Goal: Task Accomplishment & Management: Complete application form

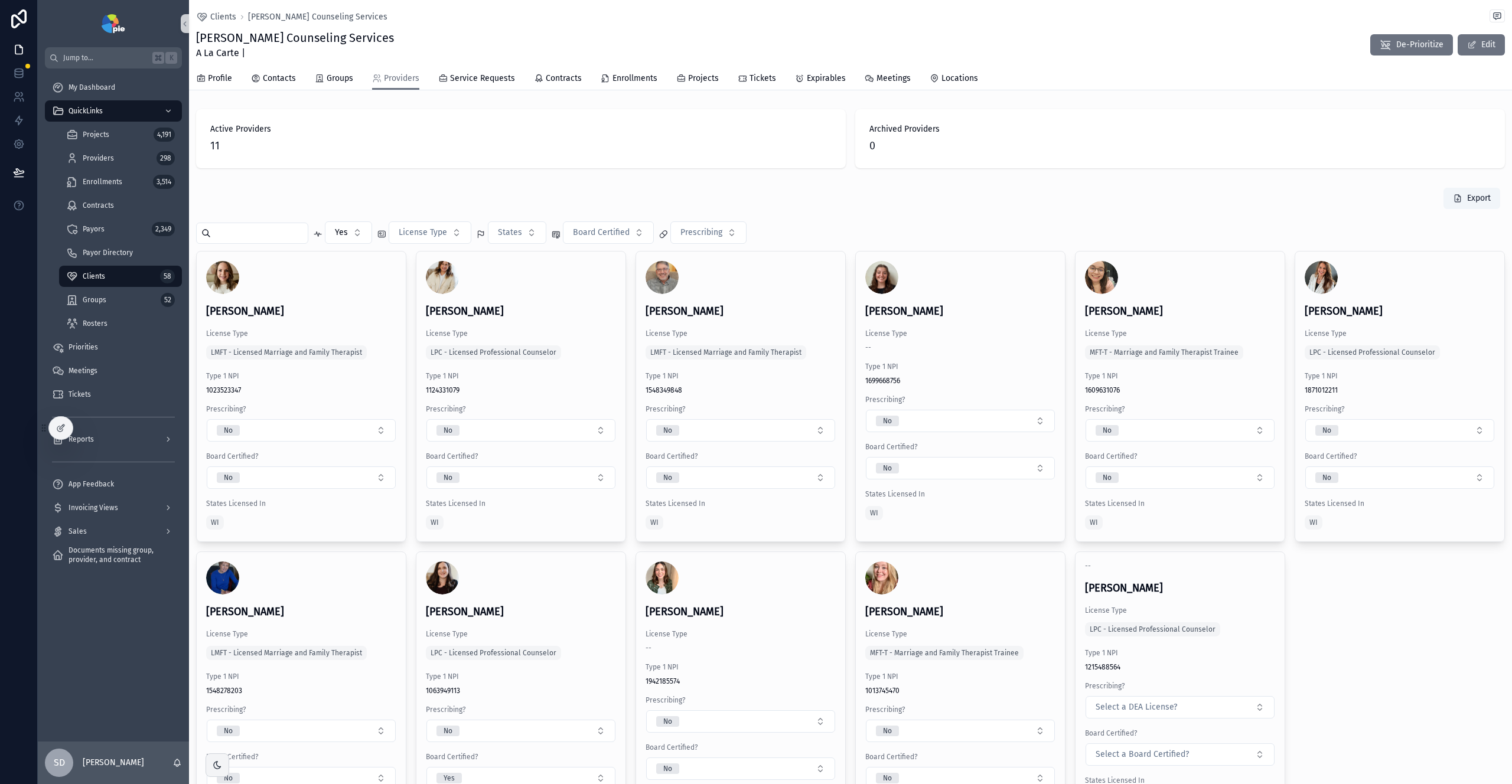
scroll to position [47, 0]
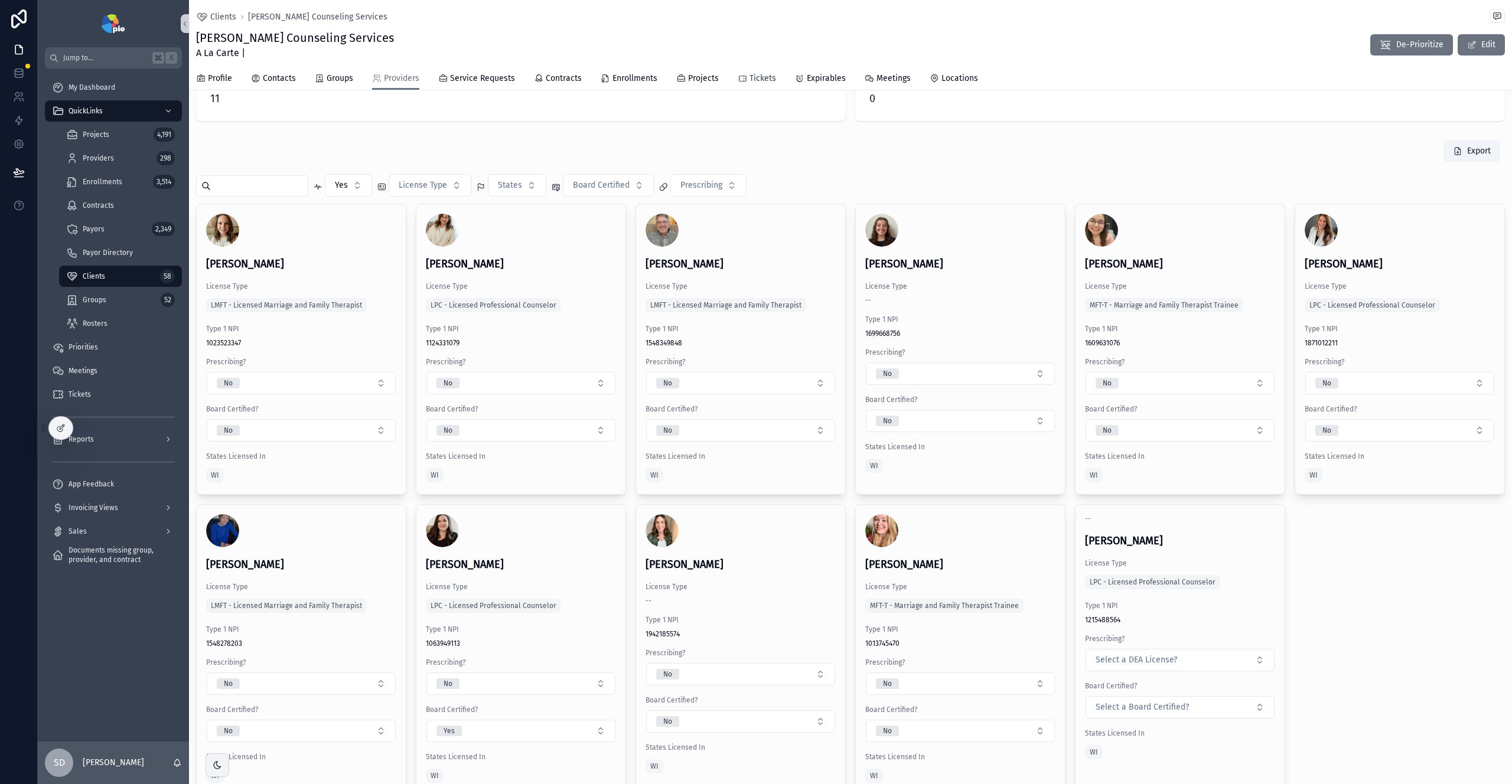
click at [752, 79] on span "Tickets" at bounding box center [763, 79] width 26 height 12
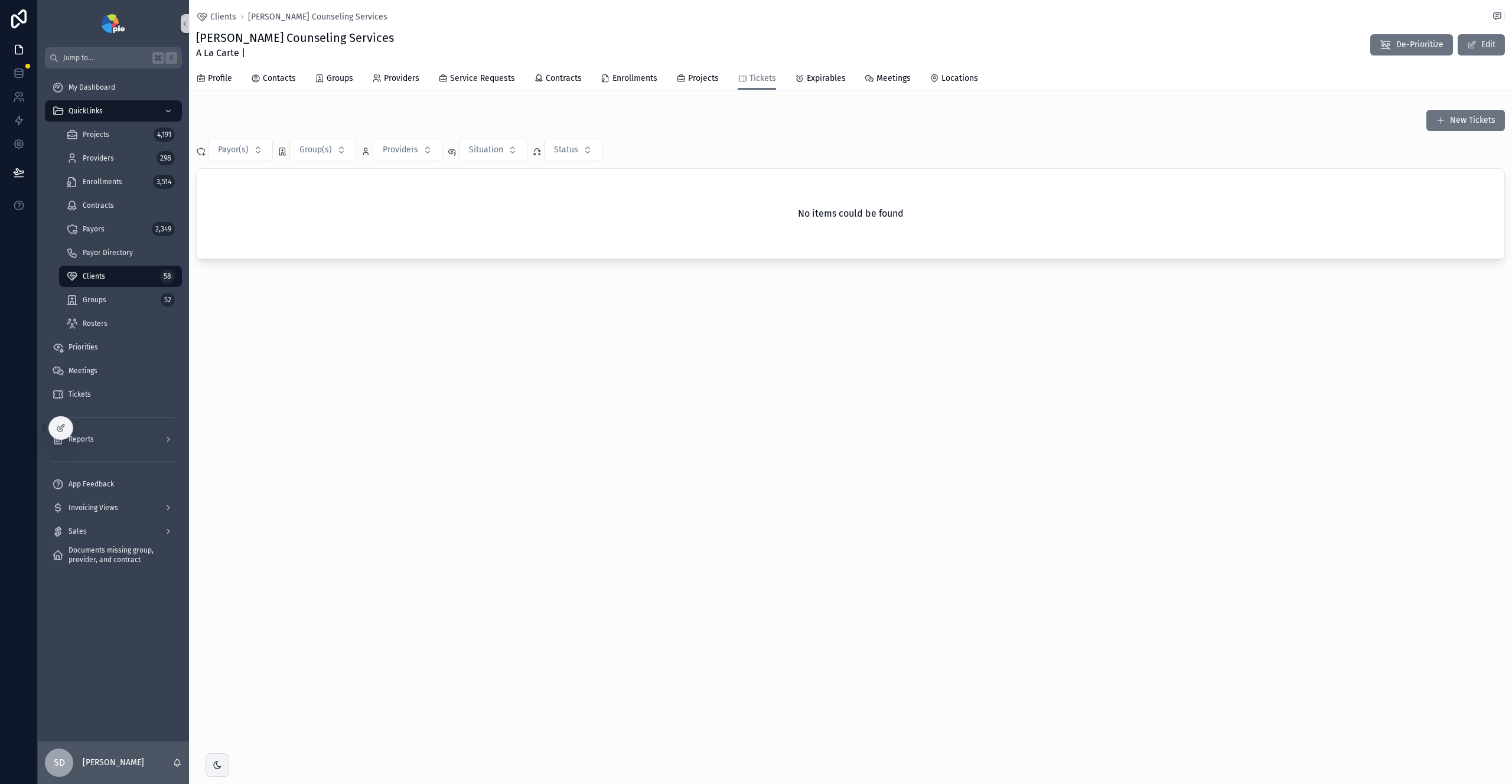
click at [118, 277] on div "Clients 58" at bounding box center [120, 276] width 109 height 19
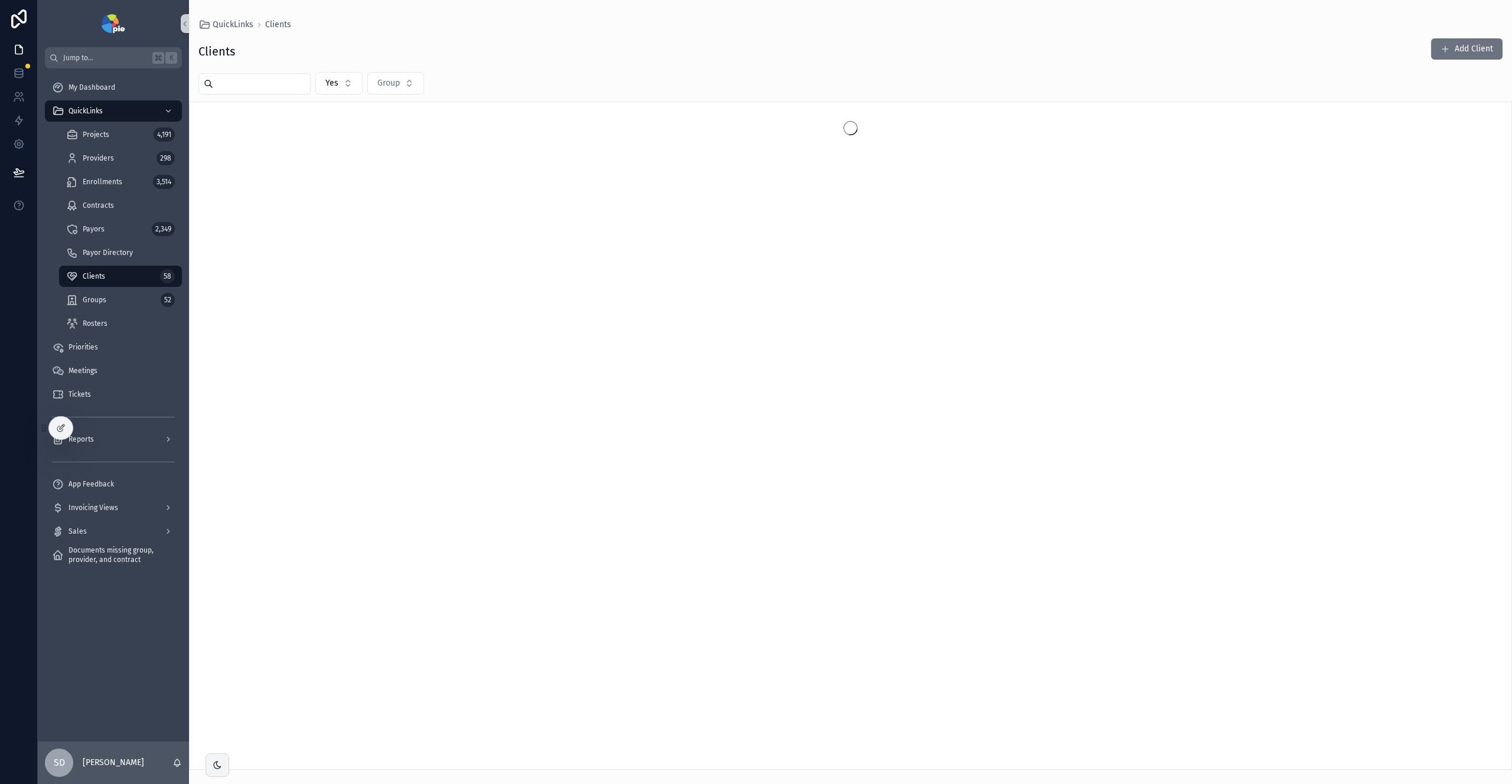
click at [254, 82] on input "scrollable content" at bounding box center [262, 84] width 97 height 17
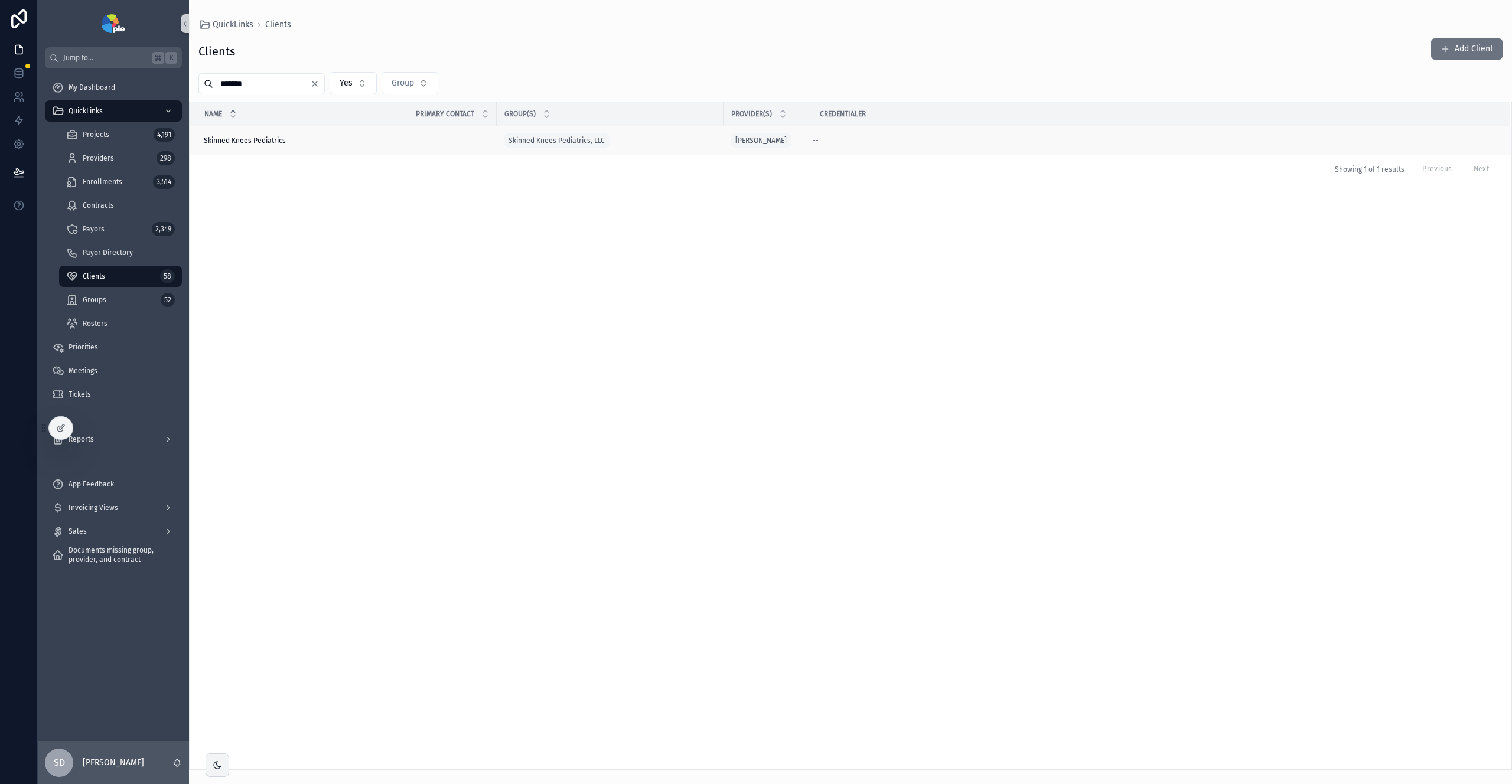
type input "*******"
click at [316, 145] on td "Skinned Knees Pediatrics Skinned Knees Pediatrics" at bounding box center [298, 141] width 218 height 29
click at [256, 139] on span "Skinned Knees Pediatrics" at bounding box center [245, 141] width 82 height 10
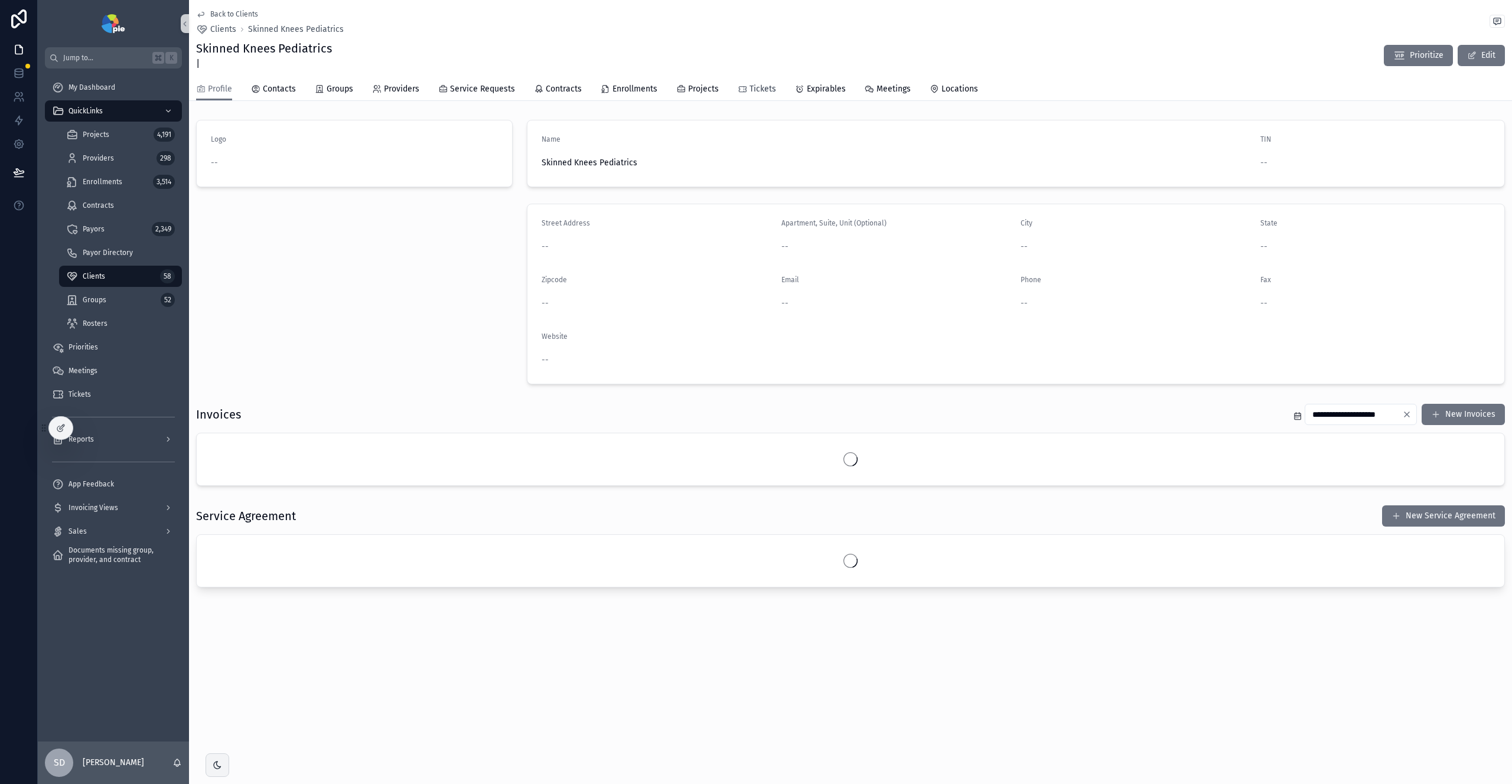
click at [754, 89] on span "Tickets" at bounding box center [763, 89] width 26 height 12
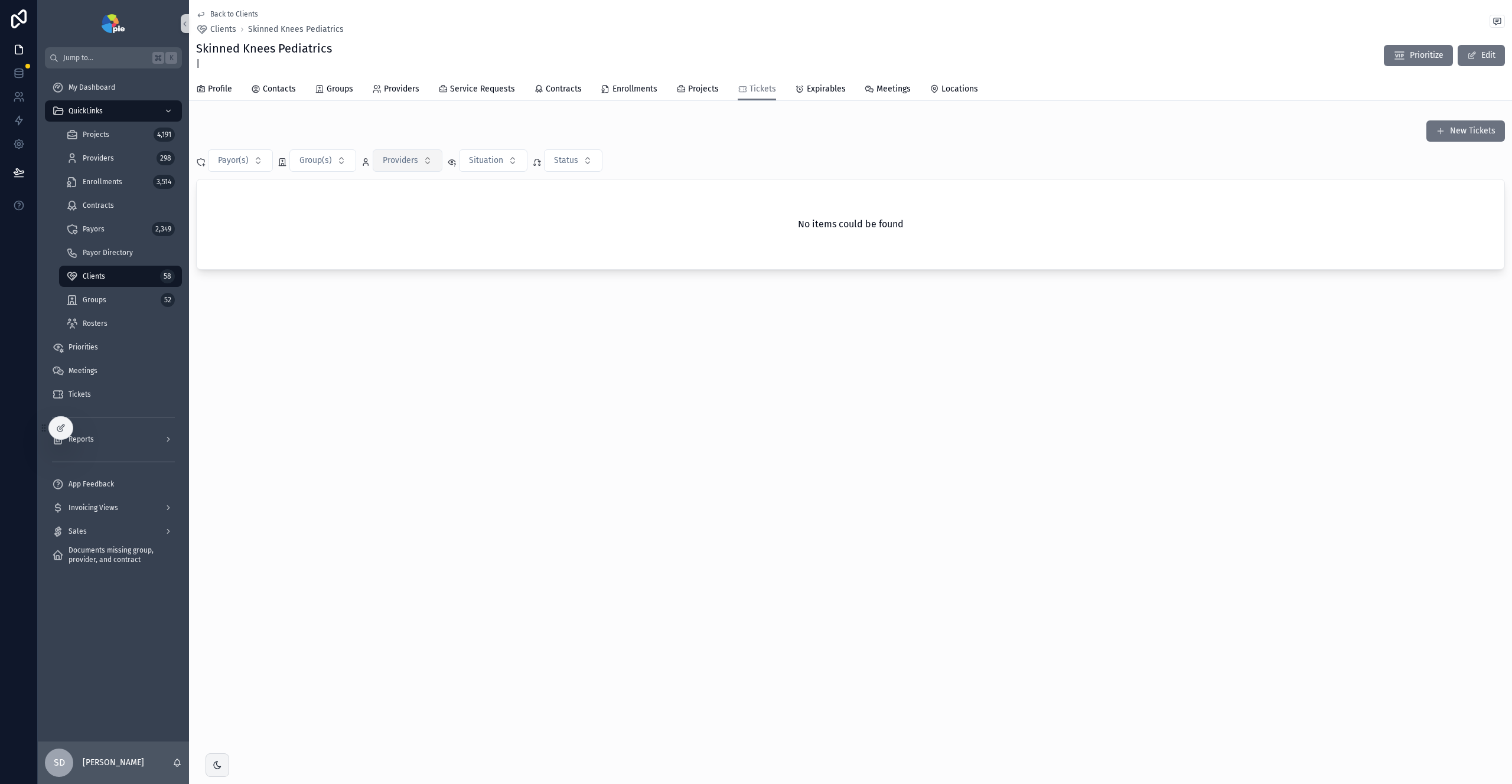
click at [404, 161] on span "Providers" at bounding box center [400, 161] width 35 height 12
click at [478, 167] on button "Situation" at bounding box center [493, 160] width 69 height 22
click at [591, 164] on button "Status" at bounding box center [573, 160] width 58 height 22
click at [463, 171] on button "Situation" at bounding box center [493, 160] width 69 height 22
click at [342, 207] on div "No items could be found" at bounding box center [850, 224] width 1308 height 90
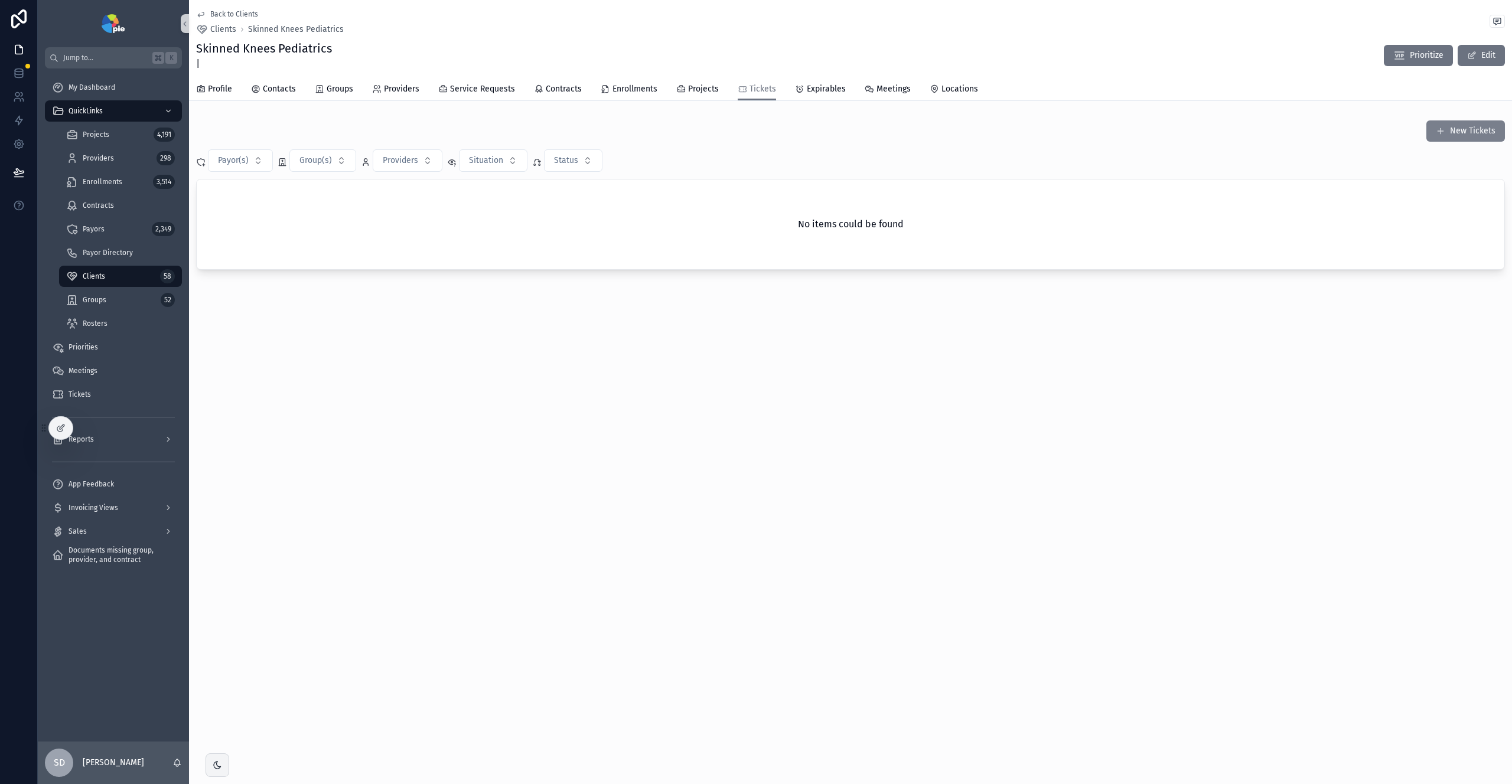
click at [1434, 135] on button "New Tickets" at bounding box center [1466, 130] width 79 height 21
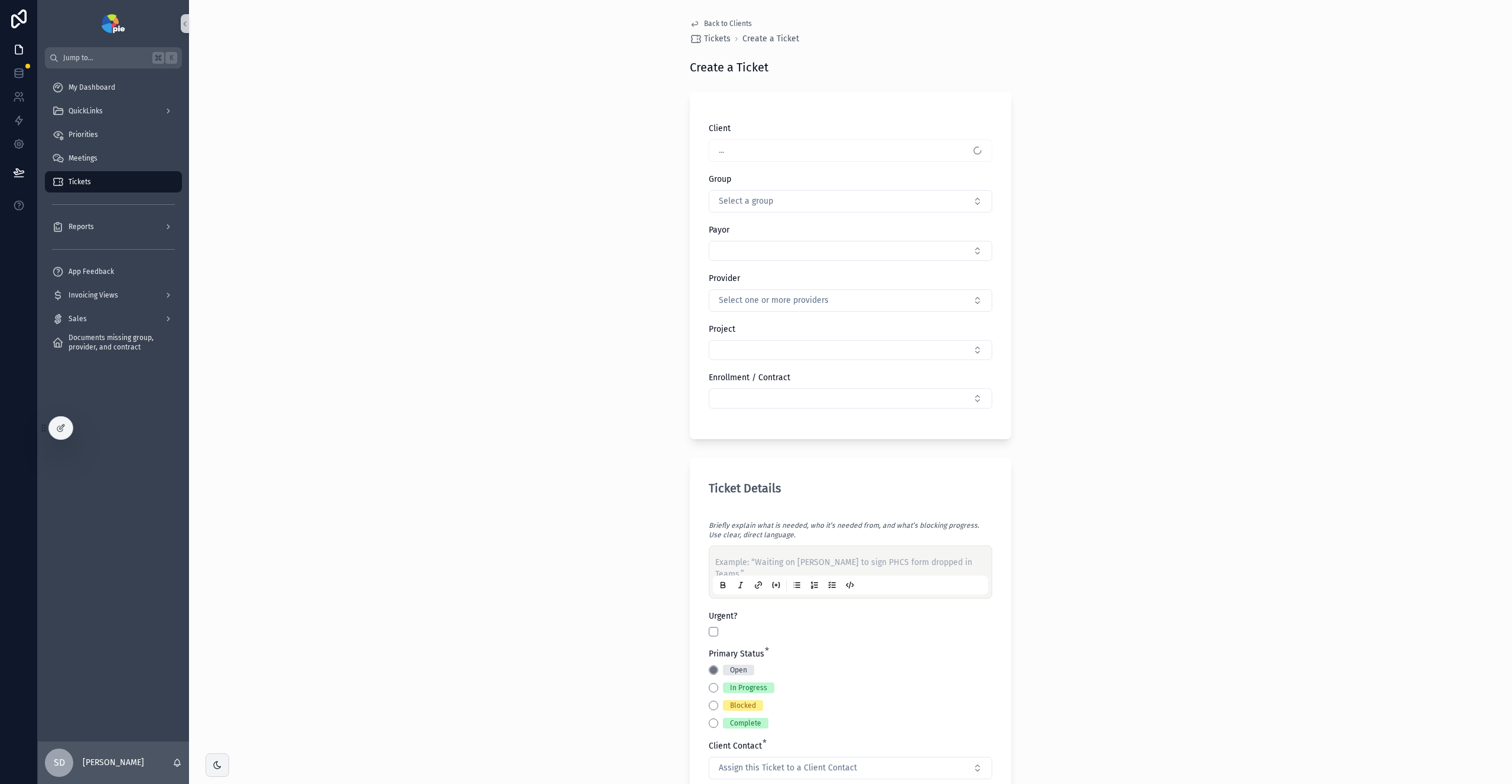
click at [799, 155] on div "..." at bounding box center [850, 150] width 283 height 22
click at [826, 256] on button "Select Button" at bounding box center [850, 251] width 283 height 20
click at [848, 225] on div "Payor" at bounding box center [850, 230] width 283 height 12
click at [827, 254] on button "Select Button" at bounding box center [850, 251] width 283 height 20
click at [835, 222] on div "Client Skinned Knees Pediatrics Group Select a group Payor Provider Select one …" at bounding box center [850, 271] width 283 height 298
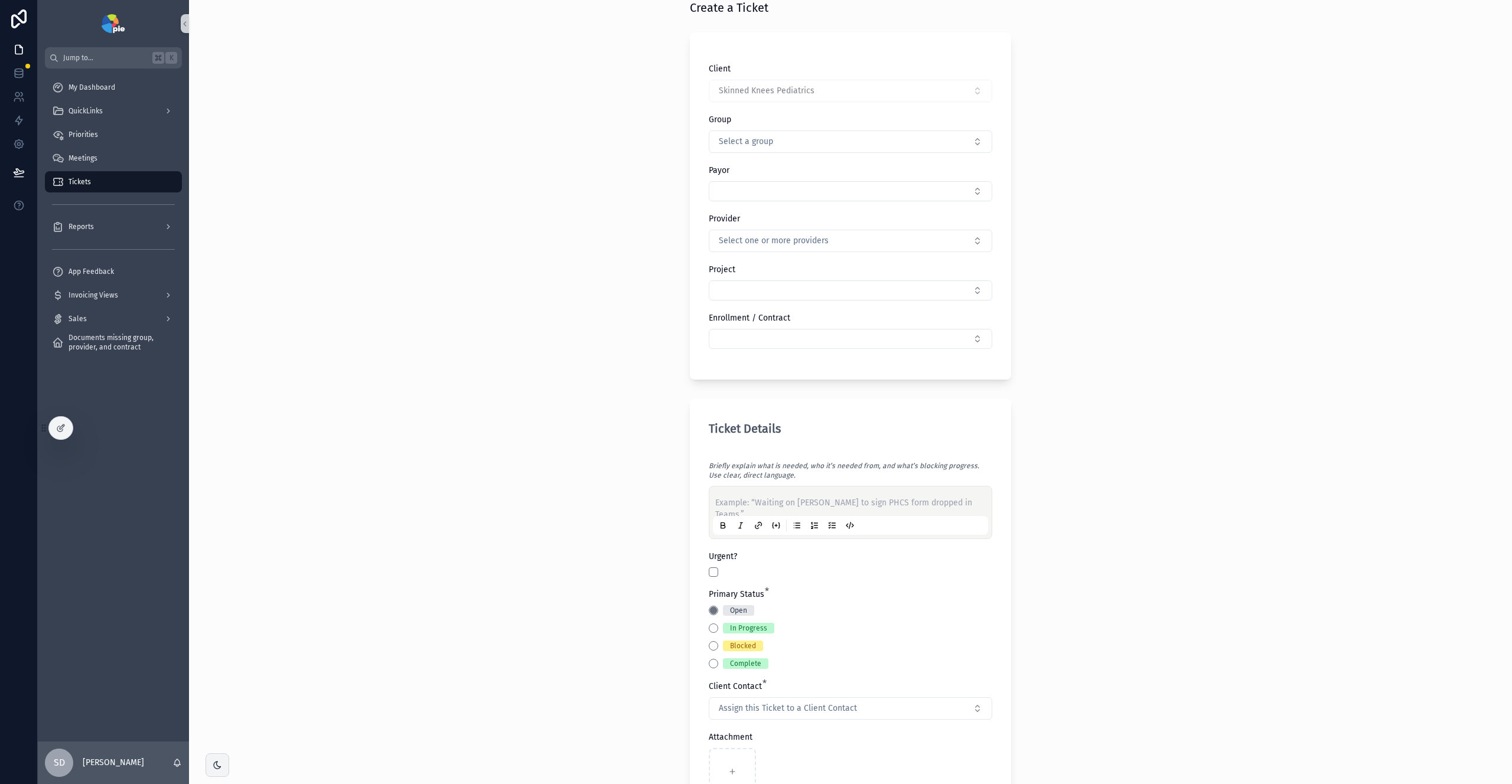
scroll to position [60, 0]
click at [862, 337] on button "Select Button" at bounding box center [850, 338] width 283 height 20
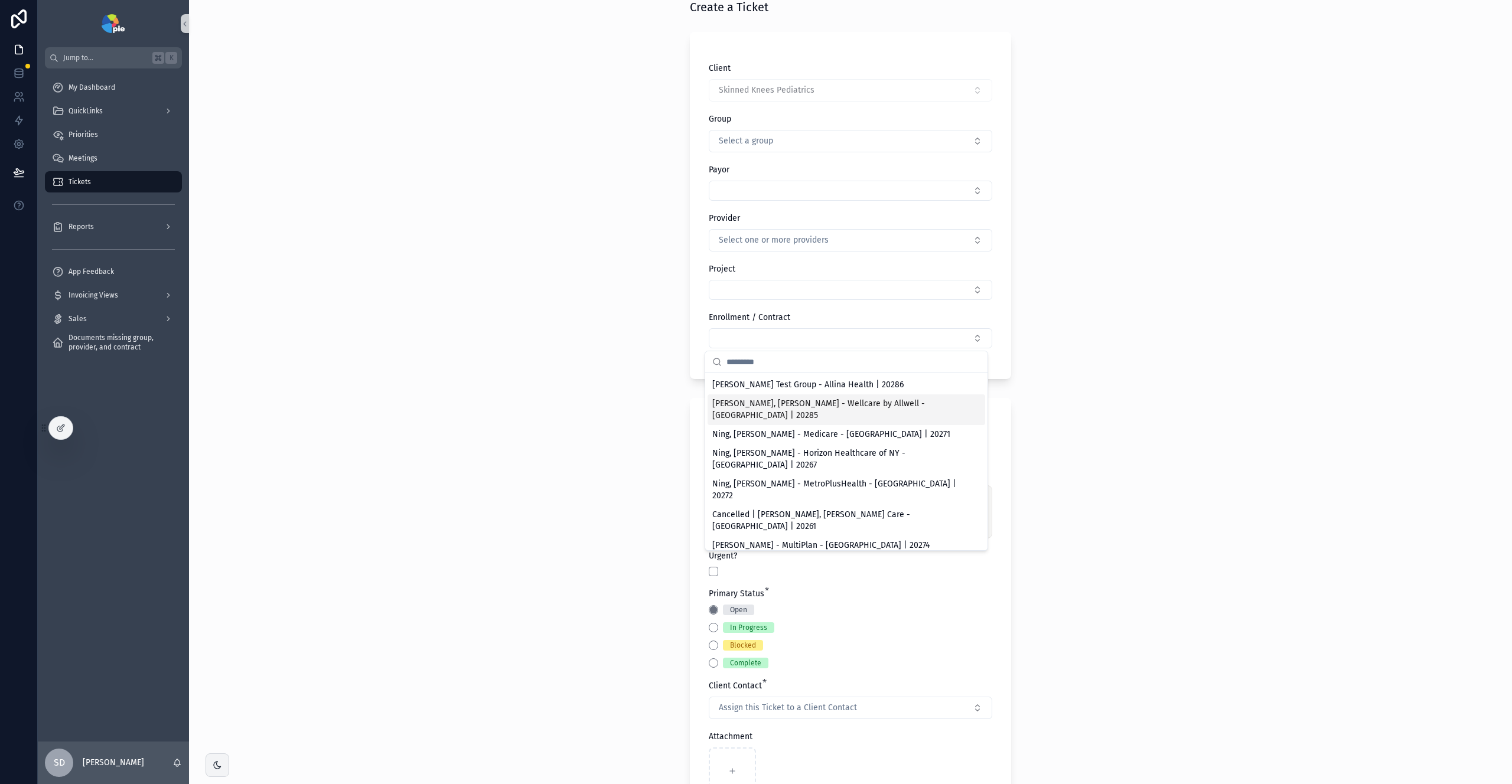
click at [1190, 373] on div "Back to Clients Tickets Create a Ticket Create a Ticket Client Skinned Knees Pe…" at bounding box center [850, 332] width 1323 height 784
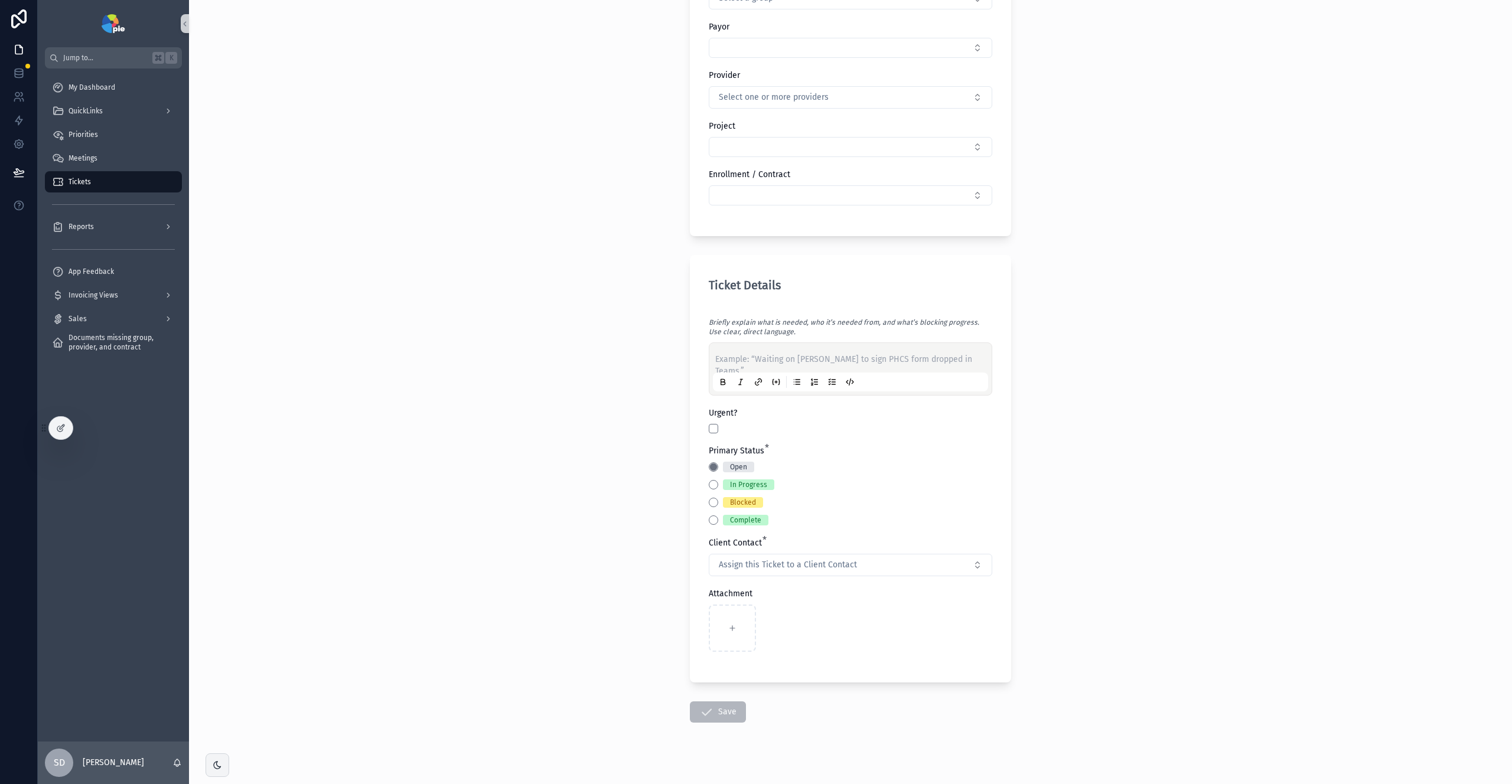
scroll to position [217, 0]
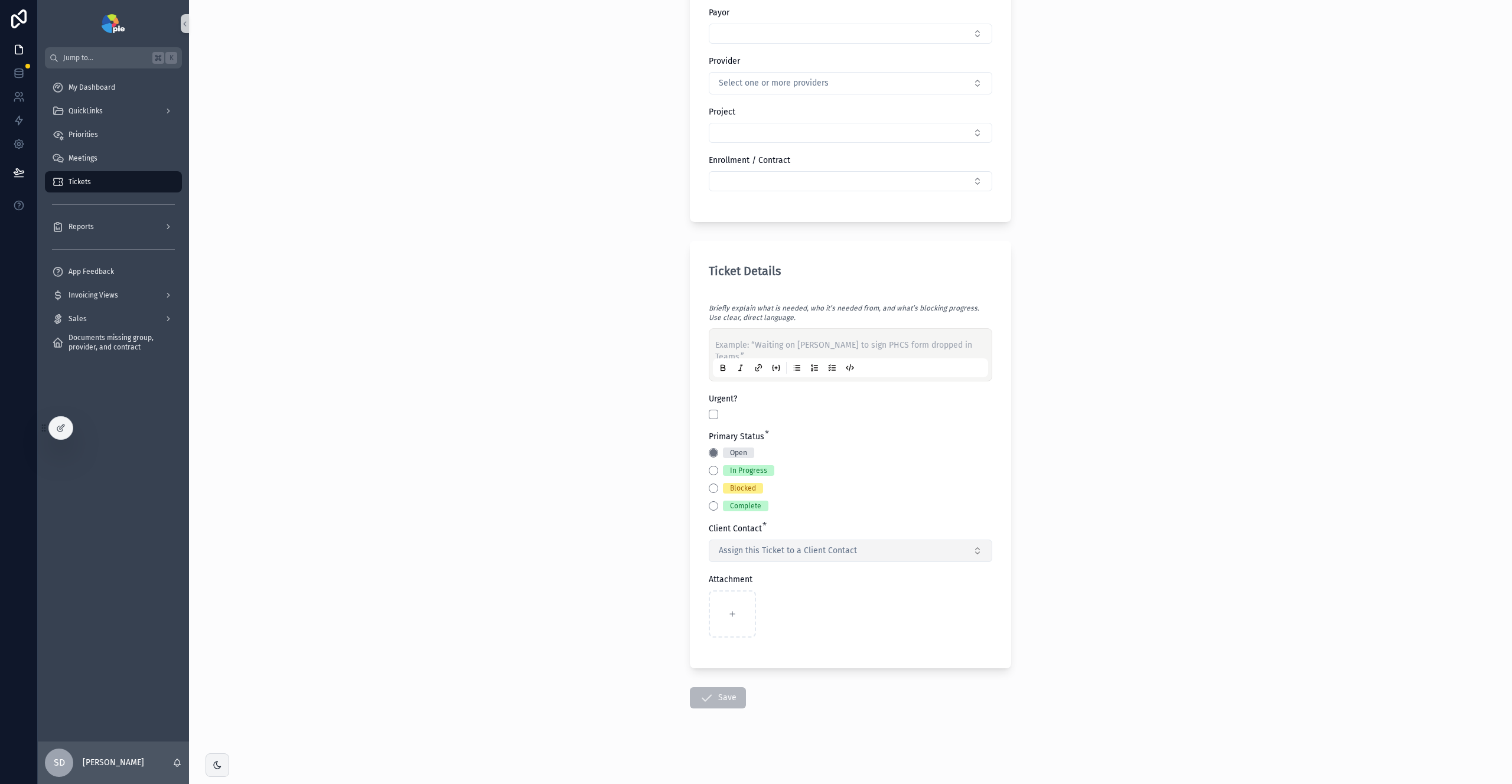
click at [927, 553] on button "Assign this Ticket to a Client Contact" at bounding box center [850, 551] width 283 height 22
click at [944, 505] on div "Briefly explain what is needed, who it’s needed from, and what’s blocking progr…" at bounding box center [850, 476] width 283 height 348
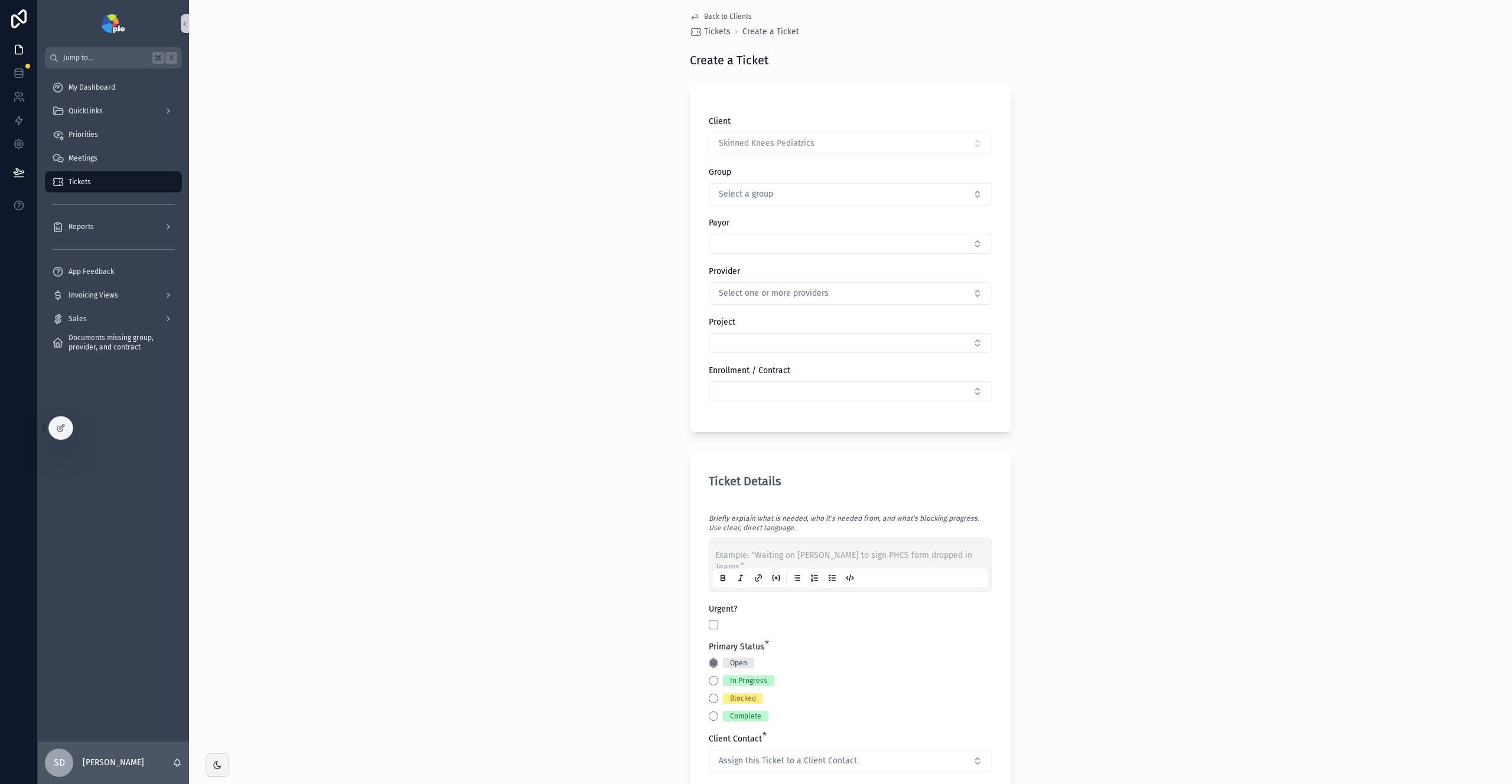
scroll to position [0, 0]
click at [711, 22] on span "Back to Clients" at bounding box center [728, 23] width 48 height 10
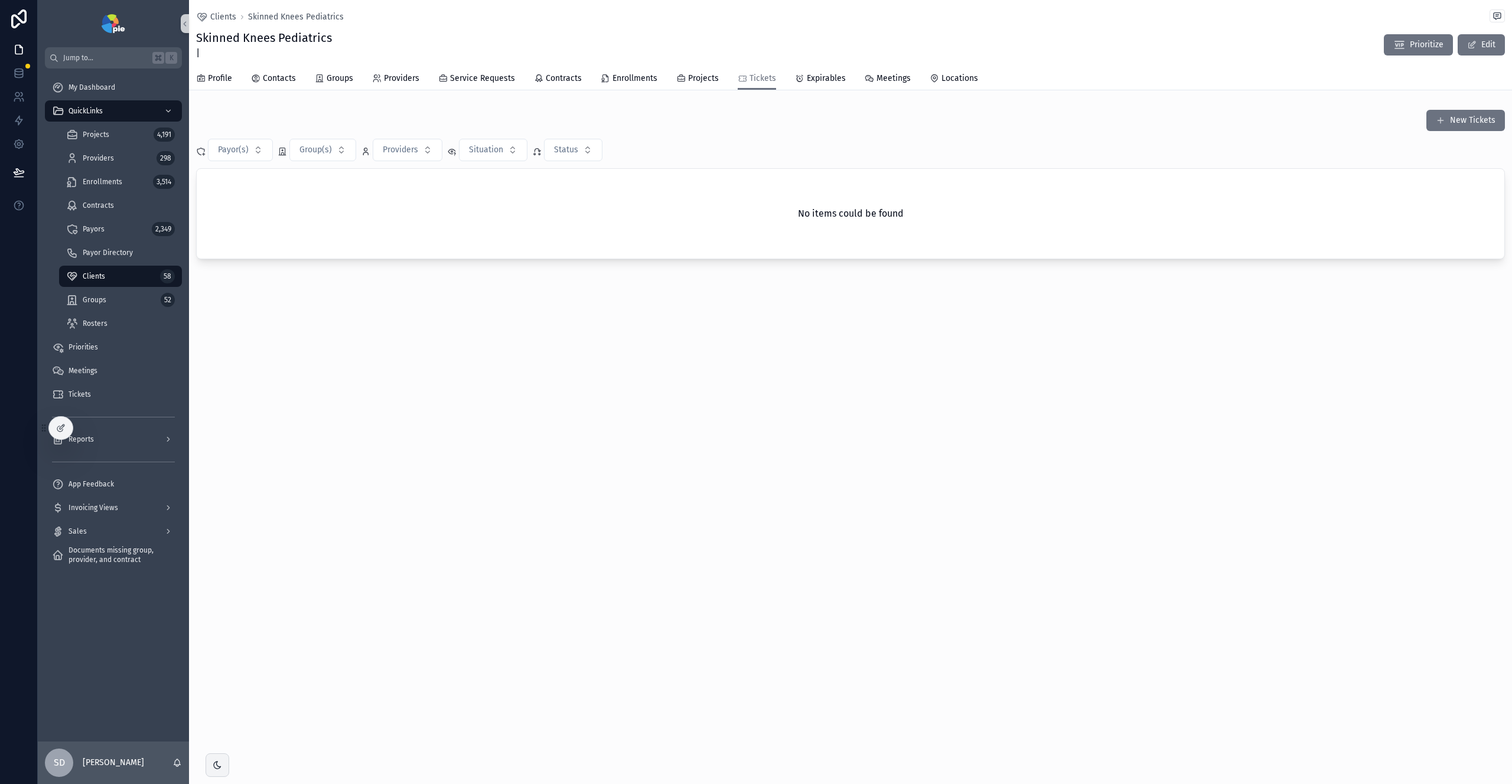
click at [109, 281] on div "Clients 58" at bounding box center [120, 276] width 109 height 19
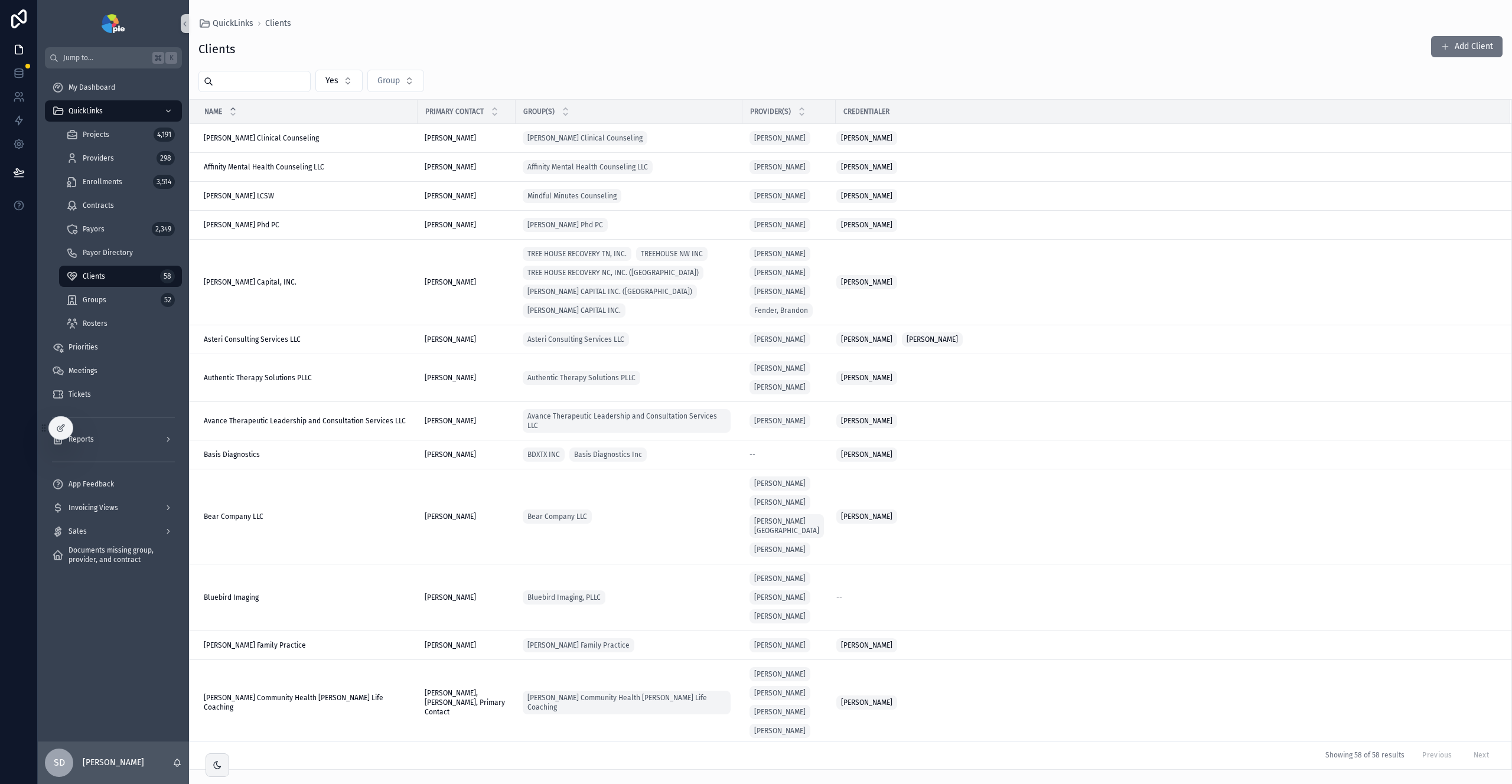
drag, startPoint x: 235, startPoint y: 80, endPoint x: 238, endPoint y: 75, distance: 5.8
click at [235, 79] on input "scrollable content" at bounding box center [262, 82] width 97 height 17
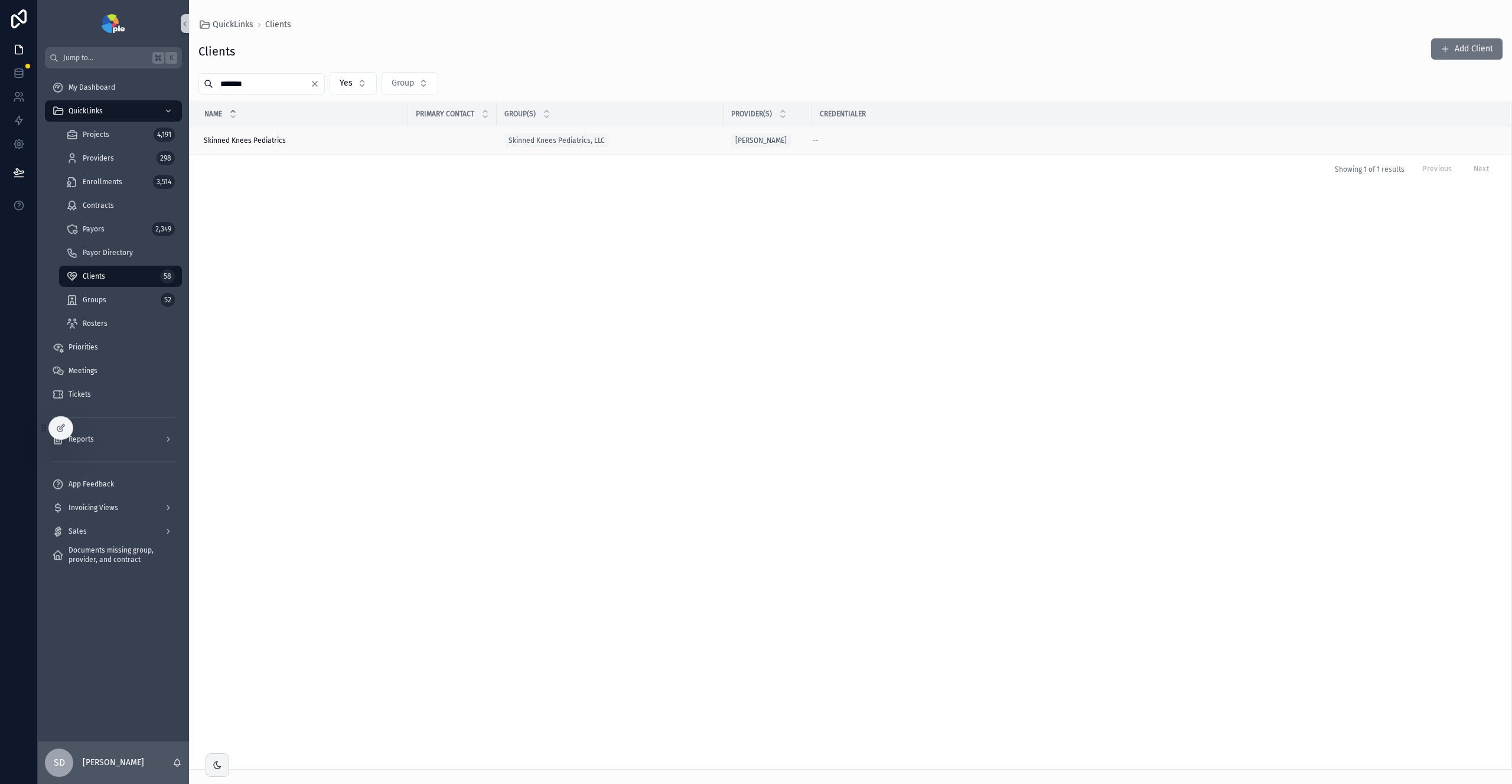
type input "*******"
click at [279, 144] on span "Skinned Knees Pediatrics" at bounding box center [245, 141] width 82 height 10
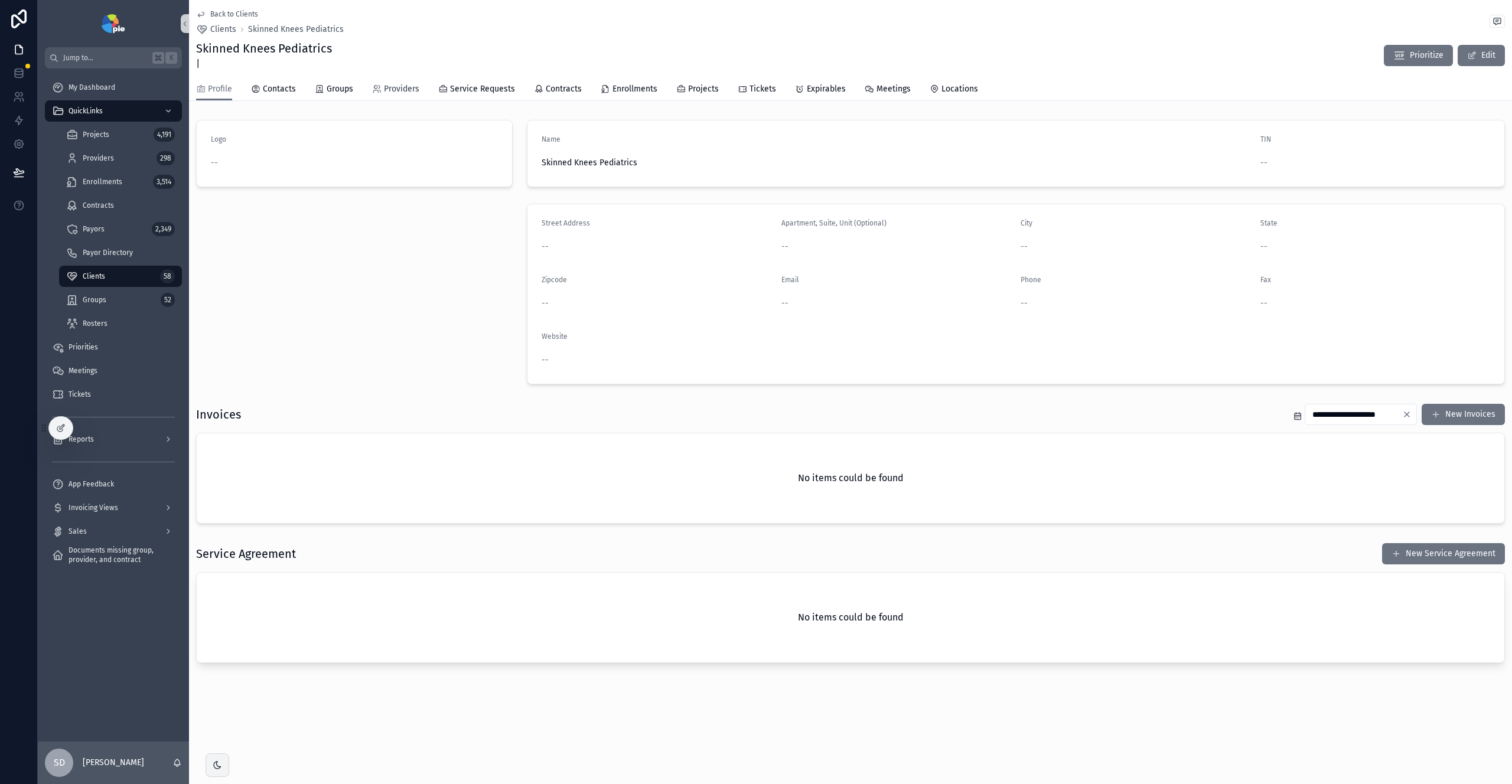
click at [390, 85] on span "Providers" at bounding box center [401, 89] width 35 height 12
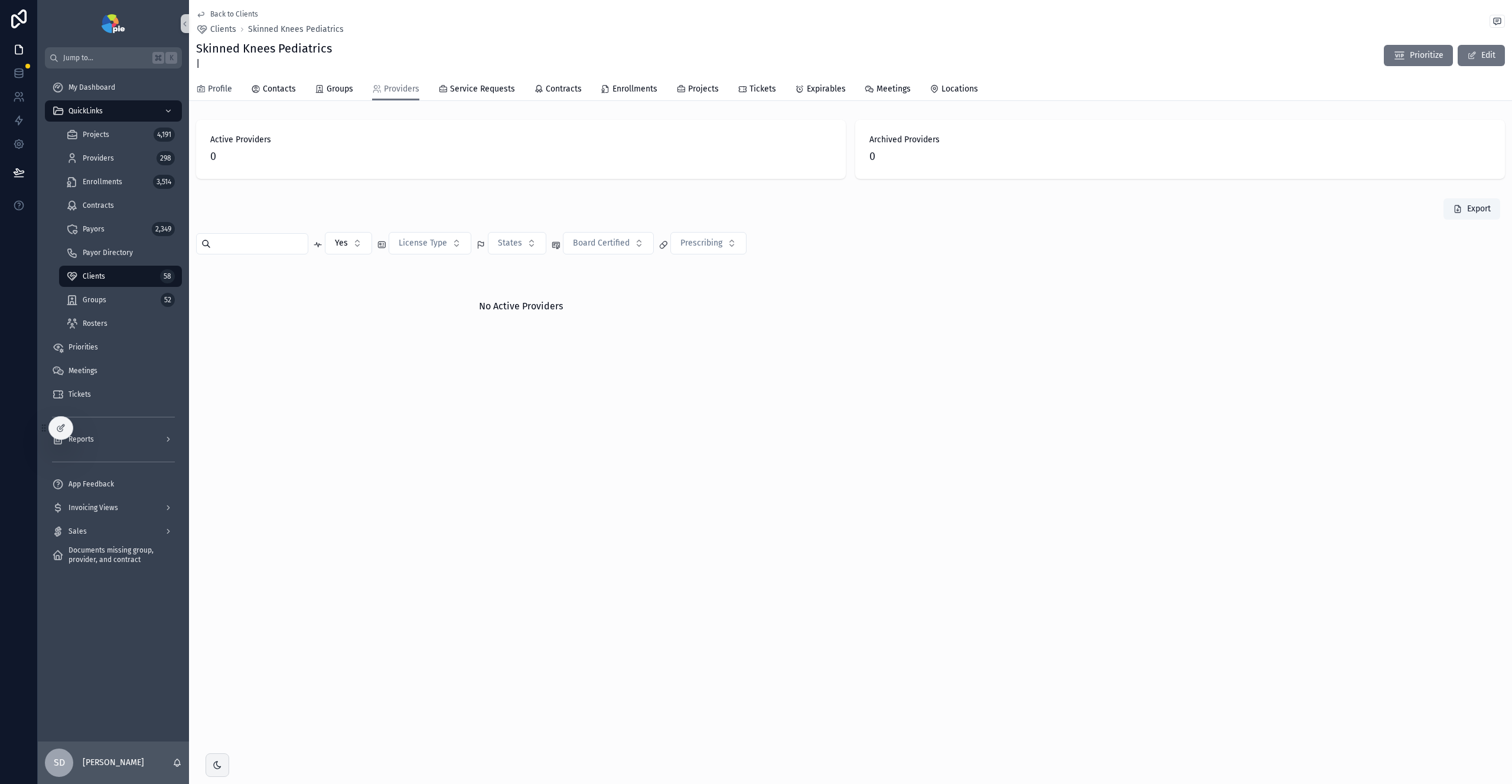
click at [206, 91] on div "Profile" at bounding box center [214, 89] width 36 height 12
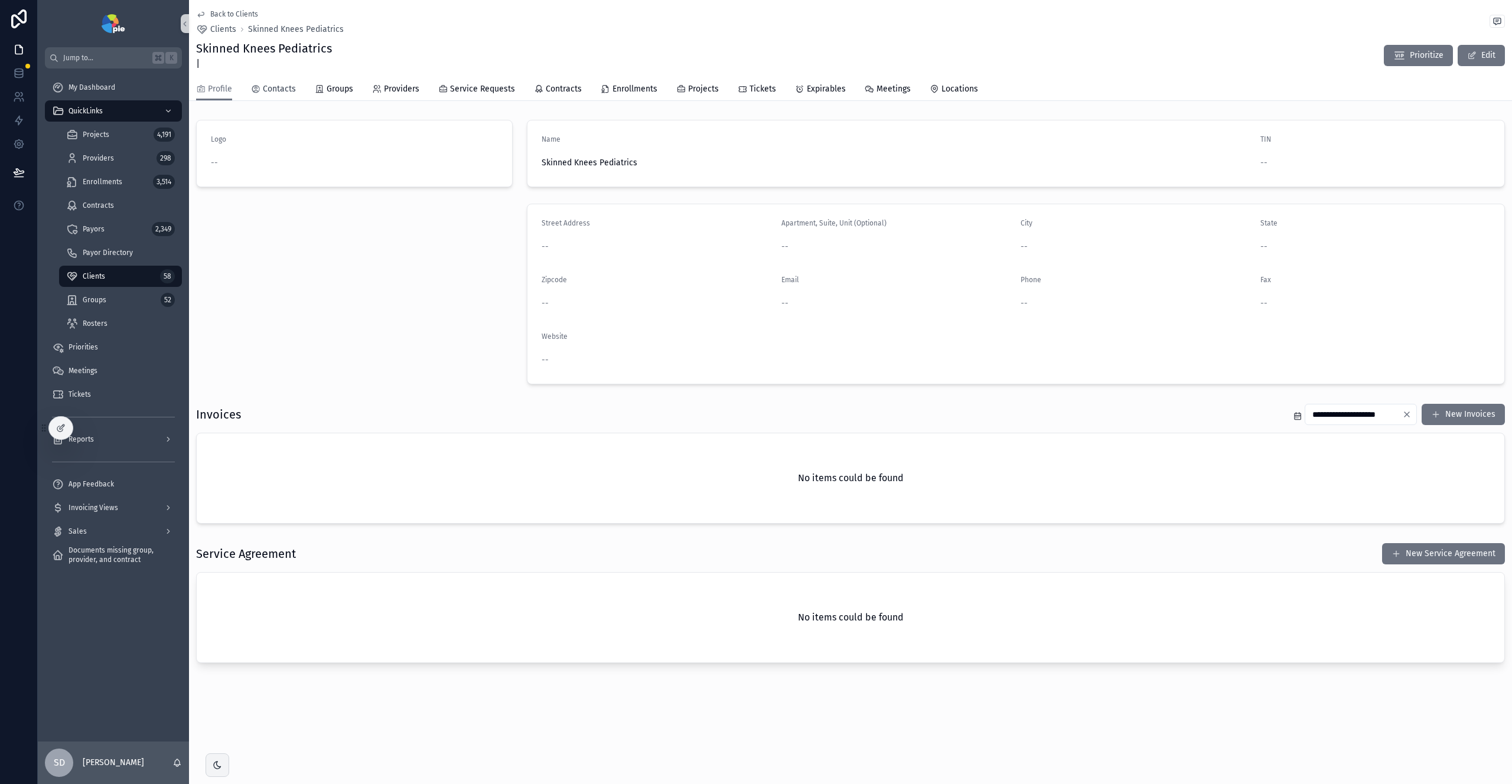
click at [277, 90] on span "Contacts" at bounding box center [279, 89] width 33 height 12
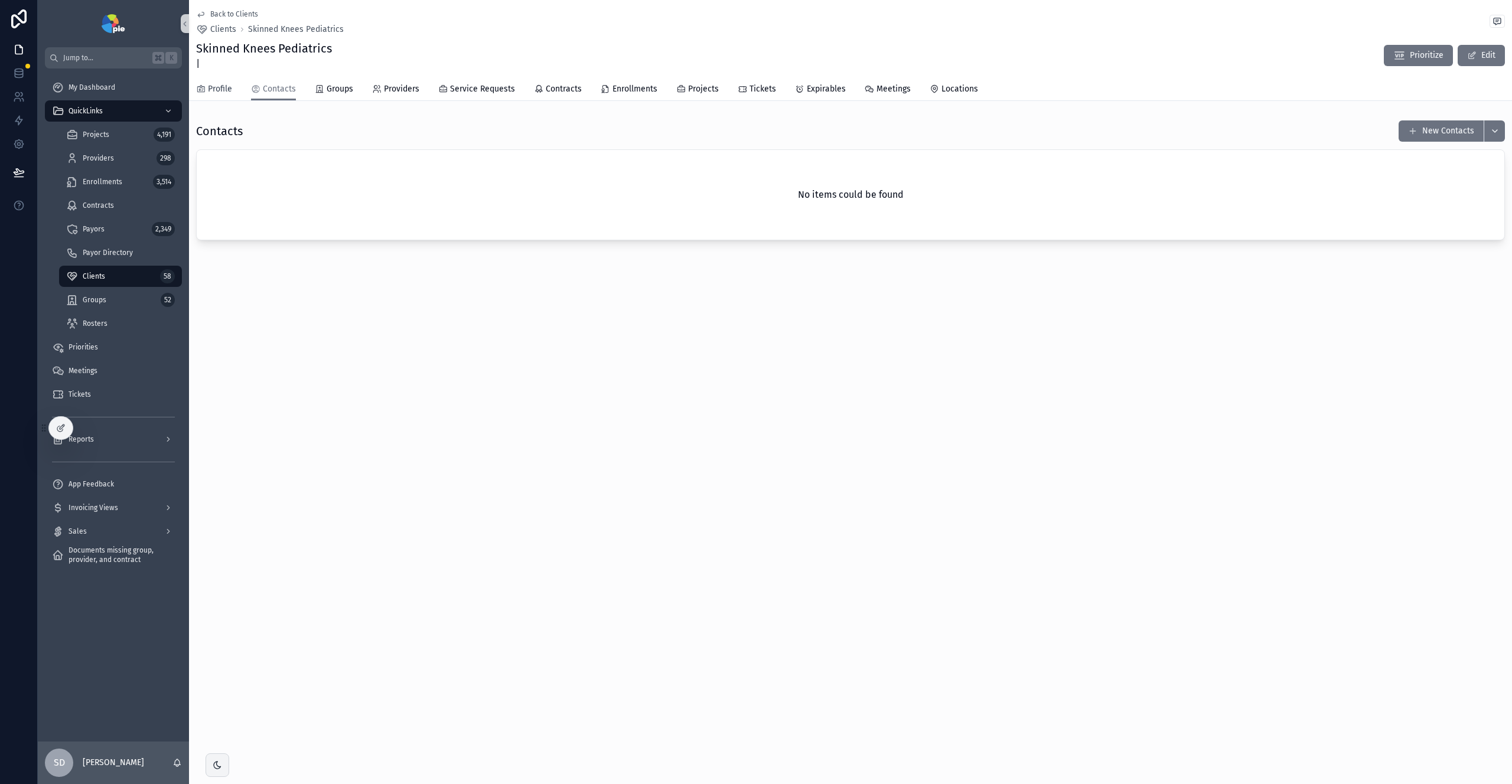
click at [221, 93] on span "Profile" at bounding box center [220, 89] width 24 height 12
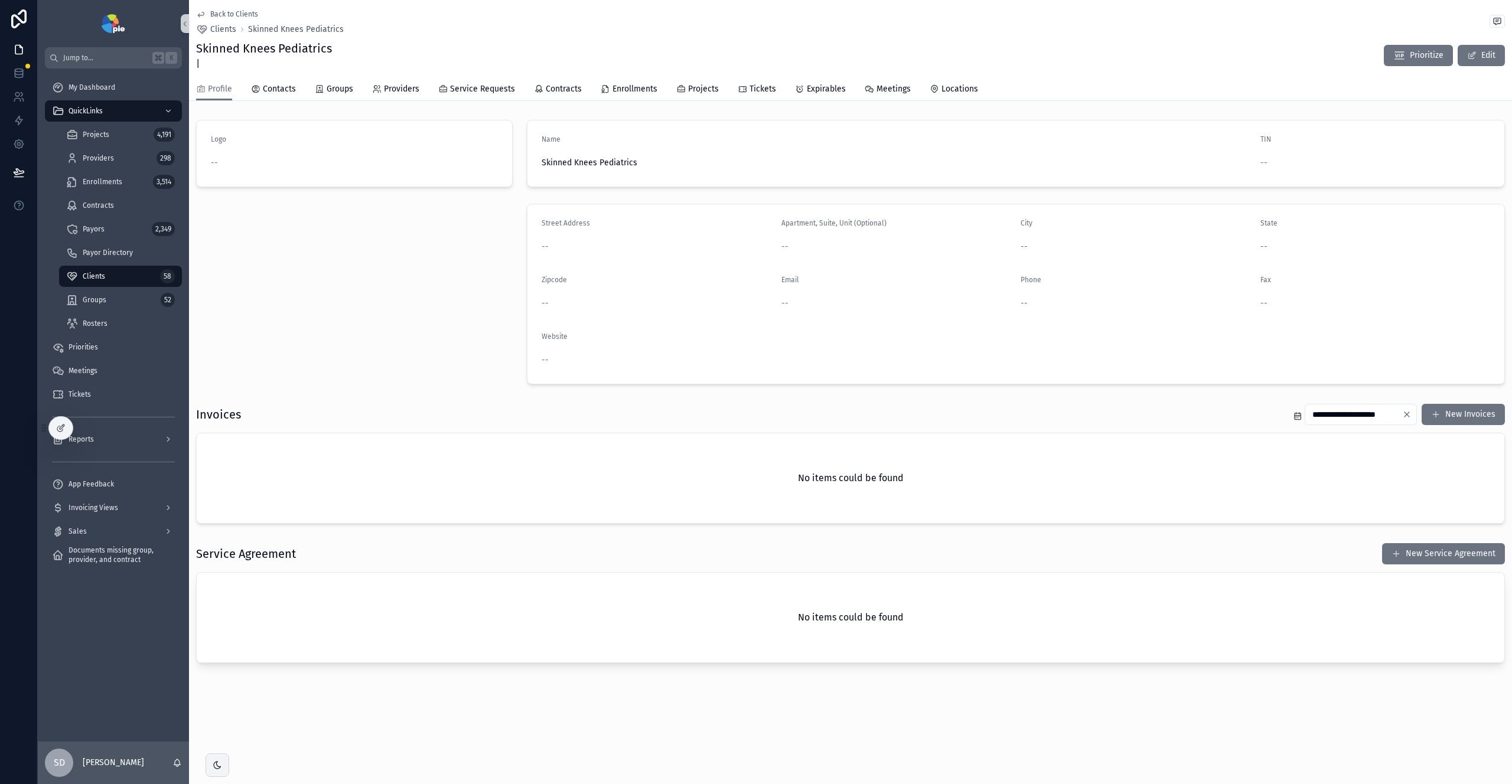
click at [236, 10] on span "Back to Clients" at bounding box center [235, 14] width 48 height 10
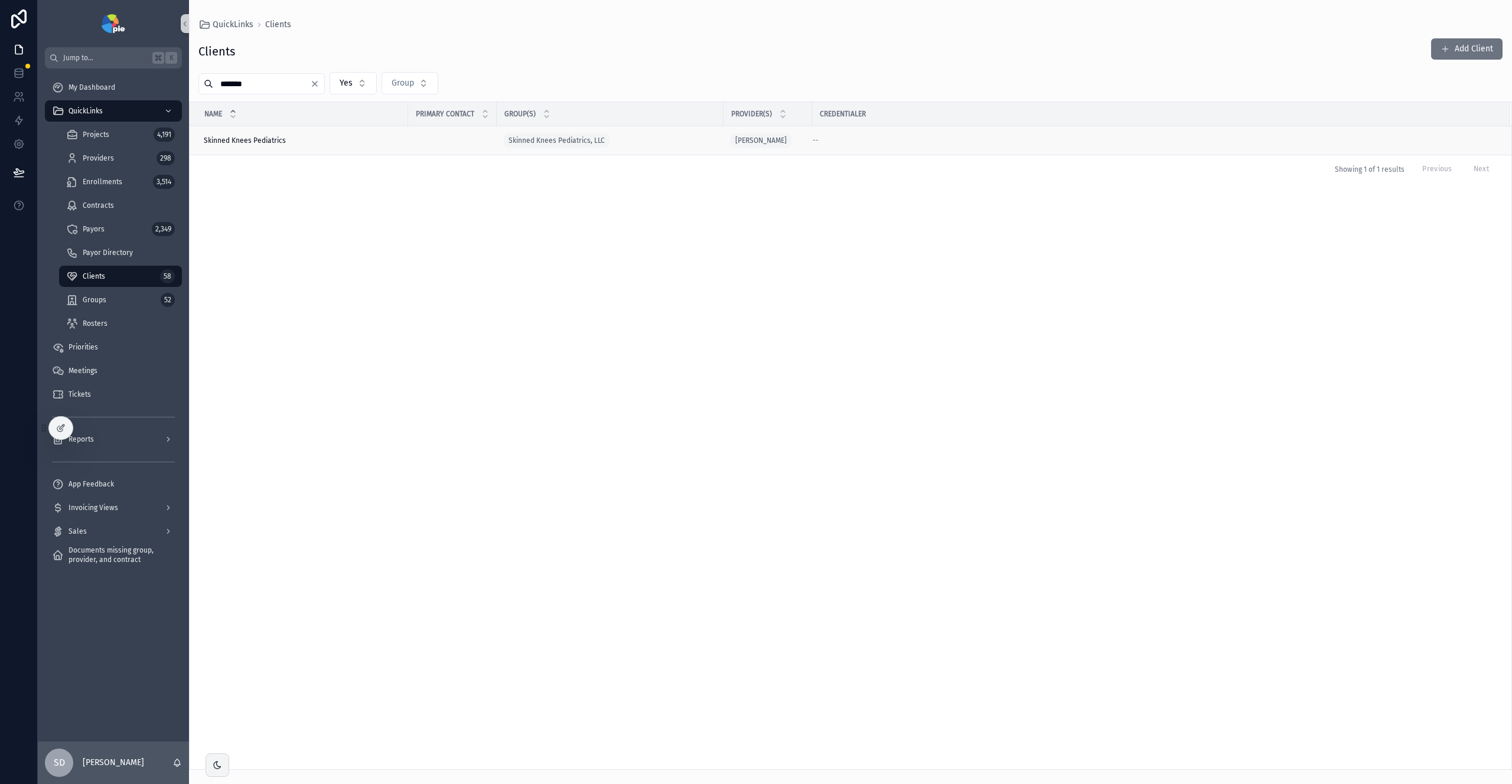
click at [328, 142] on div "Skinned Knees Pediatrics Skinned Knees Pediatrics" at bounding box center [303, 141] width 197 height 10
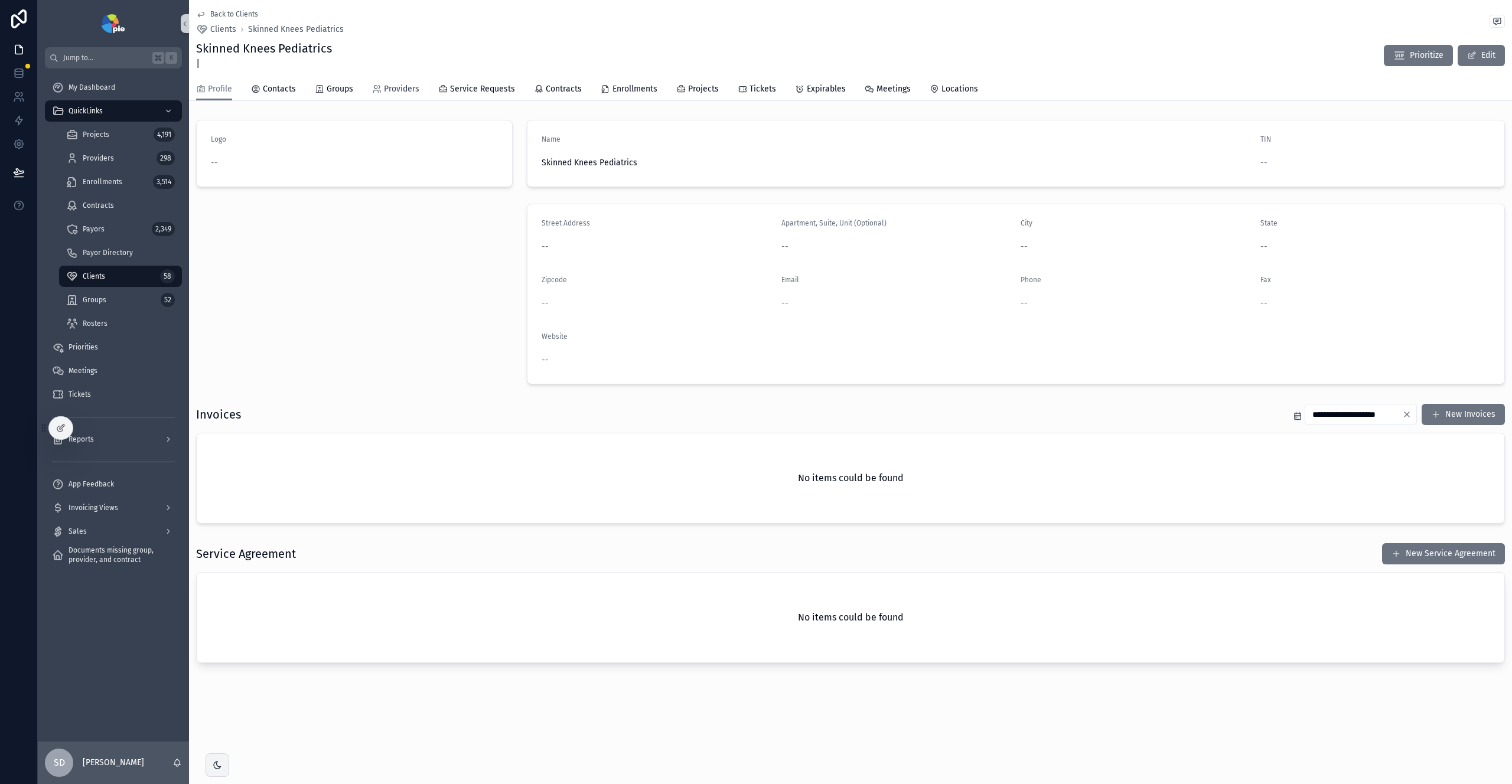
click at [411, 84] on span "Providers" at bounding box center [401, 89] width 35 height 12
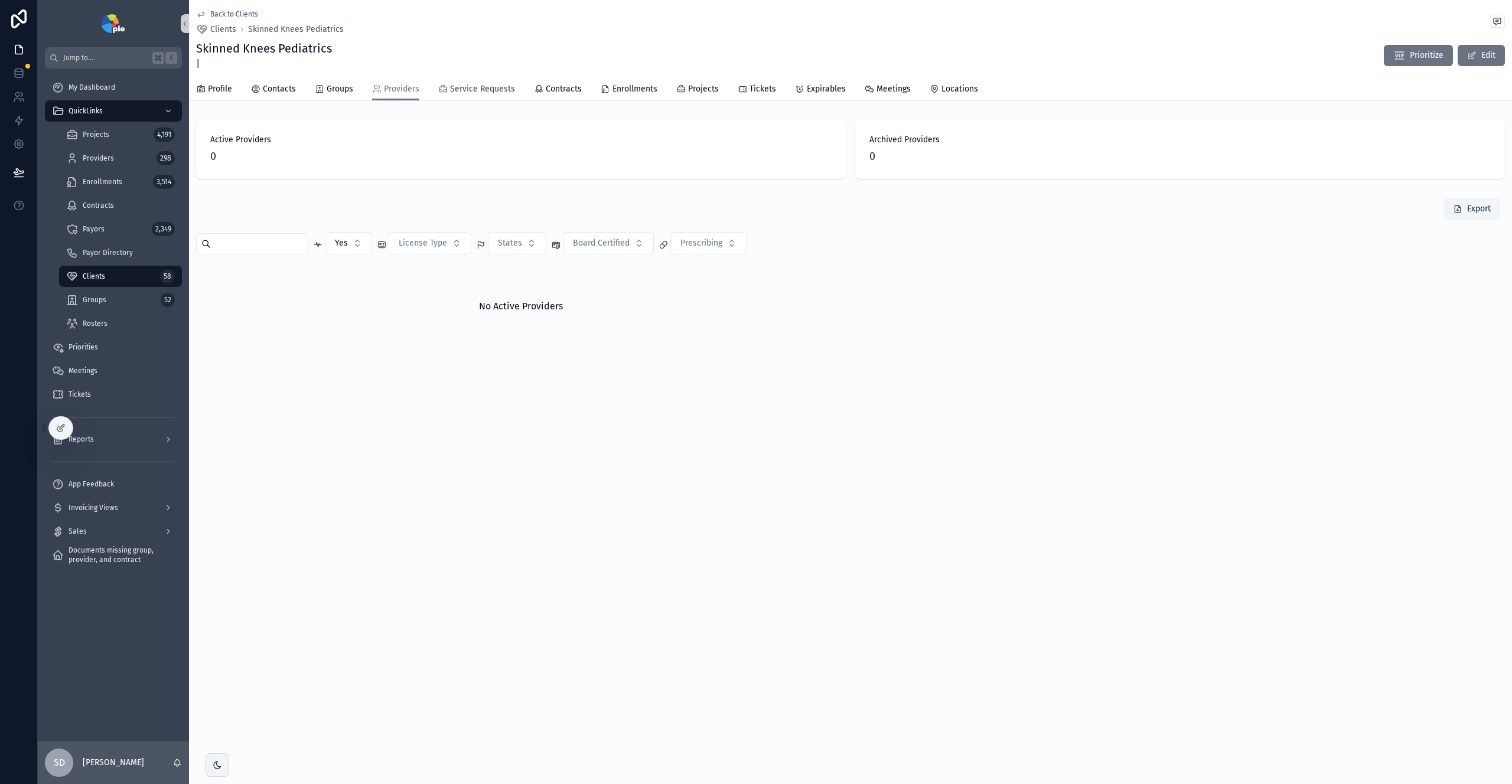
click at [481, 91] on span "Service Requests" at bounding box center [482, 89] width 65 height 12
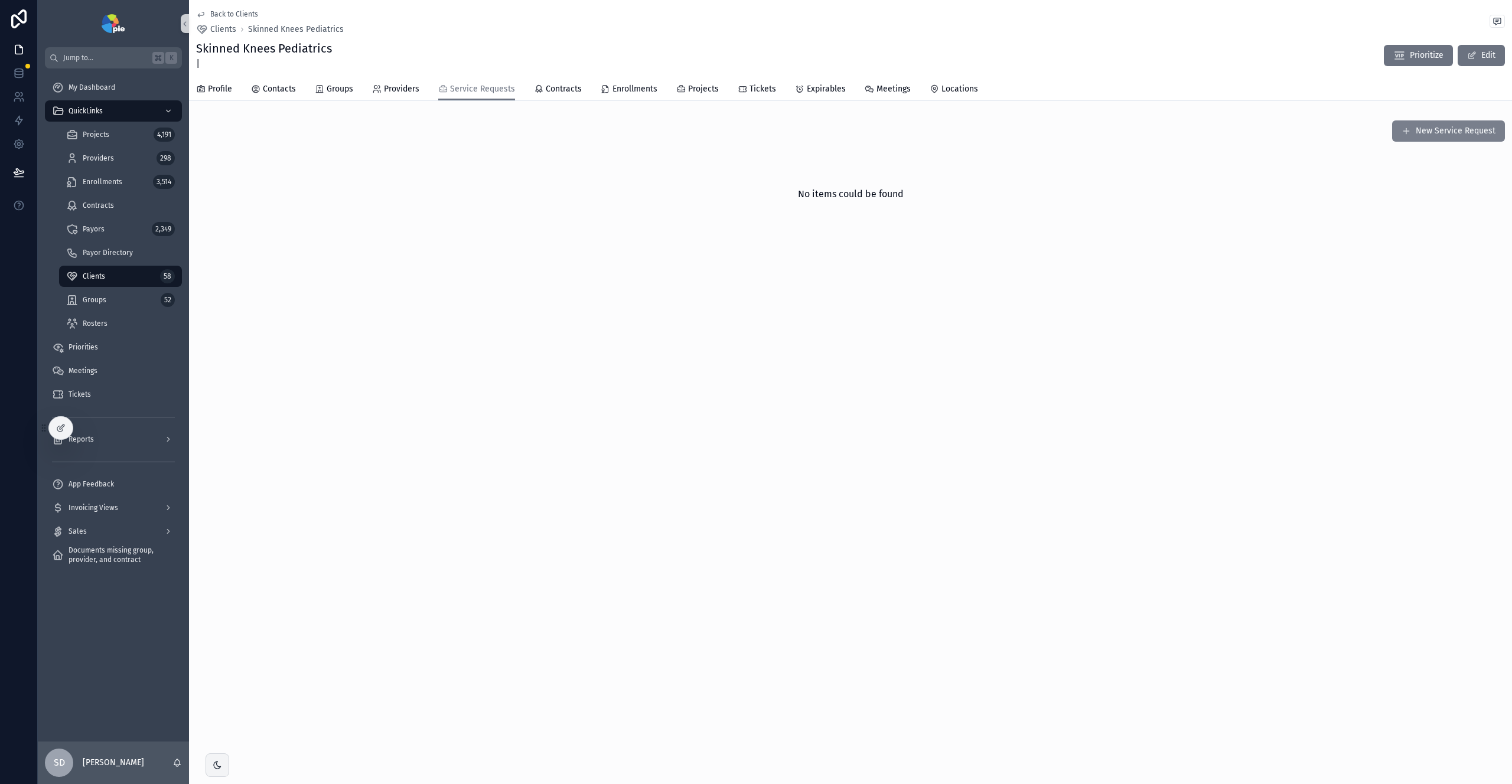
click at [1433, 131] on button "New Service Request" at bounding box center [1449, 130] width 113 height 21
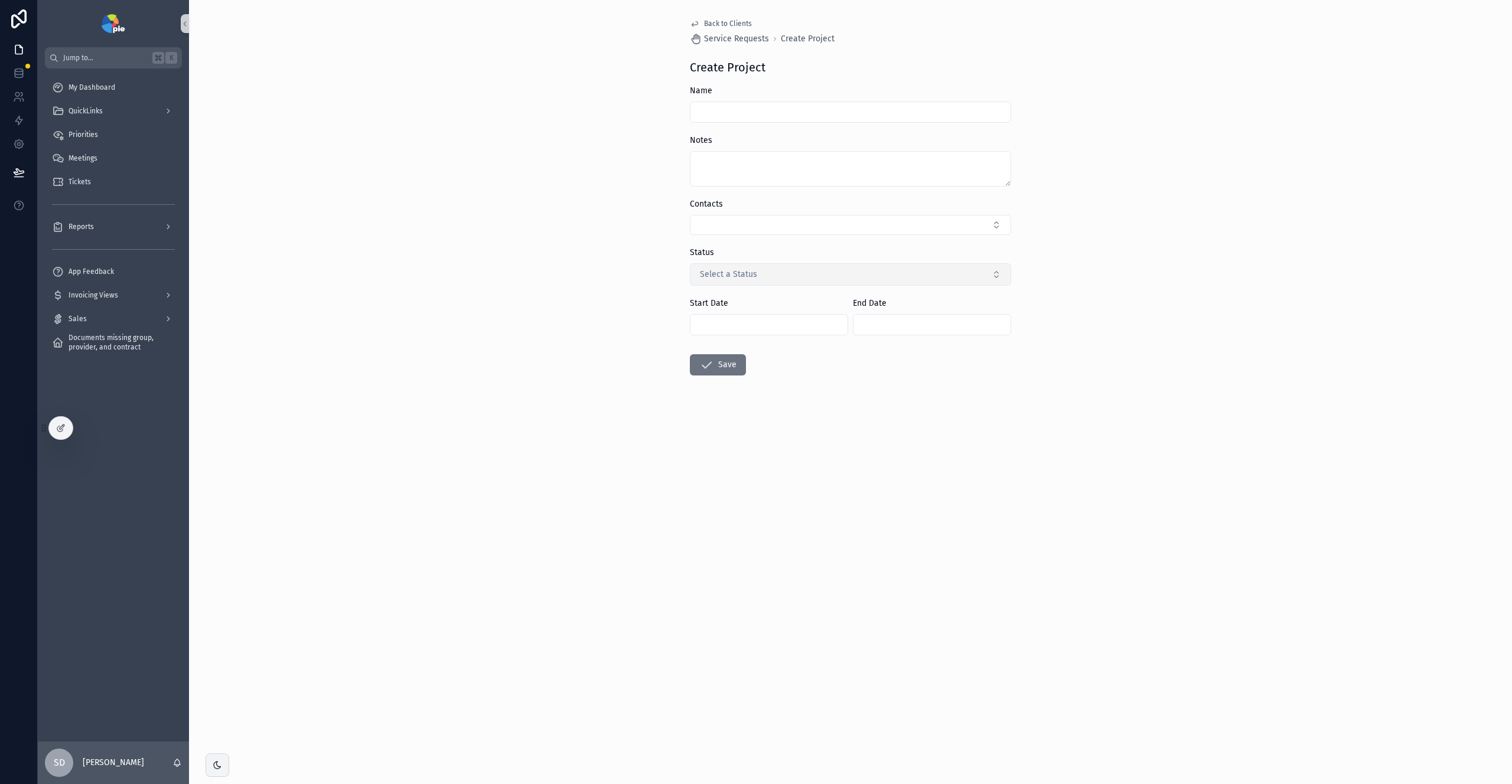
click at [812, 275] on button "Select a Status" at bounding box center [850, 274] width 321 height 22
click at [1097, 247] on div "Back to Clients Service Requests Create Project Create Project Name Notes Conta…" at bounding box center [850, 392] width 1323 height 784
click at [721, 106] on input "scrollable content" at bounding box center [850, 112] width 320 height 17
click at [717, 26] on span "Back to Clients" at bounding box center [728, 23] width 48 height 10
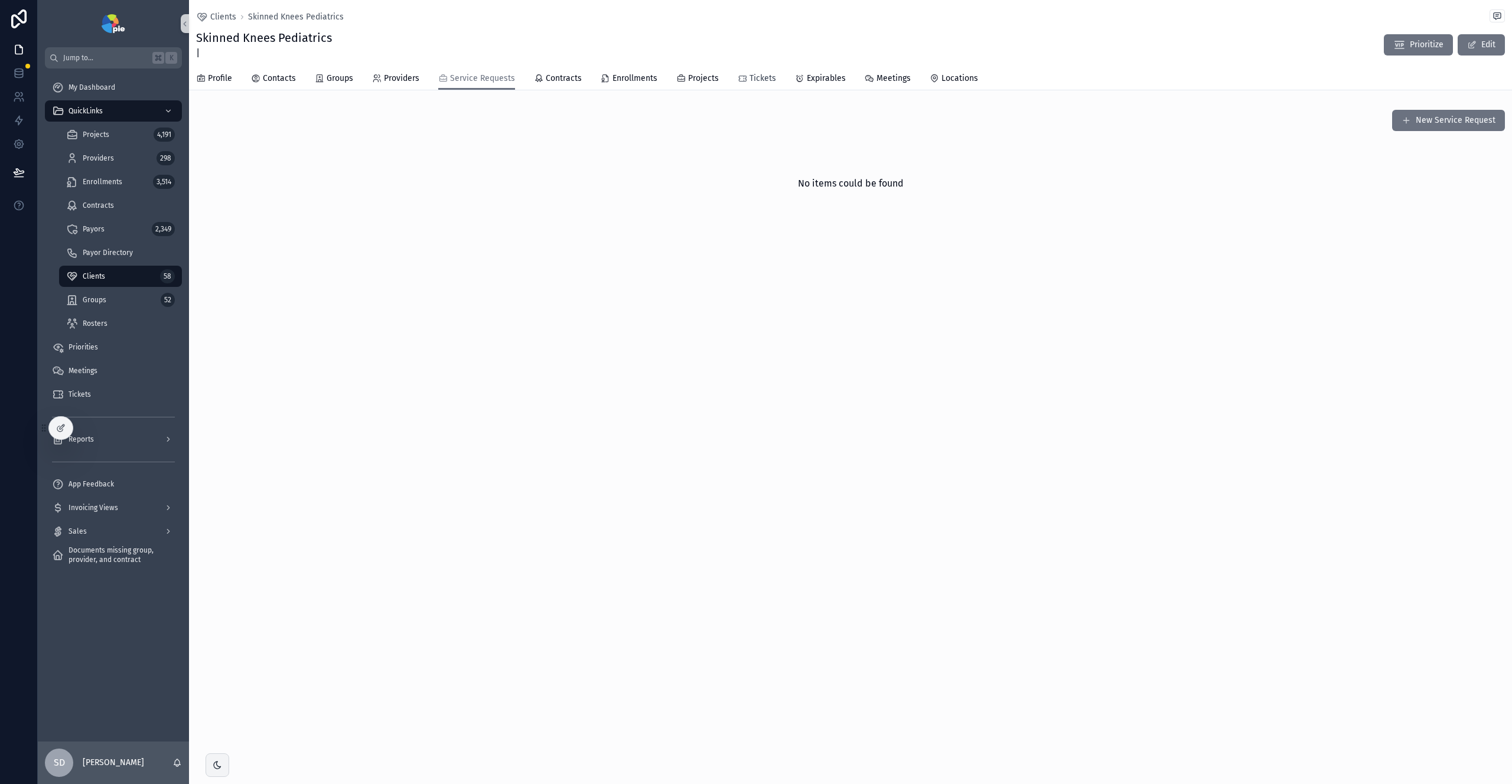
click at [755, 78] on span "Tickets" at bounding box center [763, 79] width 26 height 12
click at [812, 74] on span "Expirables" at bounding box center [826, 79] width 39 height 12
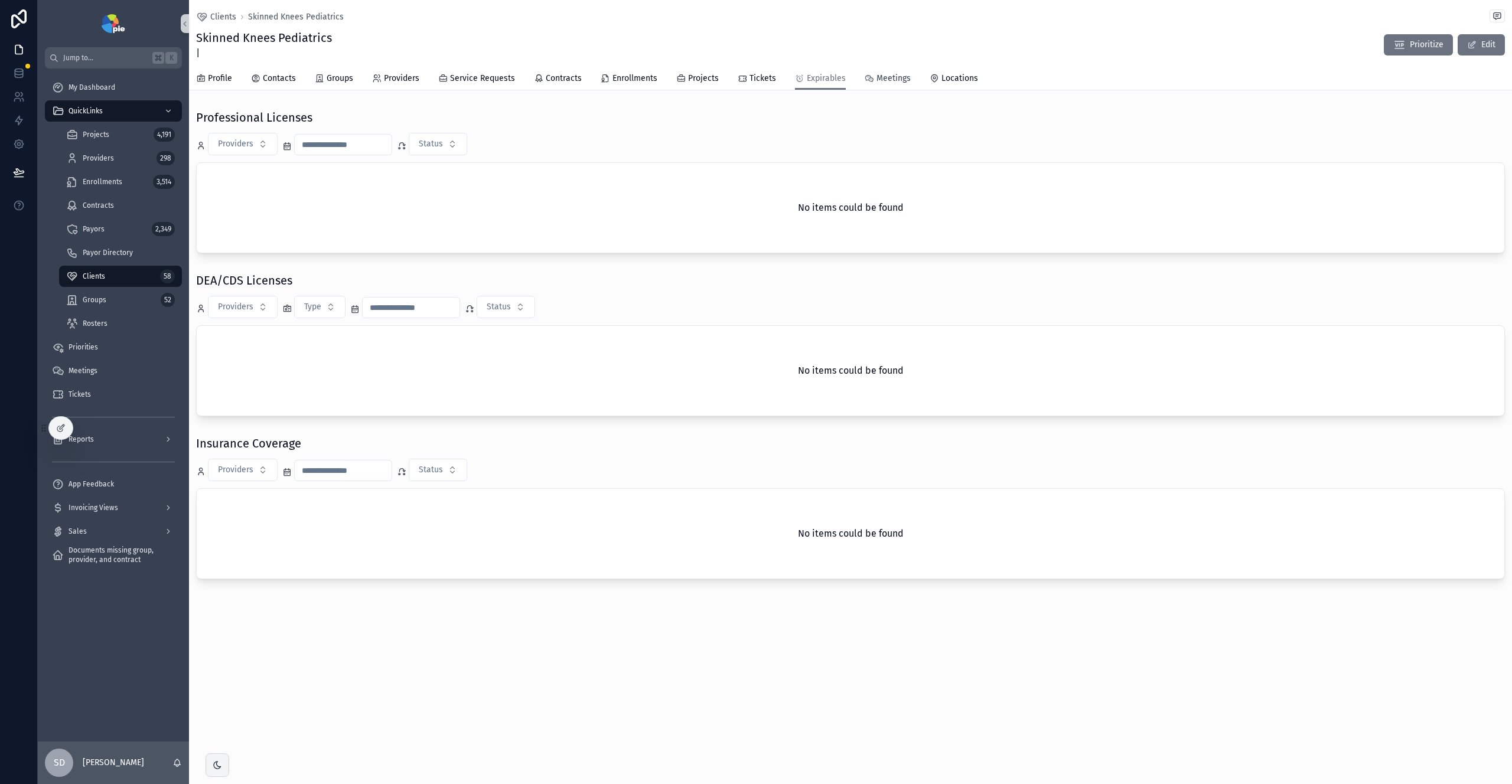
click at [887, 80] on span "Meetings" at bounding box center [894, 79] width 34 height 12
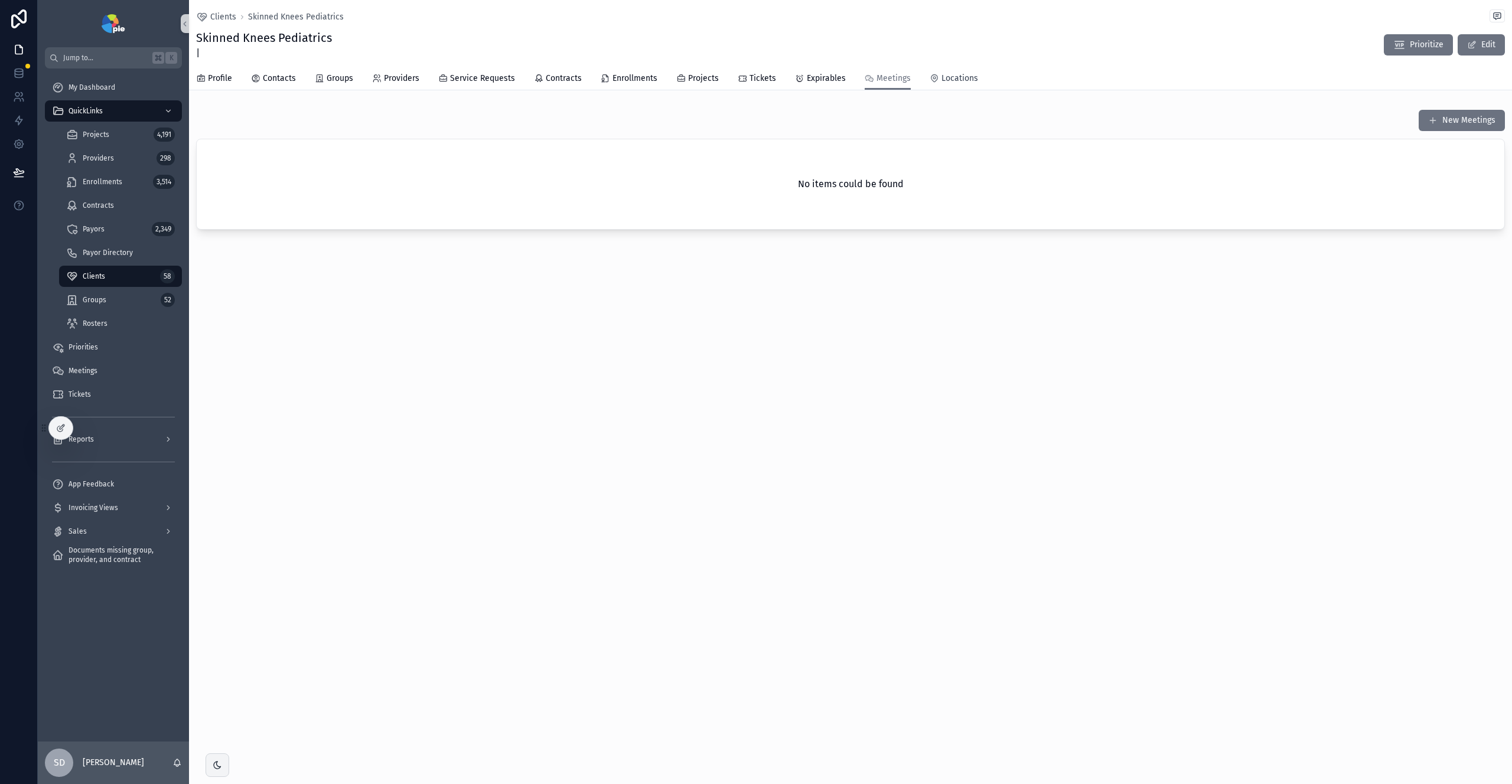
click at [945, 79] on span "Locations" at bounding box center [960, 79] width 37 height 12
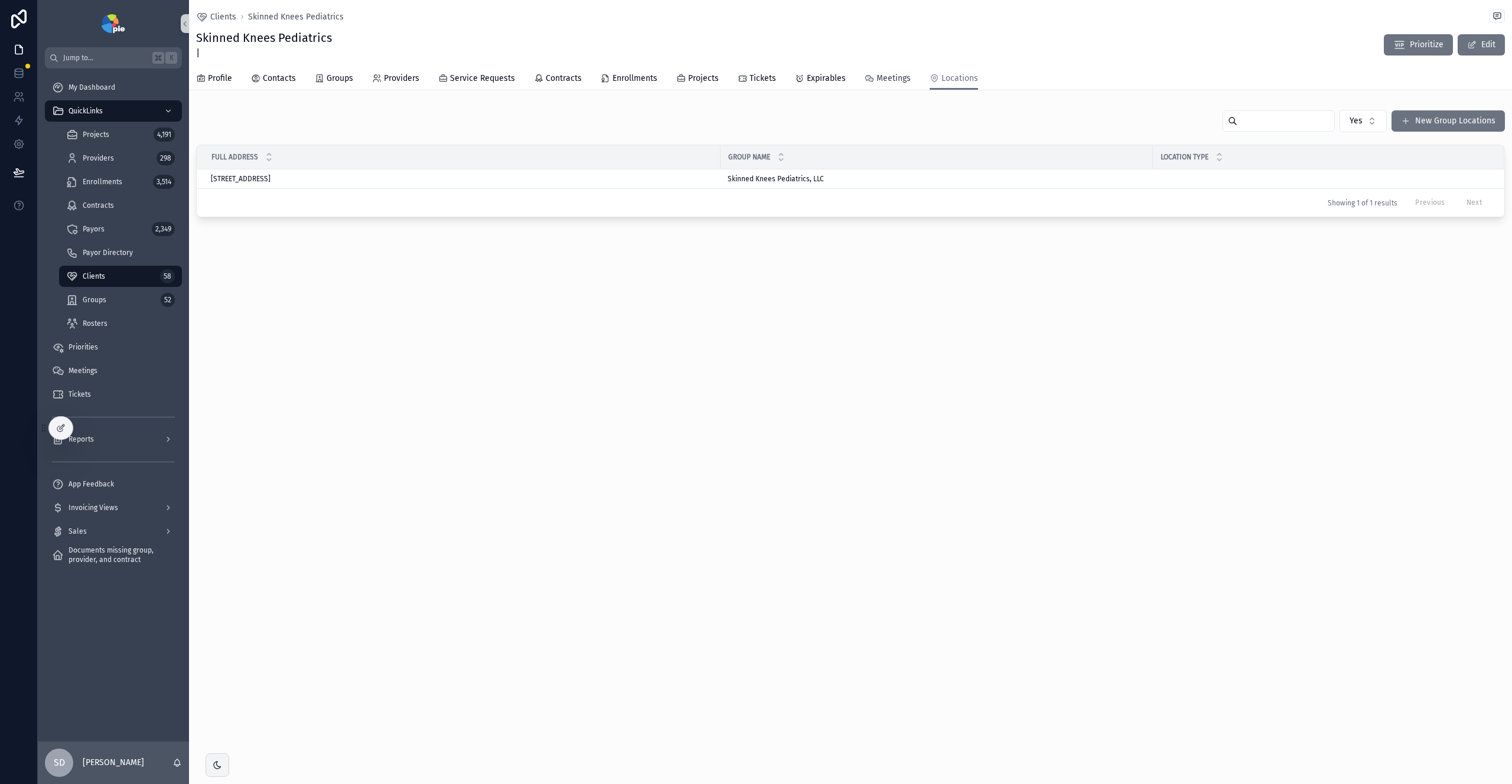
click at [882, 79] on span "Meetings" at bounding box center [894, 79] width 34 height 12
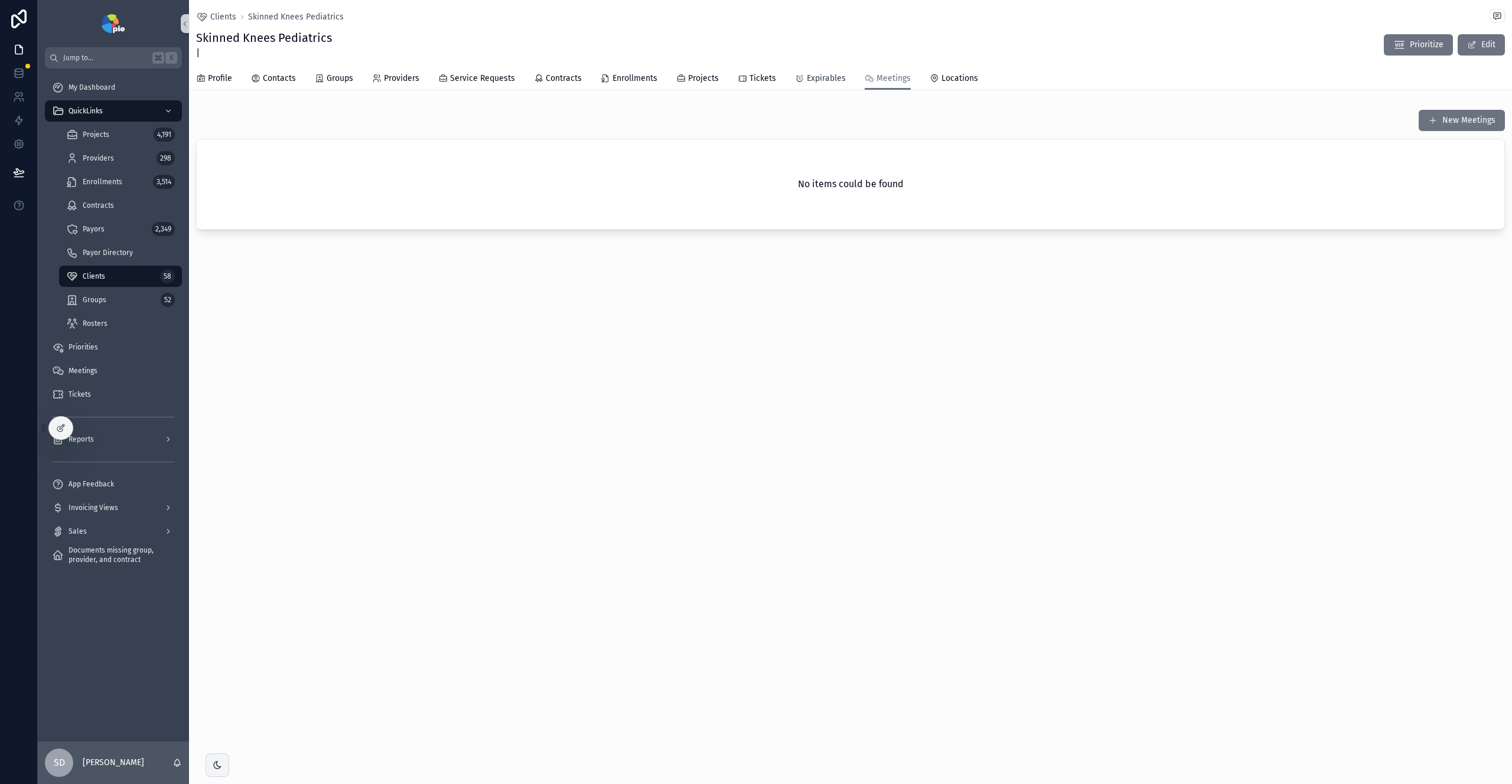
click at [809, 76] on span "Expirables" at bounding box center [826, 79] width 39 height 12
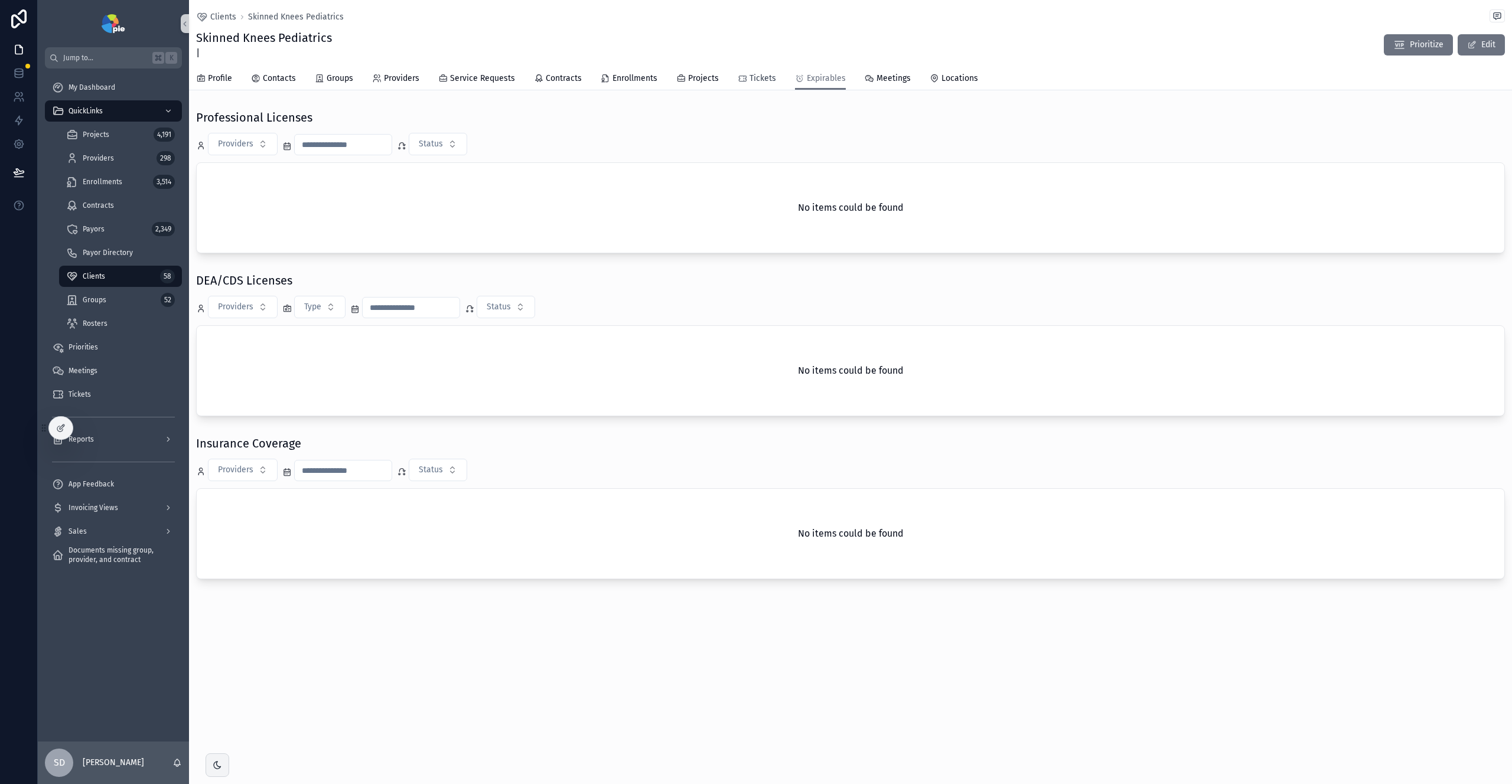
click at [764, 83] on span "Tickets" at bounding box center [763, 79] width 26 height 12
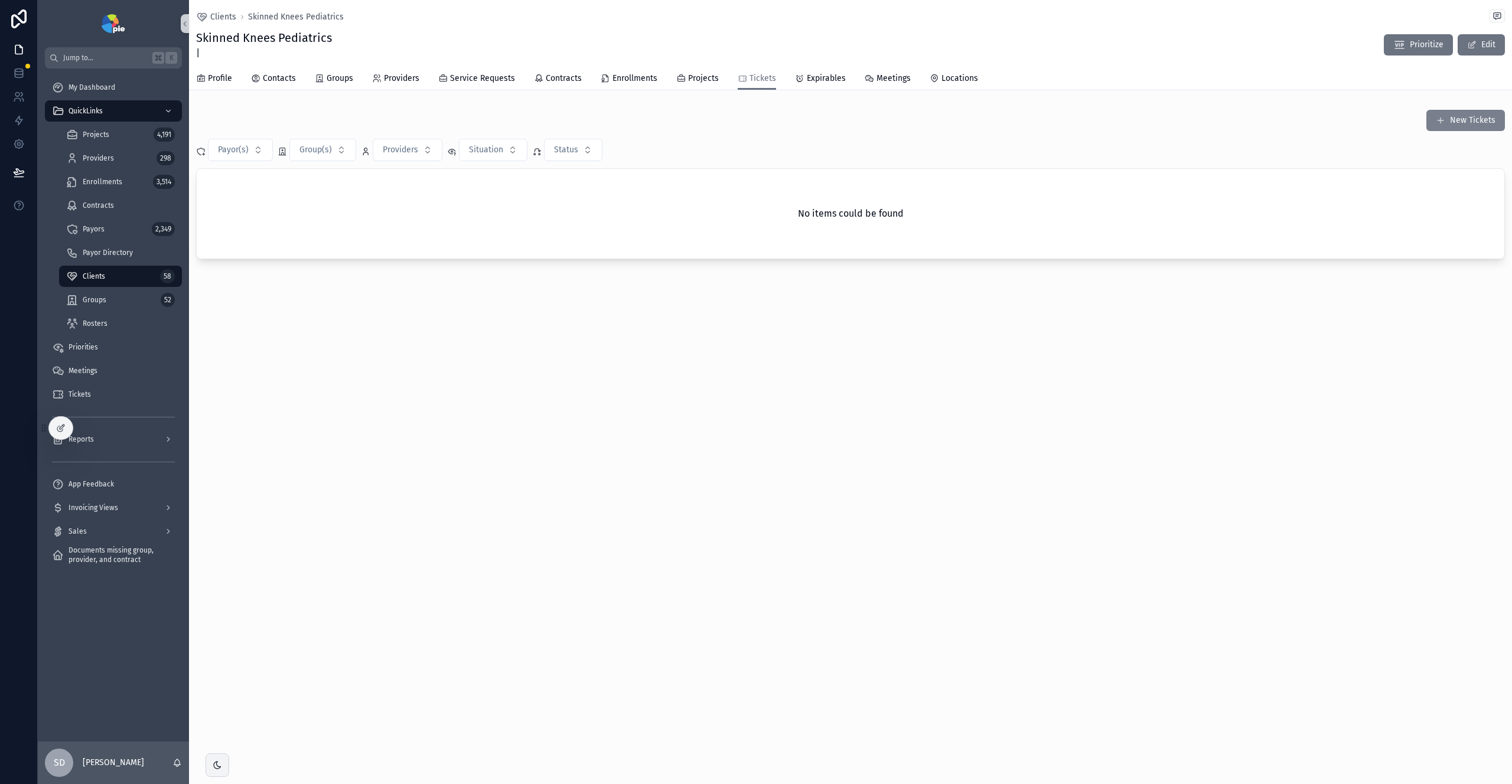
click at [1444, 124] on span "scrollable content" at bounding box center [1441, 121] width 10 height 10
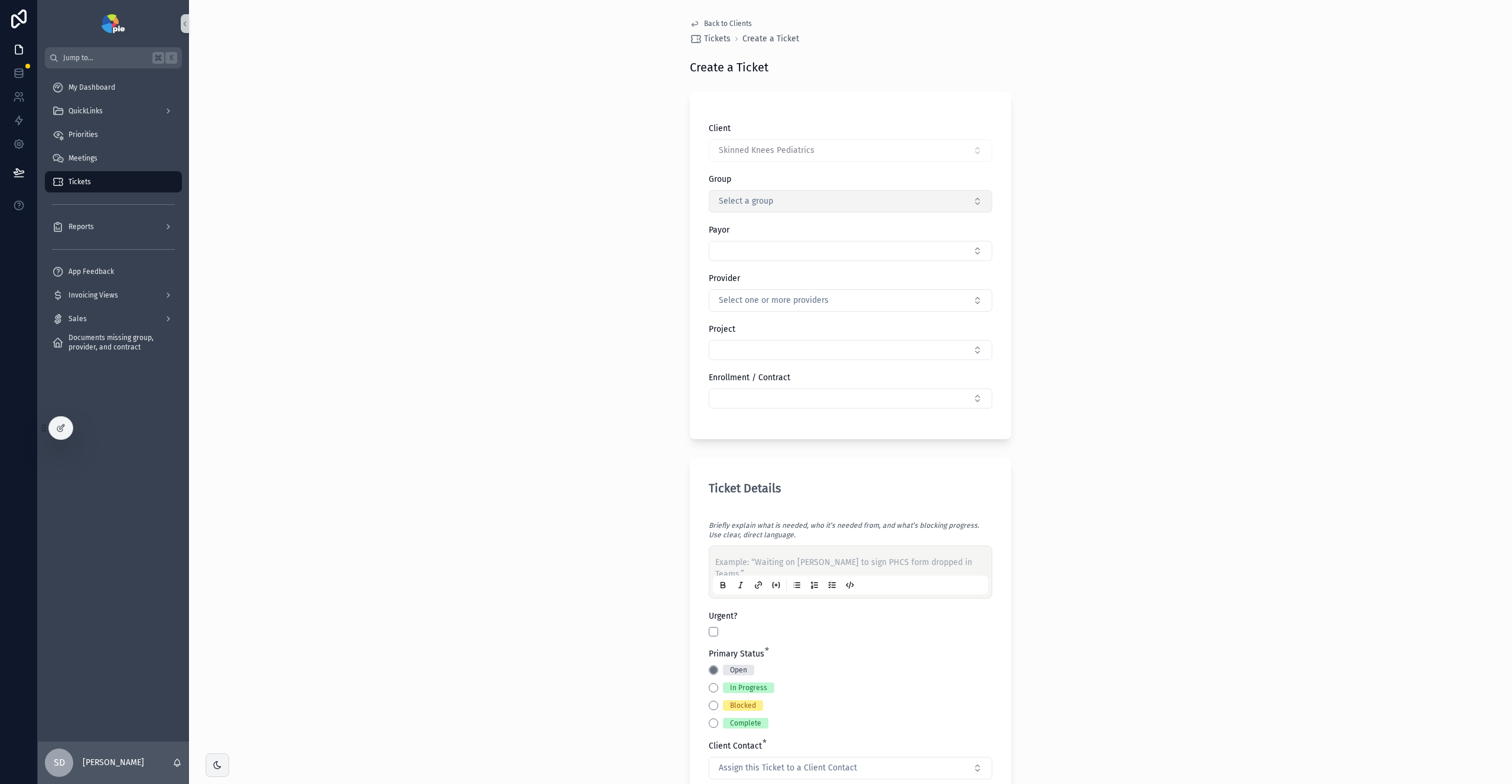
click at [868, 209] on button "Select a group" at bounding box center [850, 201] width 283 height 22
click at [919, 172] on div "Client Skinned Knees Pediatrics Group Select a group Payor Provider Select one …" at bounding box center [850, 271] width 283 height 298
click at [831, 248] on button "Select Button" at bounding box center [850, 251] width 283 height 20
click at [821, 225] on div "Payor" at bounding box center [850, 230] width 283 height 12
click at [757, 307] on button "Select one or more providers" at bounding box center [850, 300] width 283 height 22
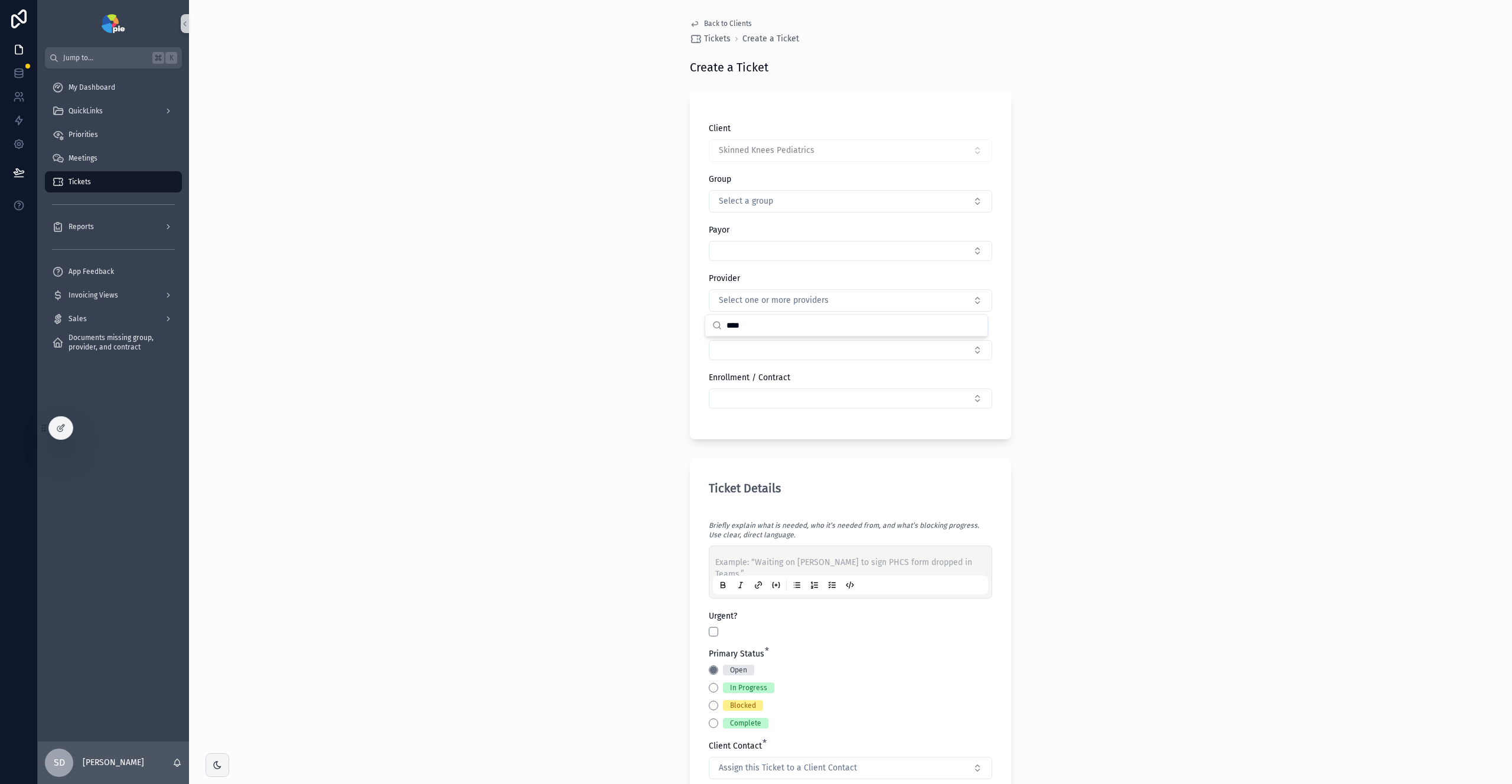
type input "****"
click at [1065, 327] on div "Back to Clients Tickets Create a Ticket Create a Ticket Client Skinned Knees Pe…" at bounding box center [850, 392] width 1323 height 784
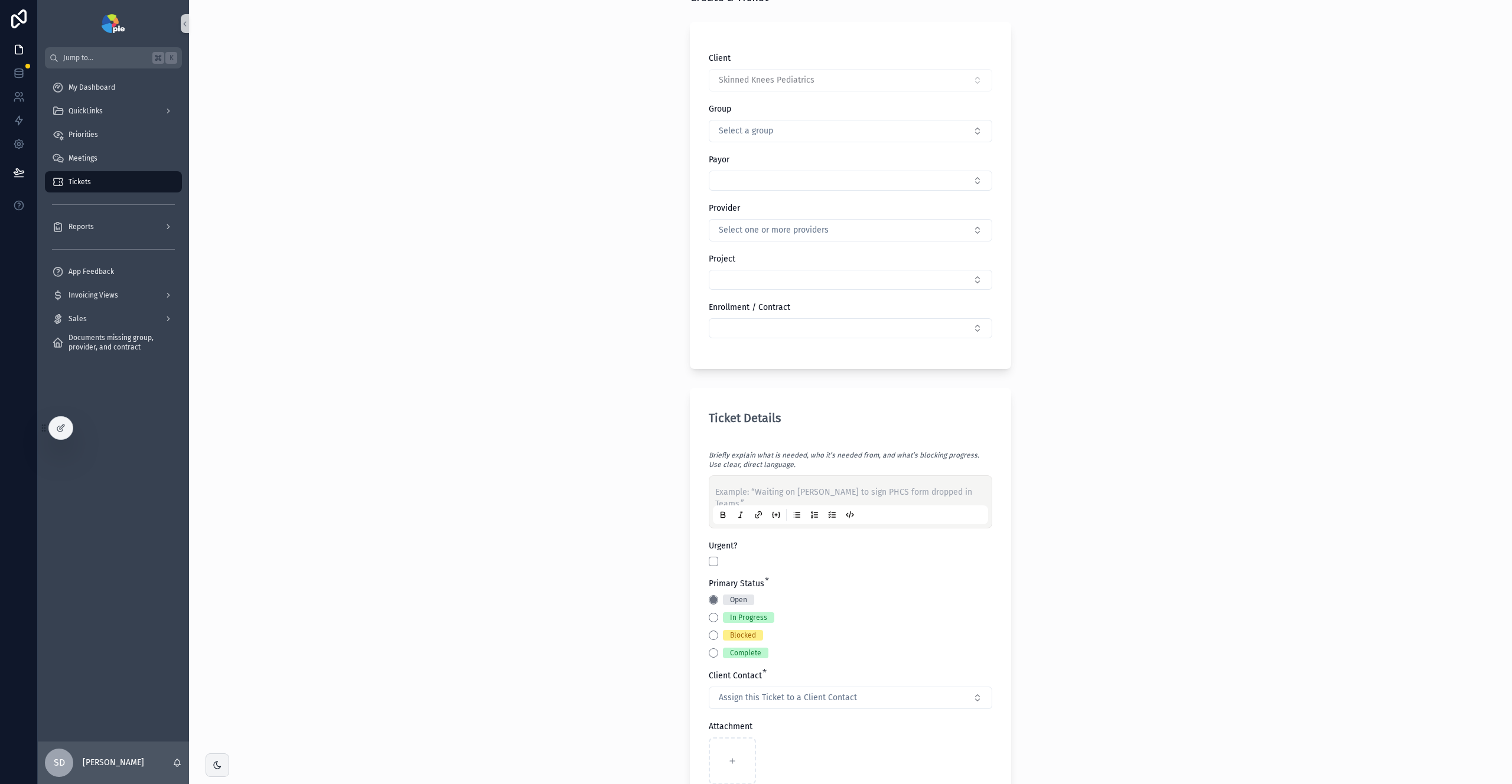
scroll to position [80, 0]
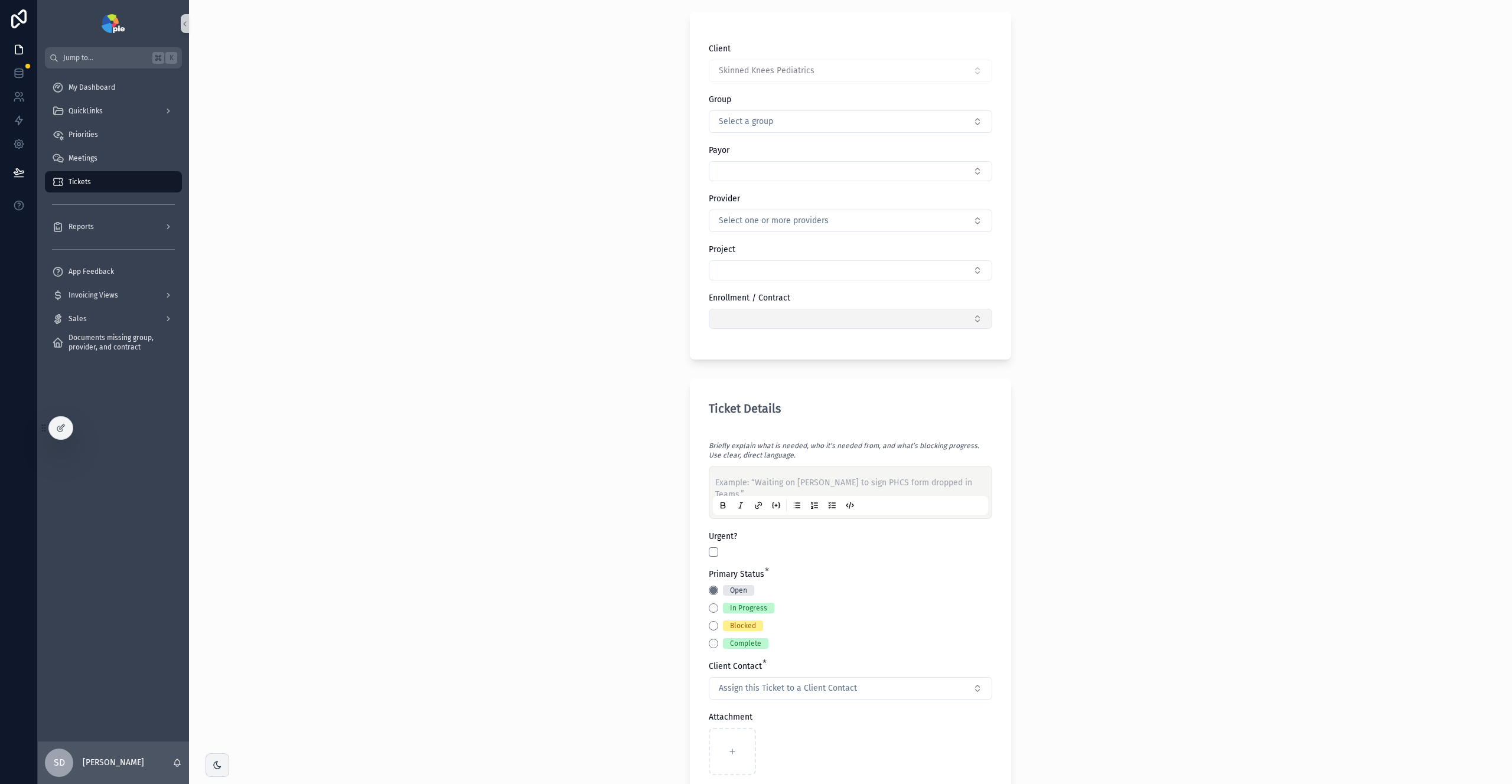
click at [962, 320] on button "Select Button" at bounding box center [850, 319] width 283 height 20
click at [1120, 333] on div "Back to Clients Tickets Create a Ticket Create a Ticket Client Skinned Knees Pe…" at bounding box center [850, 312] width 1323 height 784
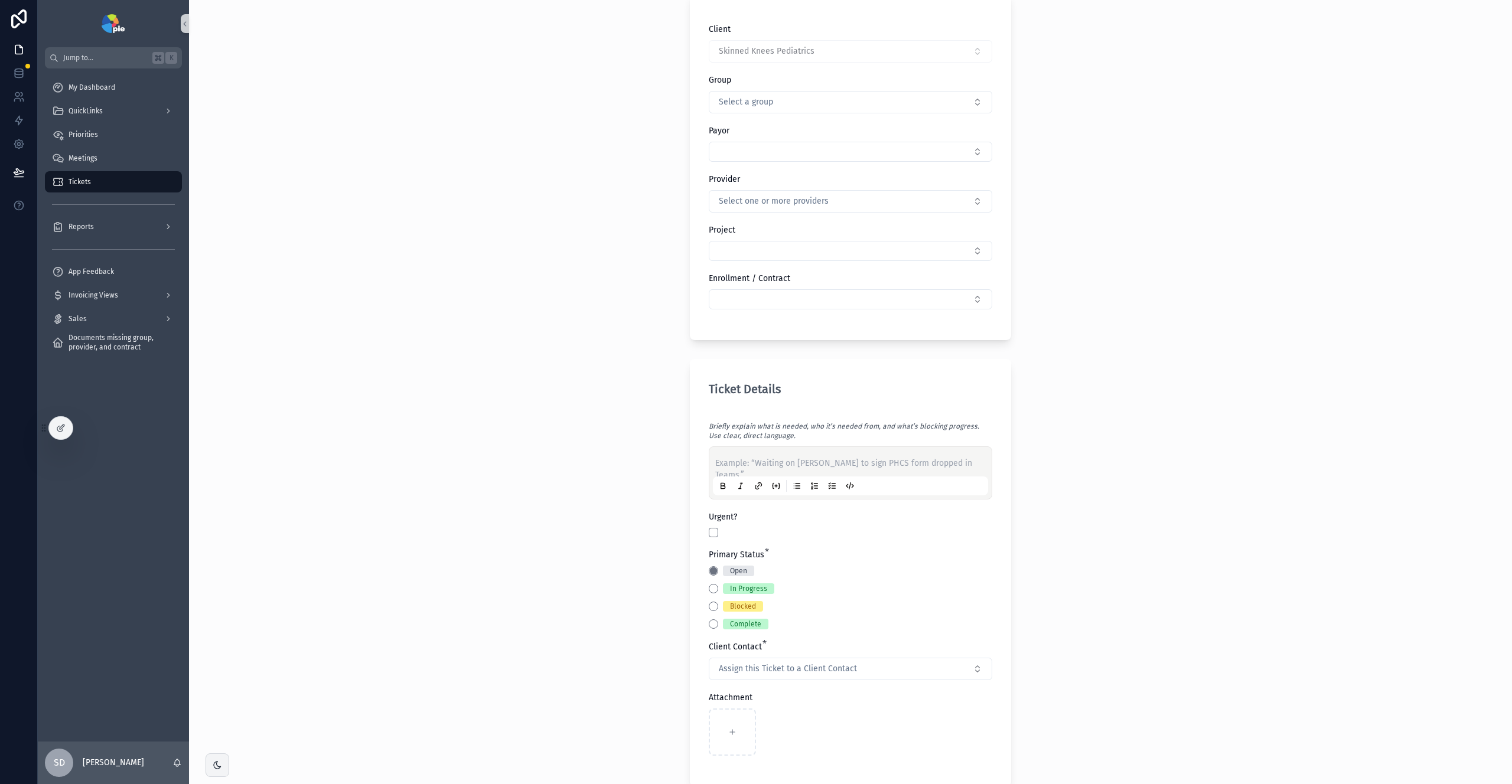
scroll to position [0, 0]
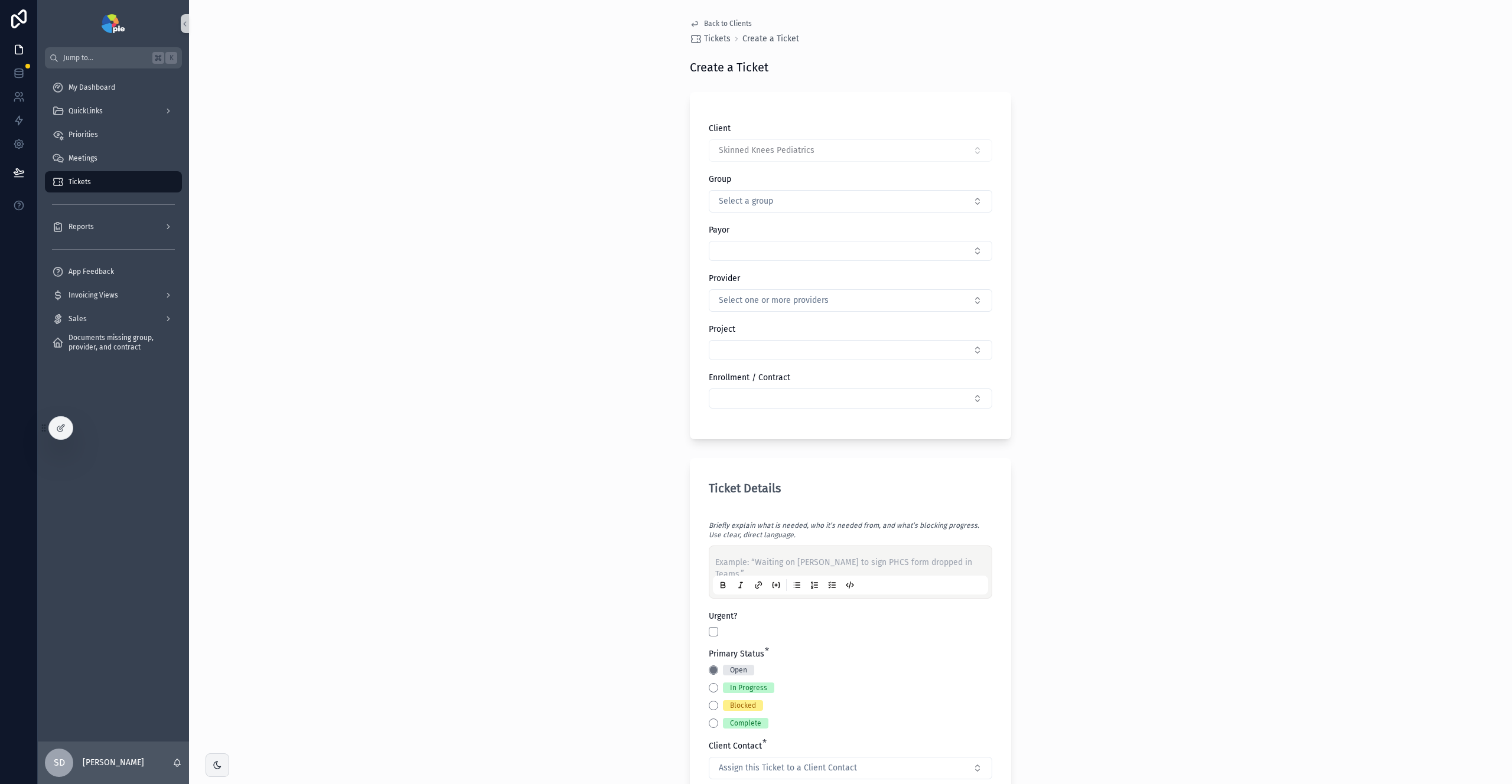
click at [704, 23] on span "Back to Clients" at bounding box center [728, 23] width 48 height 10
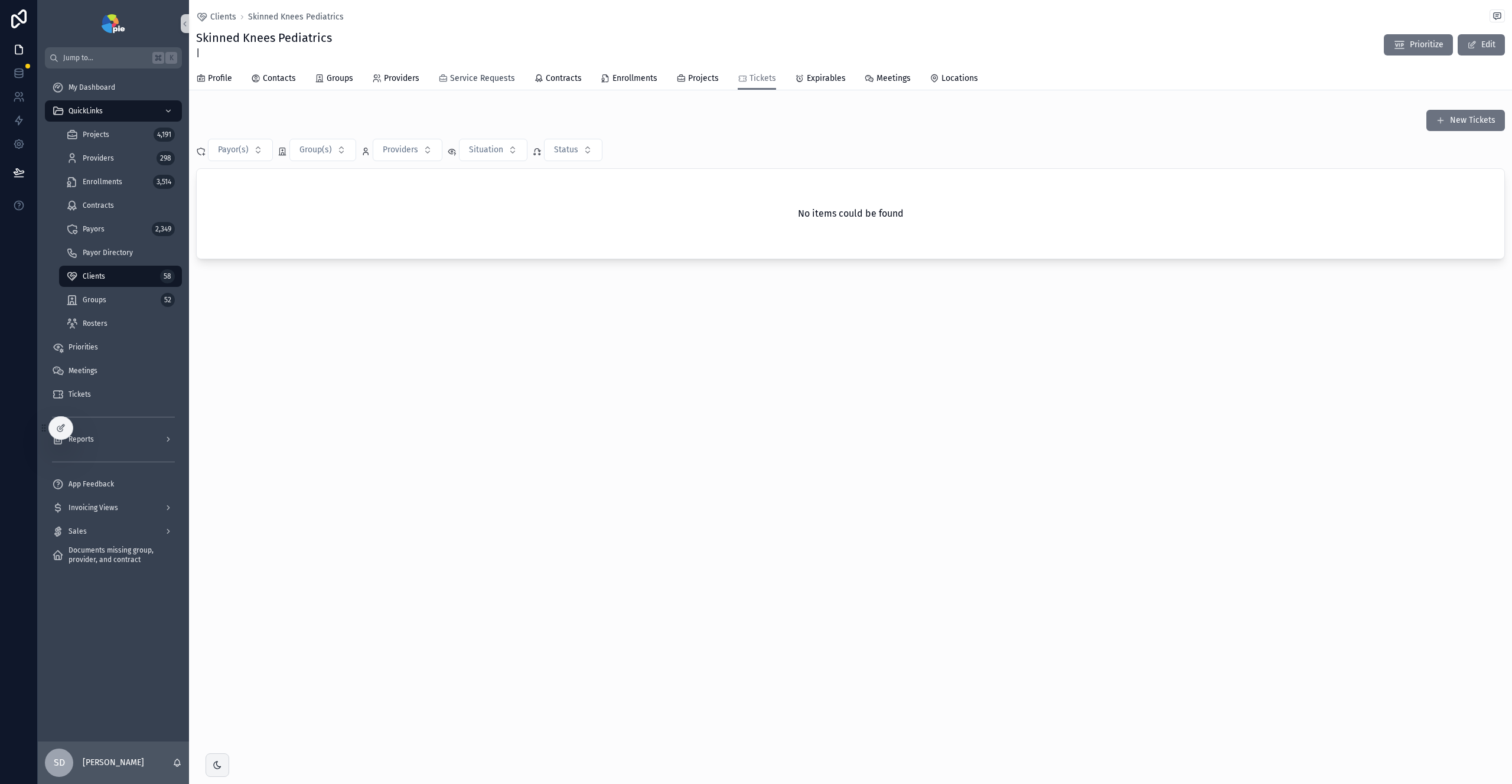
click at [464, 78] on span "Service Requests" at bounding box center [482, 79] width 65 height 12
click at [102, 275] on span "Clients" at bounding box center [94, 277] width 22 height 10
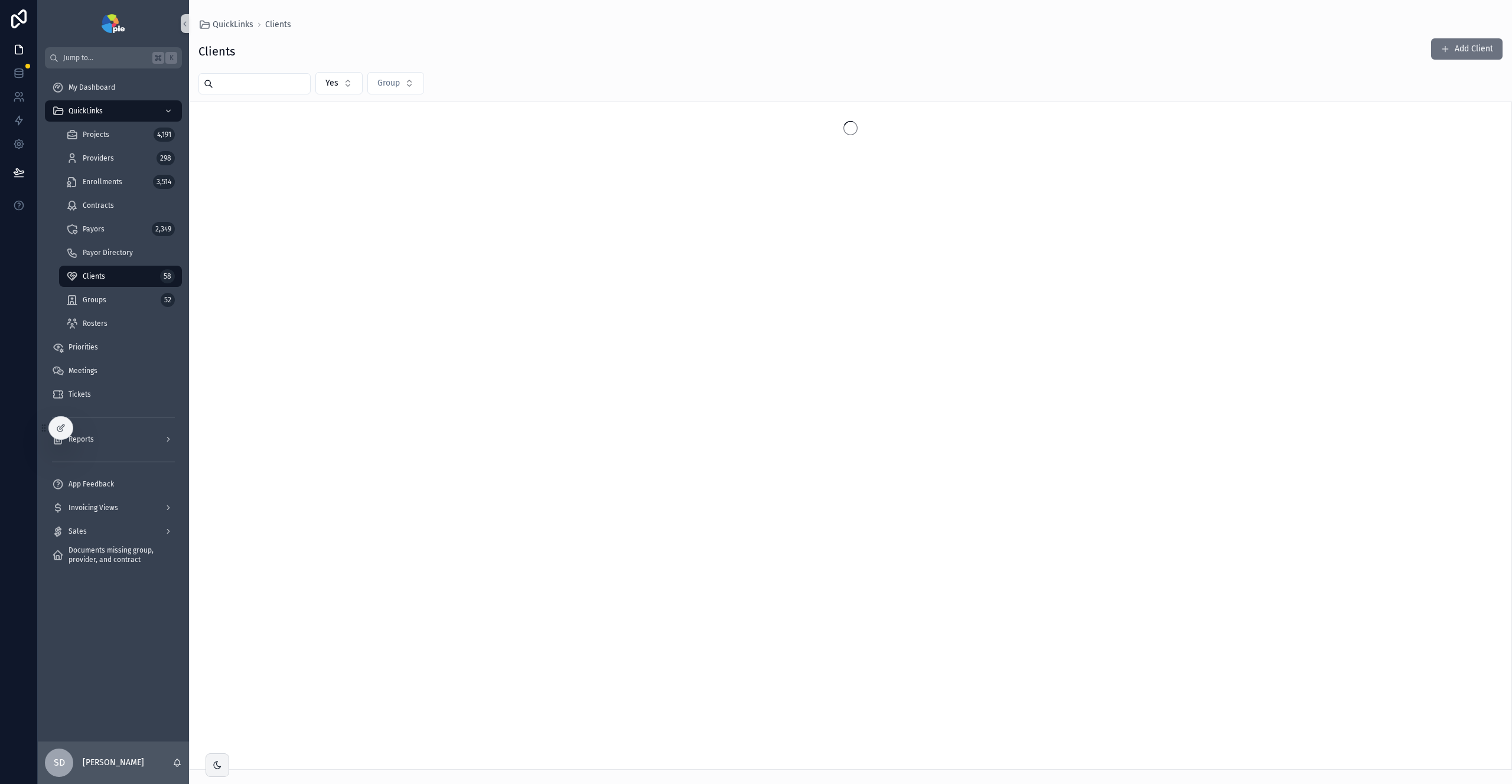
click at [247, 79] on input "scrollable content" at bounding box center [262, 84] width 97 height 17
type input "****"
click at [102, 298] on span "Groups" at bounding box center [94, 300] width 23 height 10
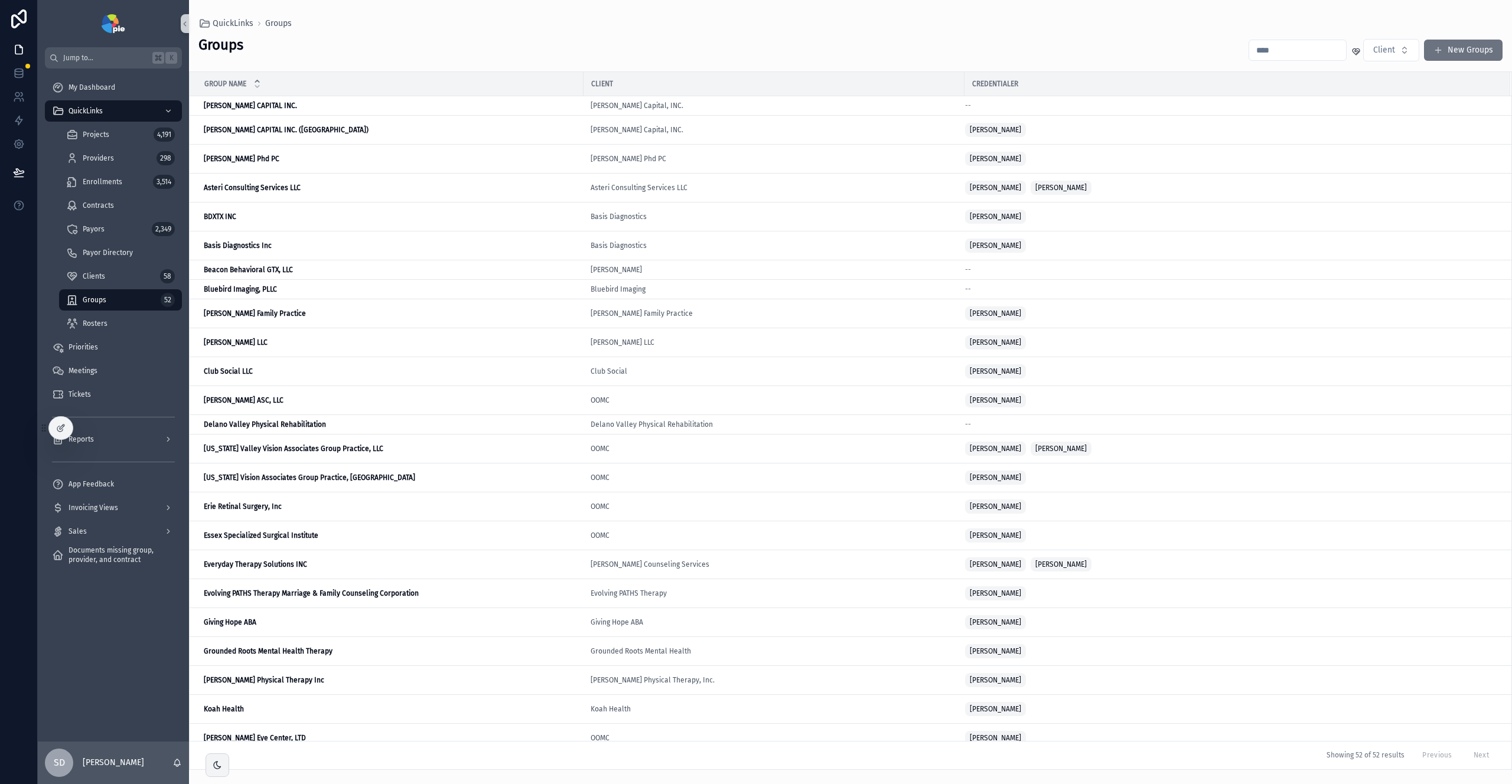
click at [1306, 40] on div "scrollable content" at bounding box center [1297, 50] width 98 height 21
click at [1306, 44] on input "scrollable content" at bounding box center [1297, 51] width 97 height 17
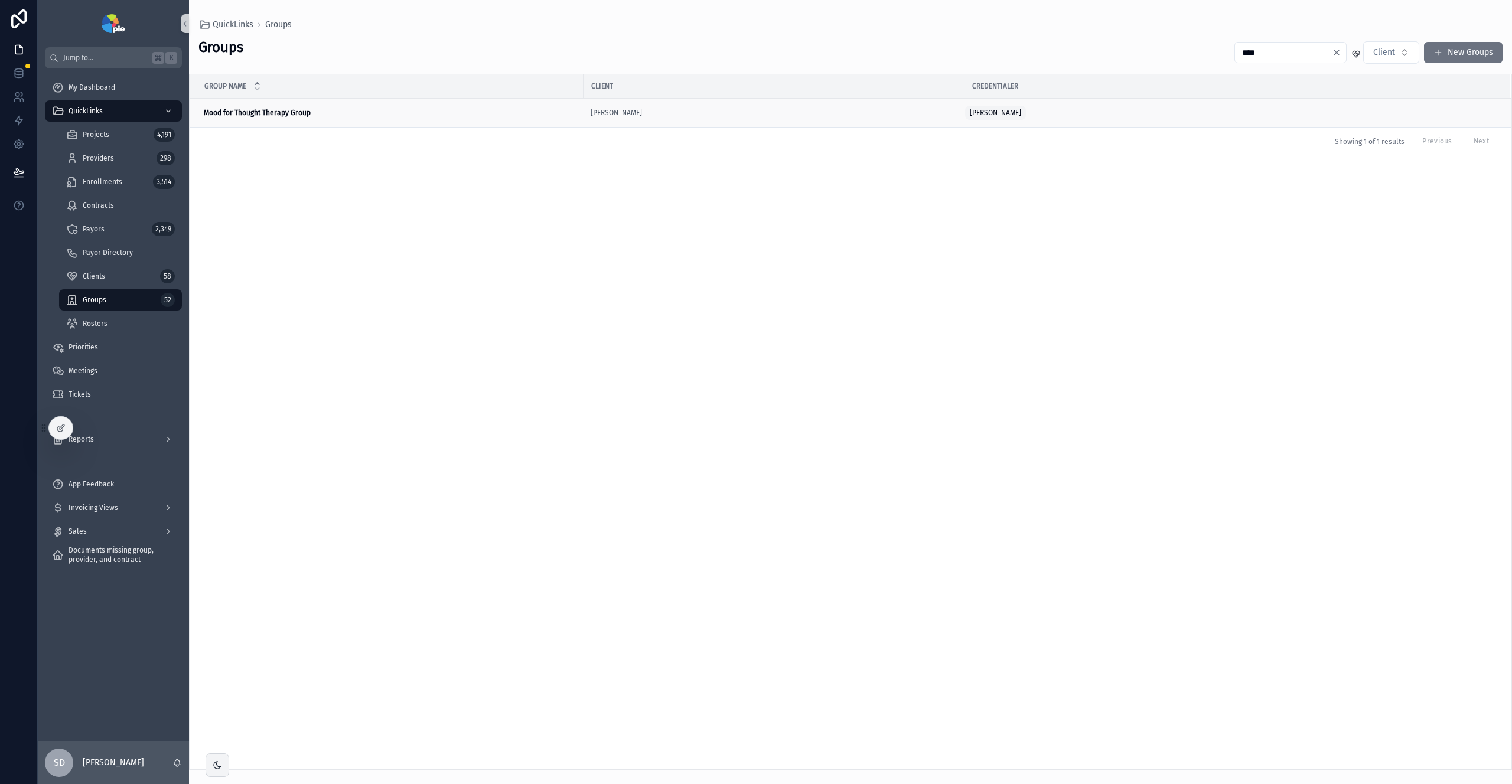
type input "****"
click at [405, 112] on div "Mood for Thought Therapy Group Mood for Thought Therapy Group" at bounding box center [390, 113] width 373 height 10
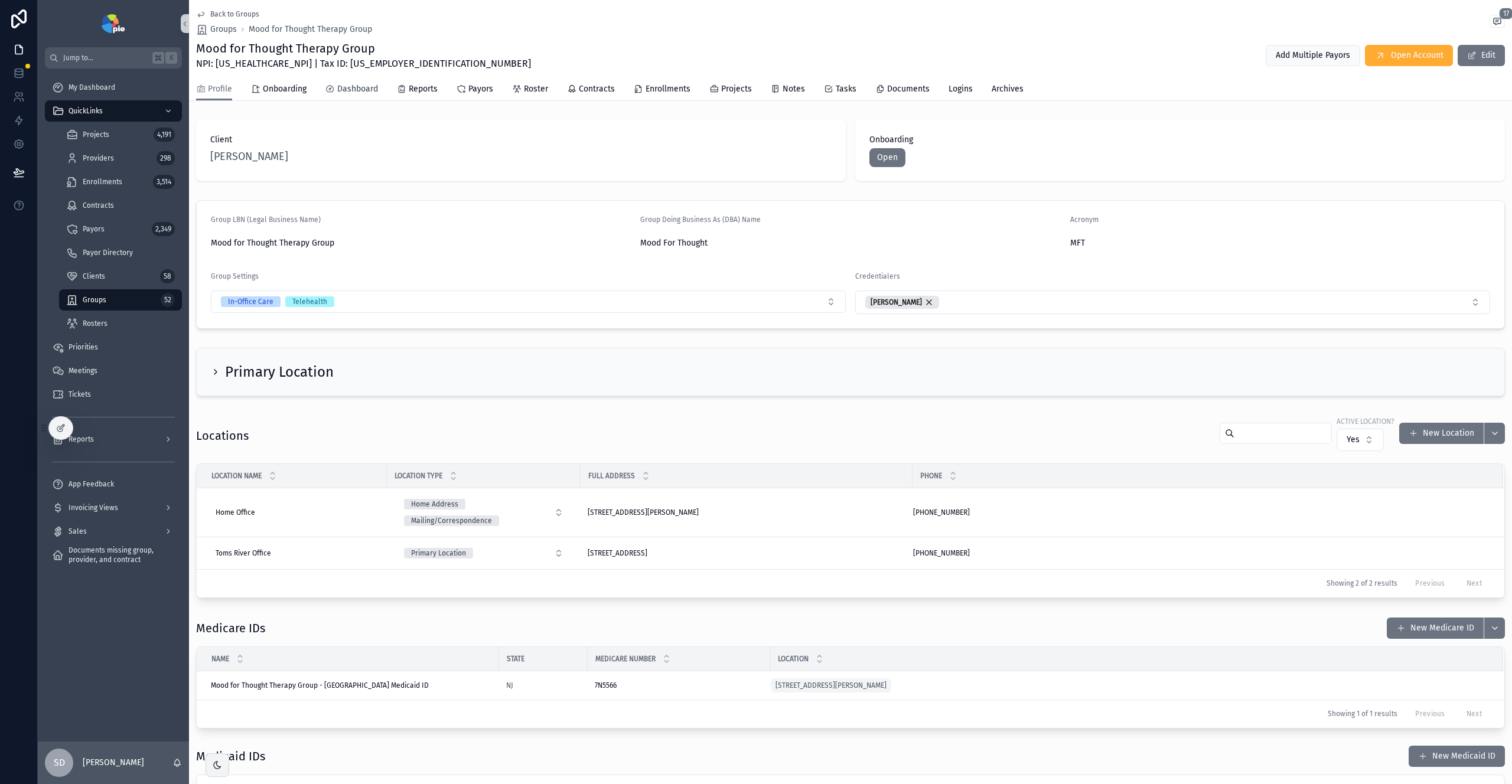
click at [359, 90] on span "Dashboard" at bounding box center [358, 89] width 41 height 12
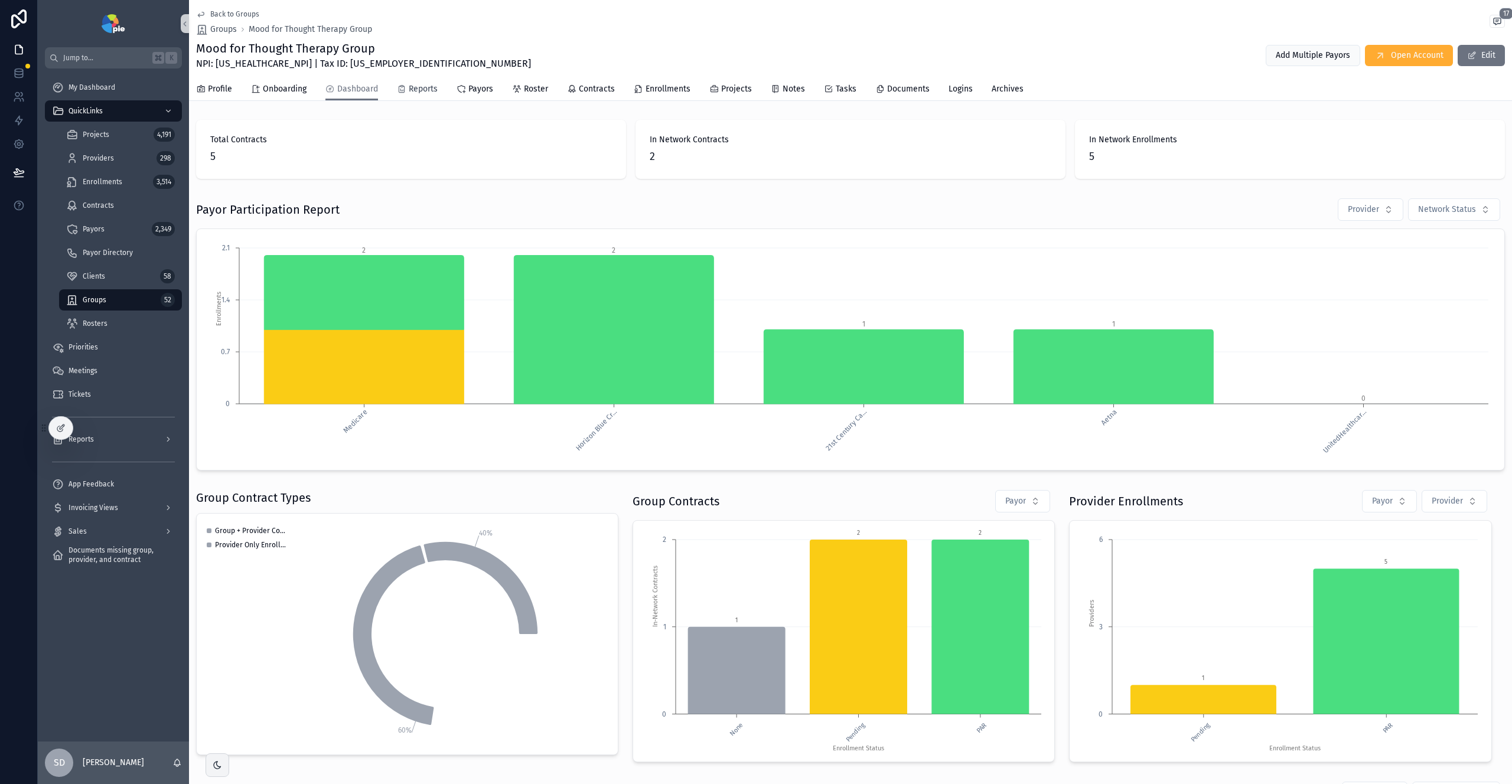
click at [414, 93] on span "Reports" at bounding box center [423, 89] width 29 height 12
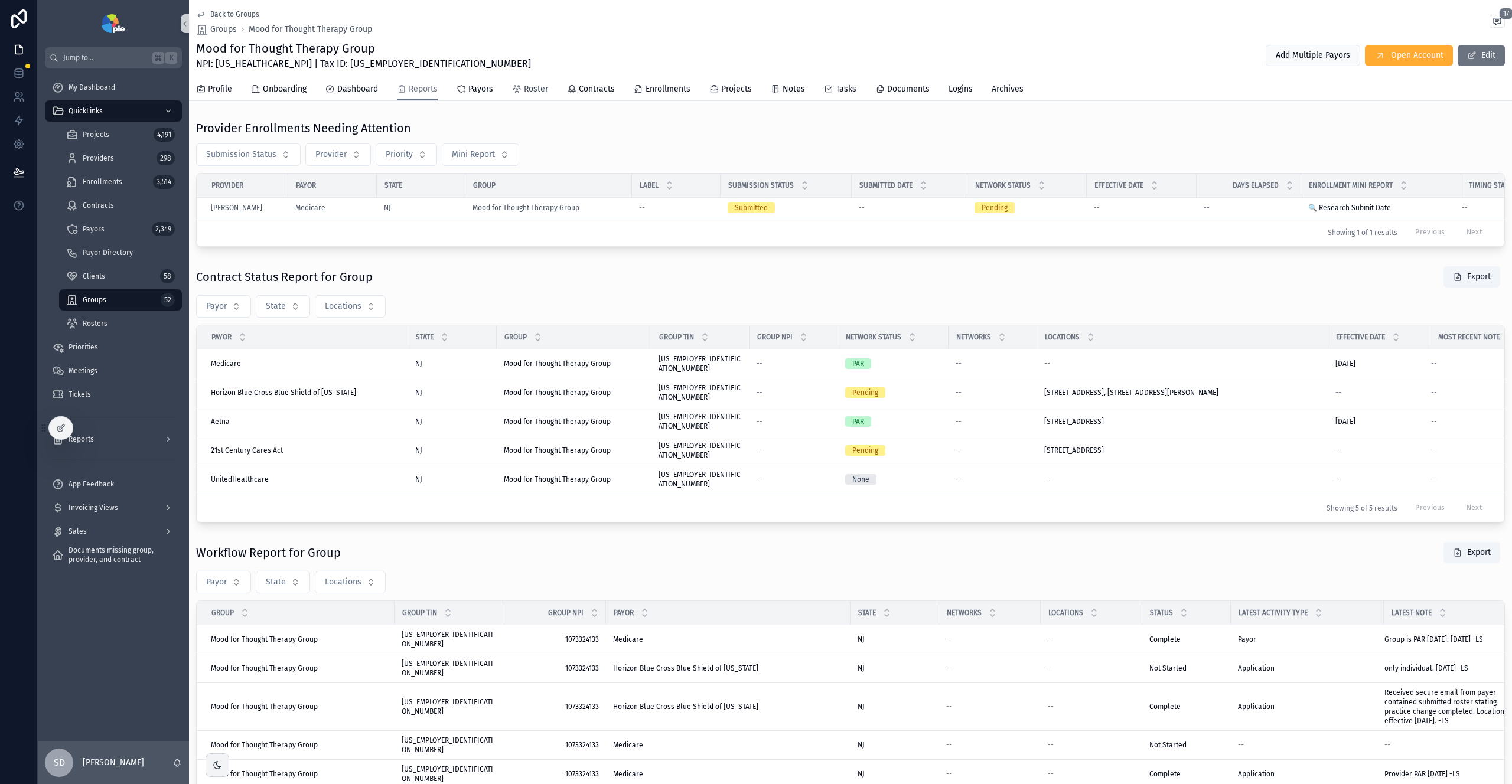
click at [530, 91] on span "Roster" at bounding box center [536, 89] width 24 height 12
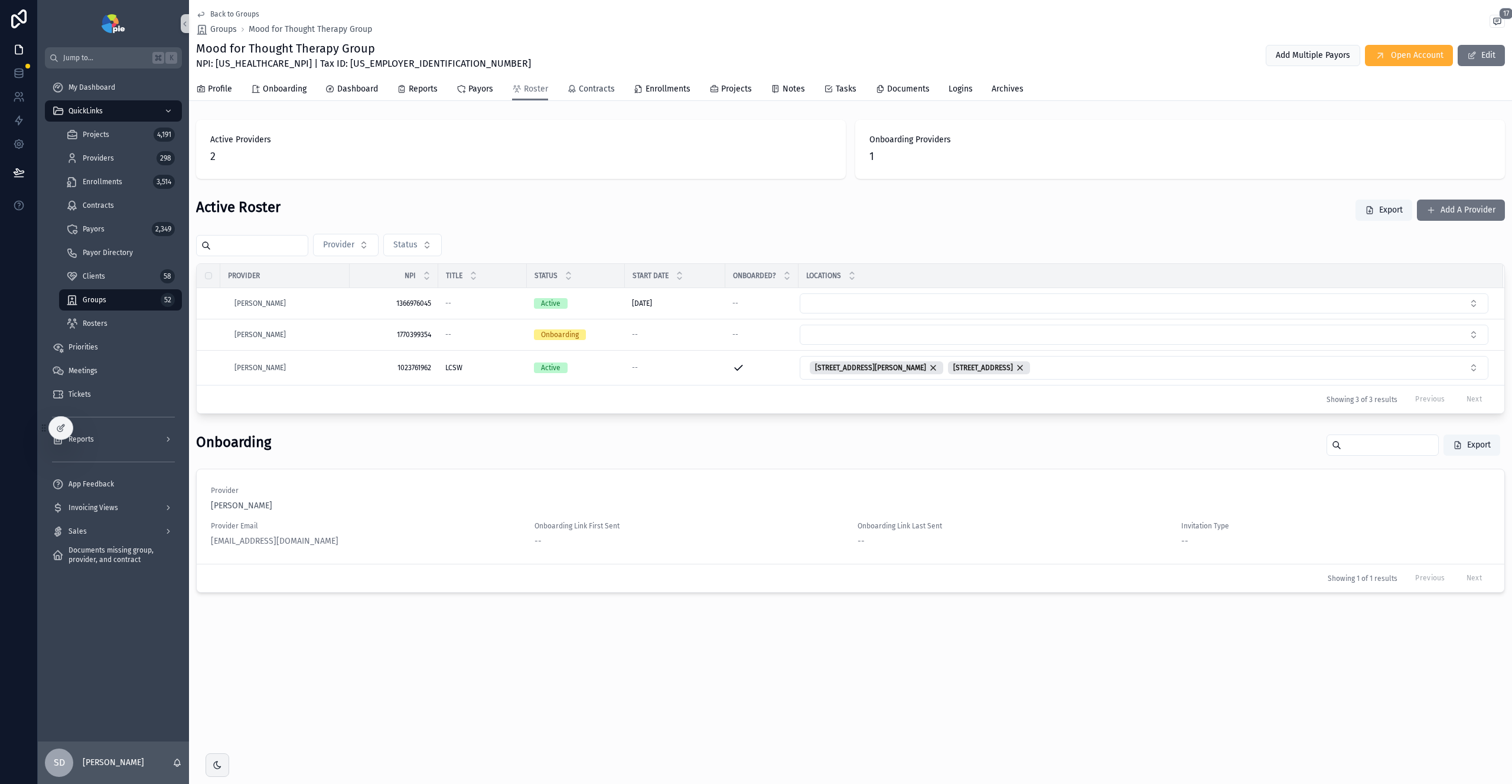
click at [599, 90] on span "Contracts" at bounding box center [597, 89] width 36 height 12
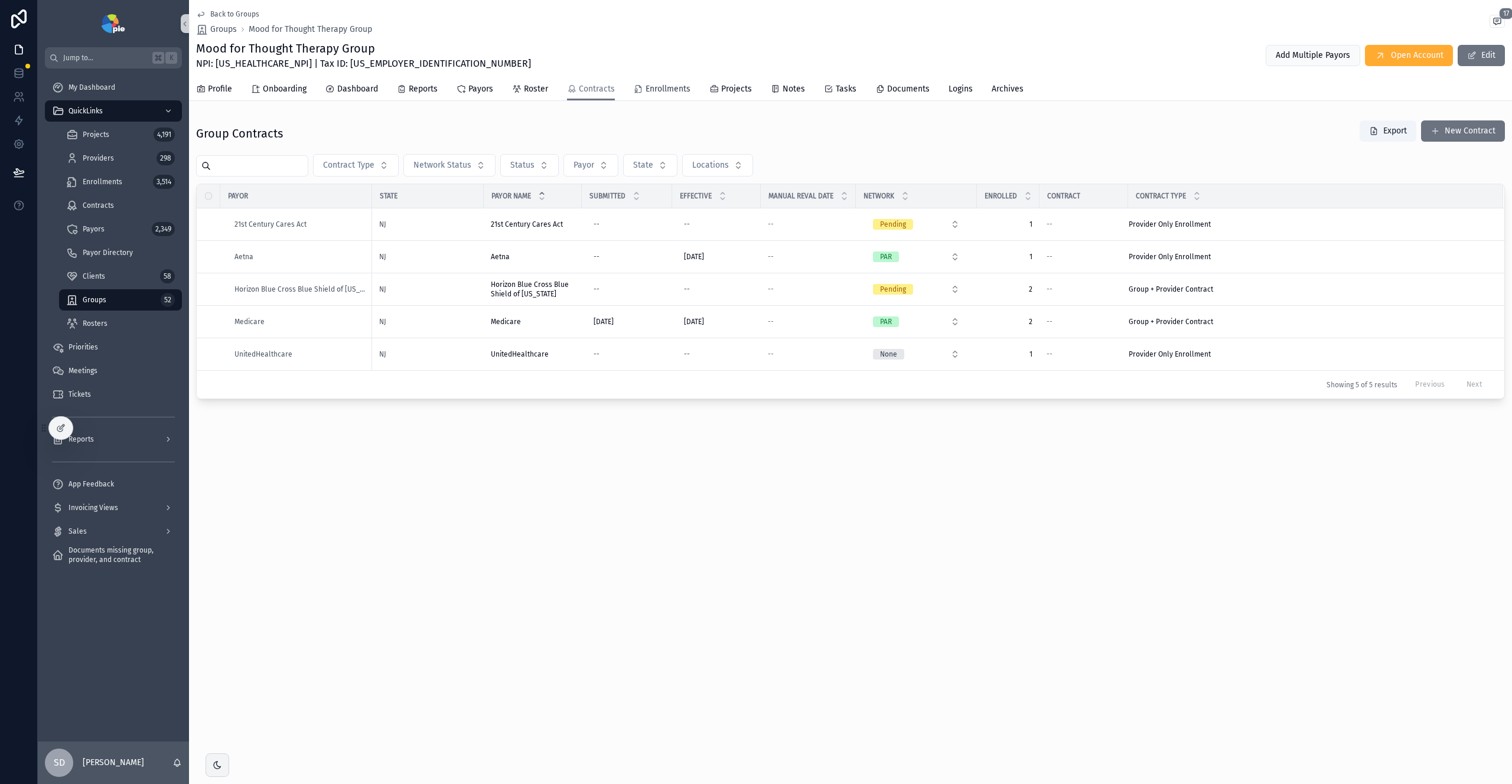
click at [652, 88] on span "Enrollments" at bounding box center [668, 89] width 45 height 12
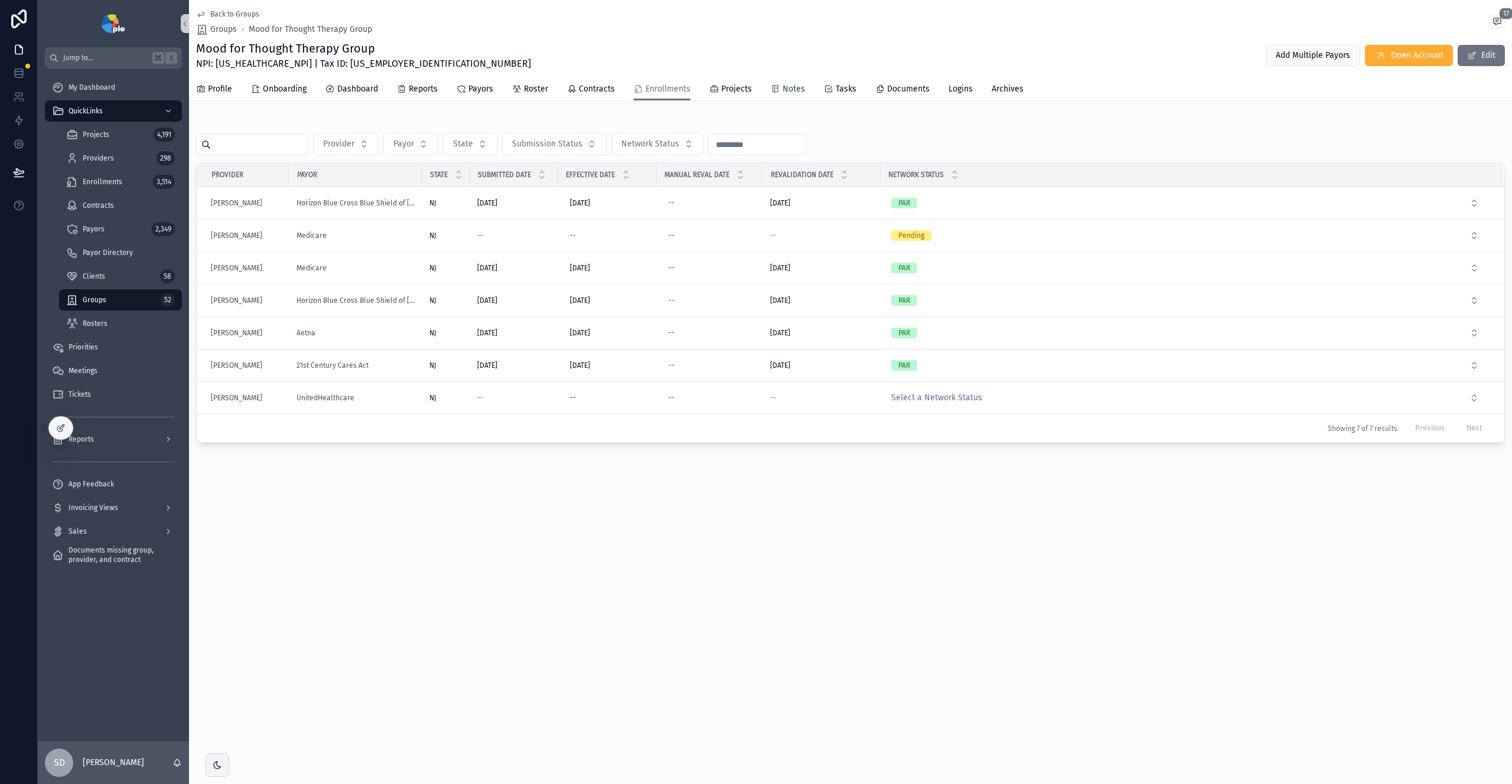
click at [786, 86] on span "Notes" at bounding box center [793, 89] width 22 height 12
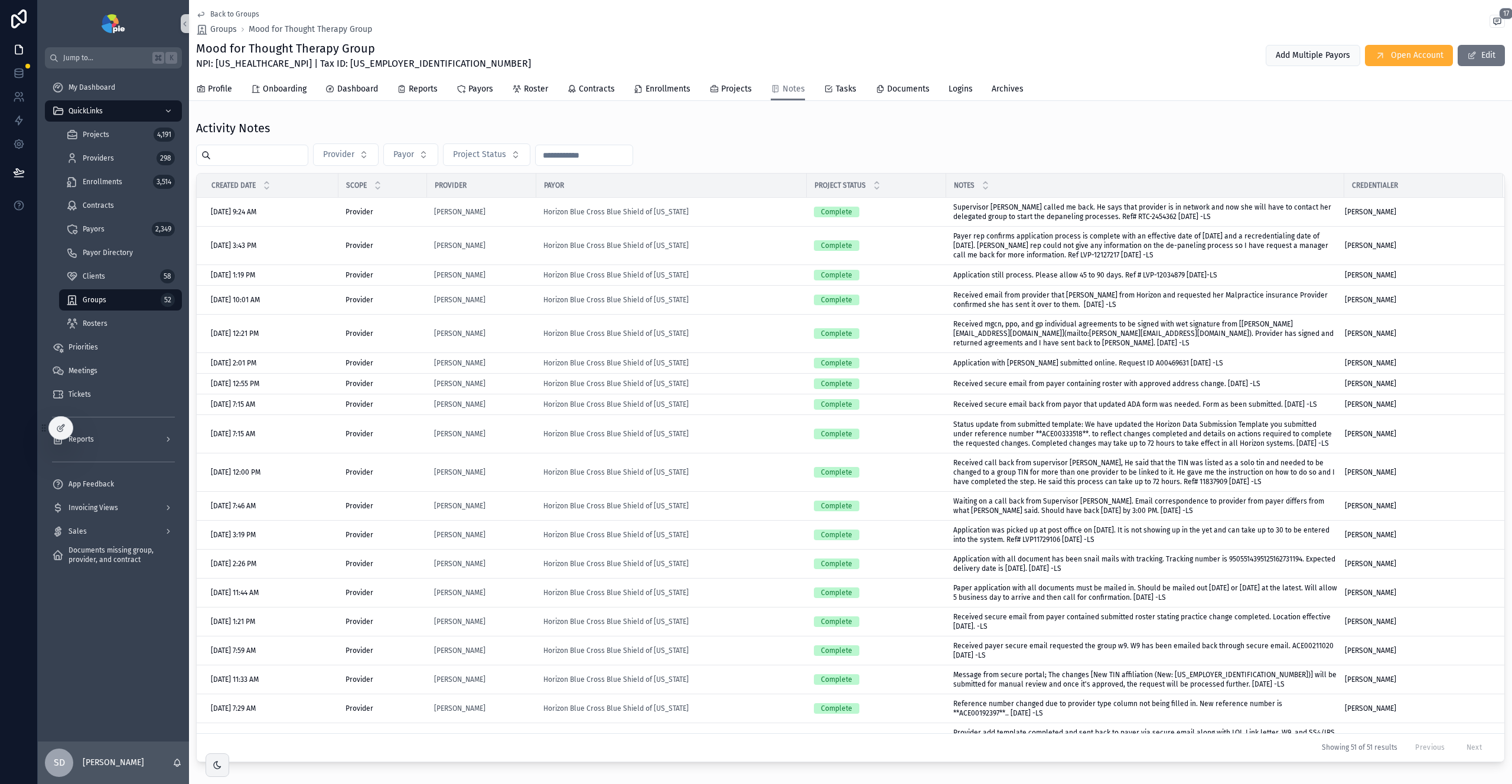
click at [231, 156] on input "scrollable content" at bounding box center [259, 156] width 97 height 17
click at [217, 14] on span "Back to Groups" at bounding box center [235, 14] width 49 height 10
click at [224, 13] on span "Back to Groups" at bounding box center [235, 14] width 49 height 10
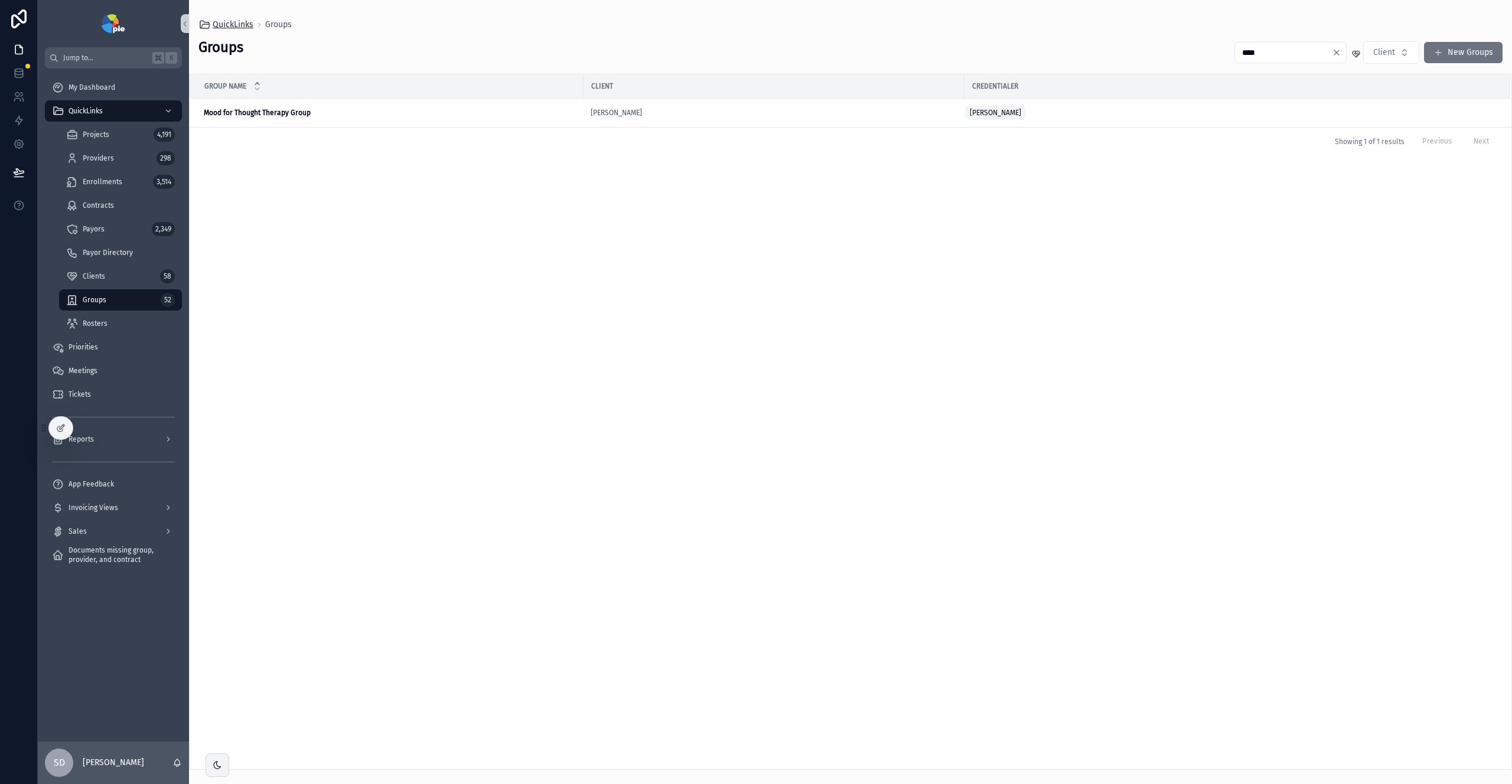
click at [211, 26] on link "QuickLinks" at bounding box center [226, 25] width 55 height 12
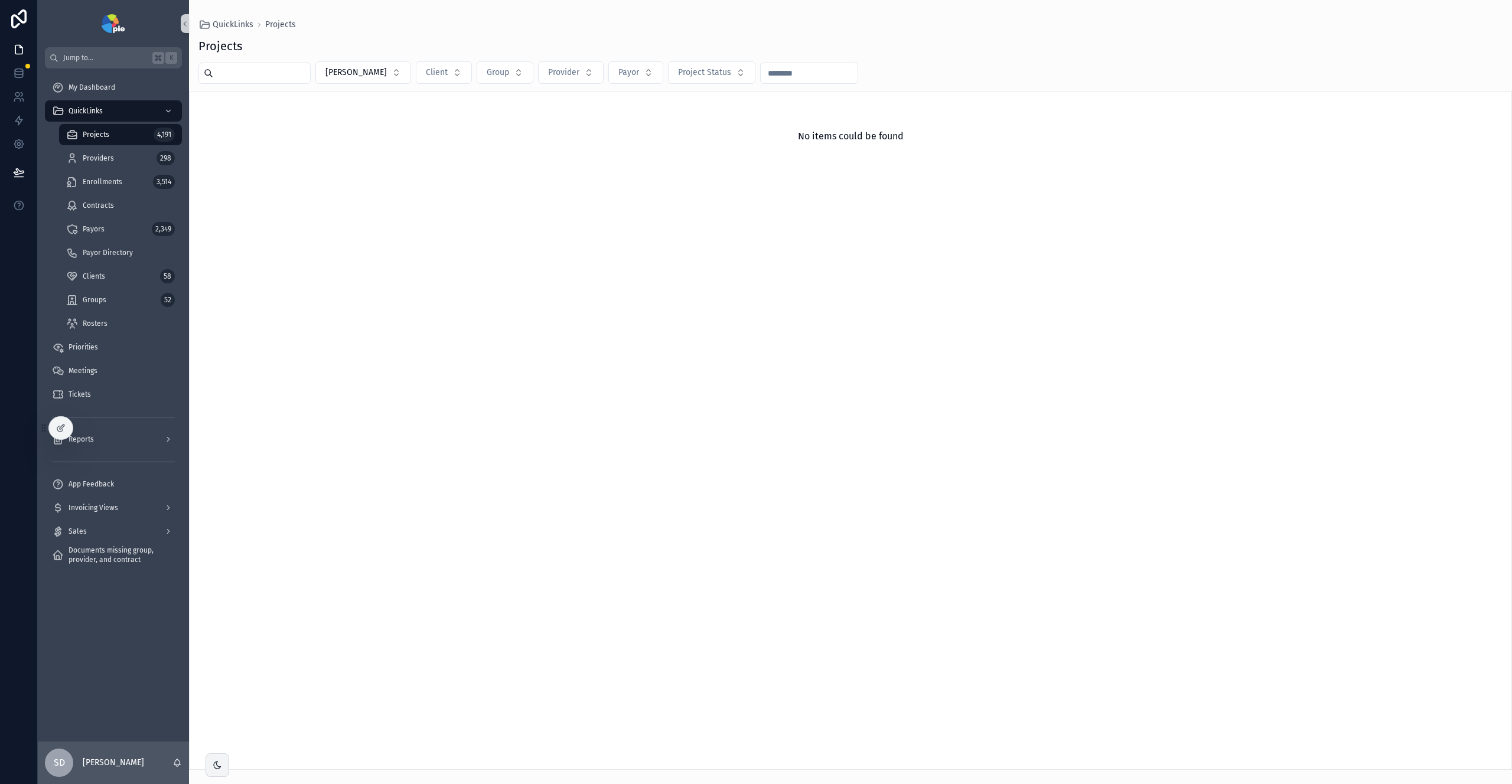
click at [232, 72] on input "scrollable content" at bounding box center [262, 73] width 97 height 17
click at [358, 73] on span "[PERSON_NAME]" at bounding box center [356, 73] width 61 height 12
click at [313, 116] on div "None" at bounding box center [357, 120] width 142 height 19
click at [280, 65] on input "scrollable content" at bounding box center [262, 73] width 97 height 17
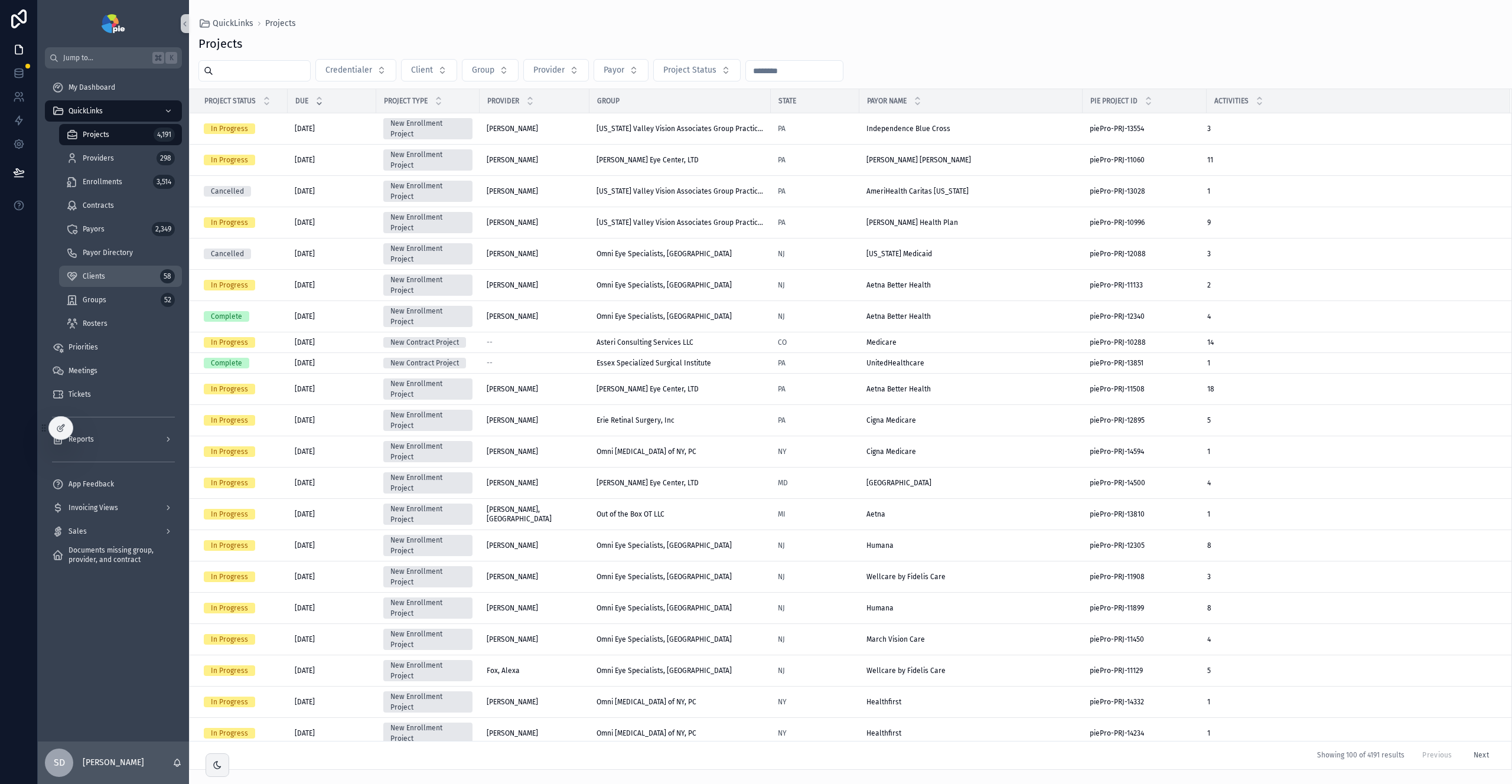
drag, startPoint x: 106, startPoint y: 278, endPoint x: 119, endPoint y: 278, distance: 13.0
click at [106, 278] on div "Clients 58" at bounding box center [120, 276] width 109 height 19
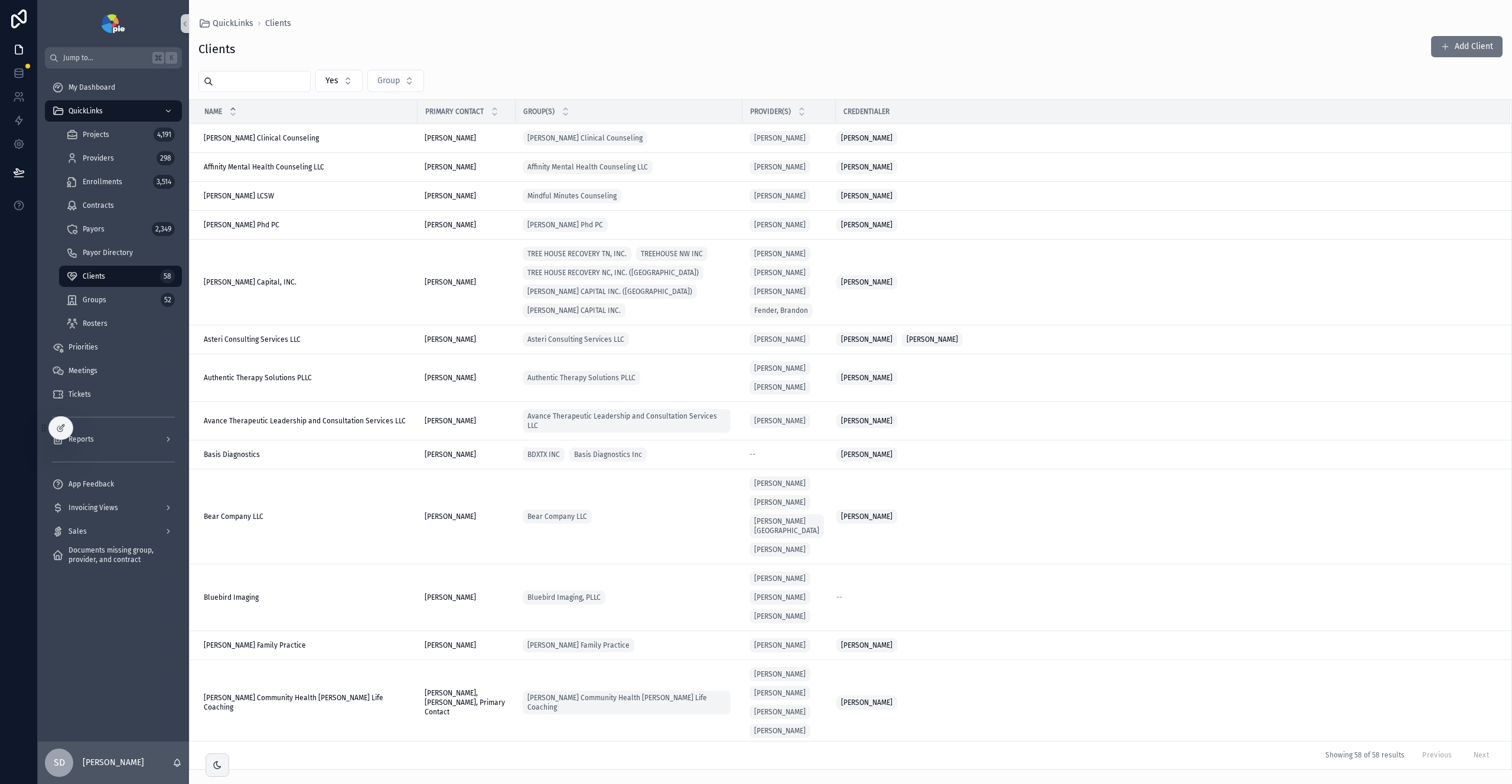
click at [246, 85] on input "scrollable content" at bounding box center [262, 82] width 97 height 17
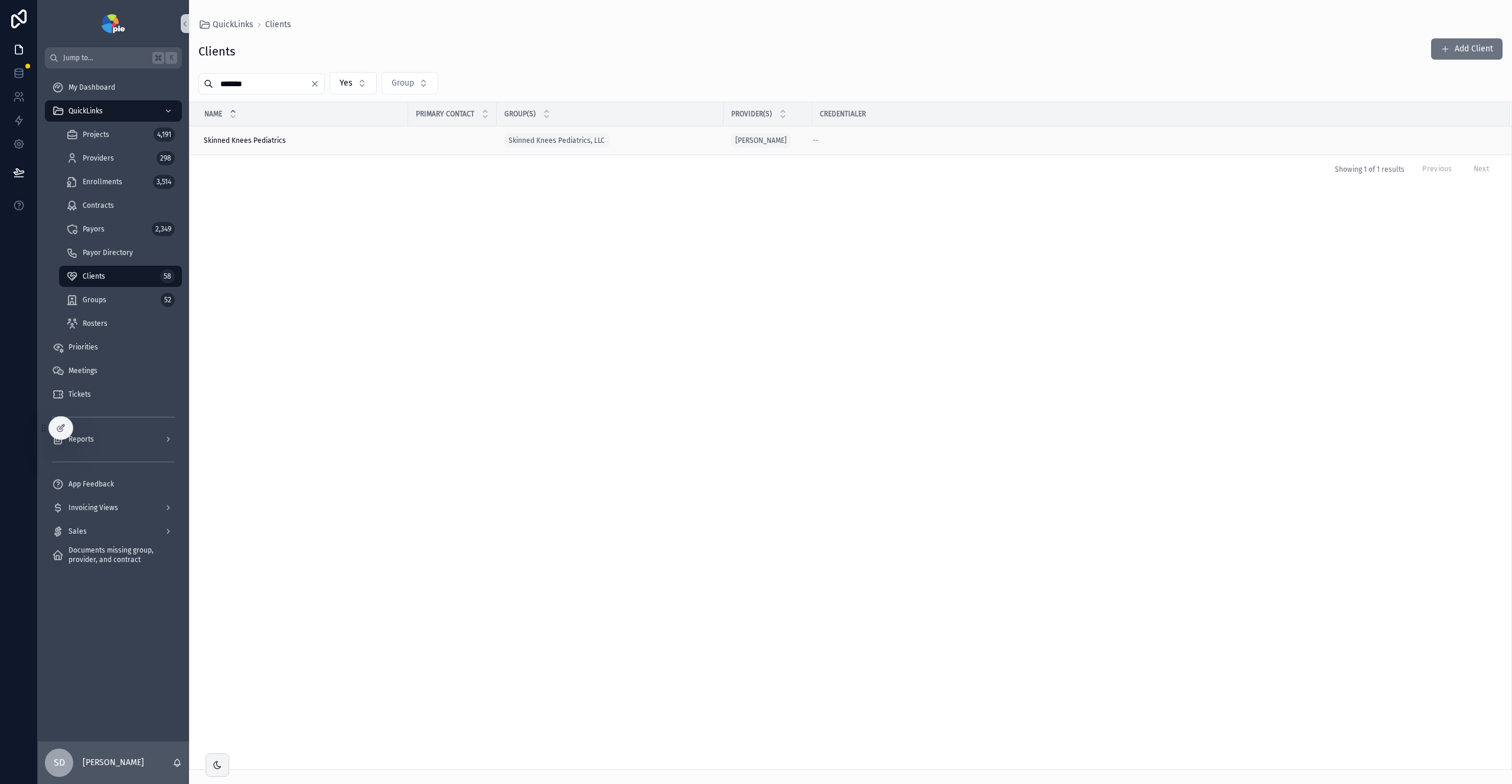
type input "*******"
click at [307, 145] on td "Skinned Knees Pediatrics Skinned Knees Pediatrics" at bounding box center [298, 141] width 218 height 29
click at [280, 140] on span "Skinned Knees Pediatrics" at bounding box center [245, 141] width 82 height 10
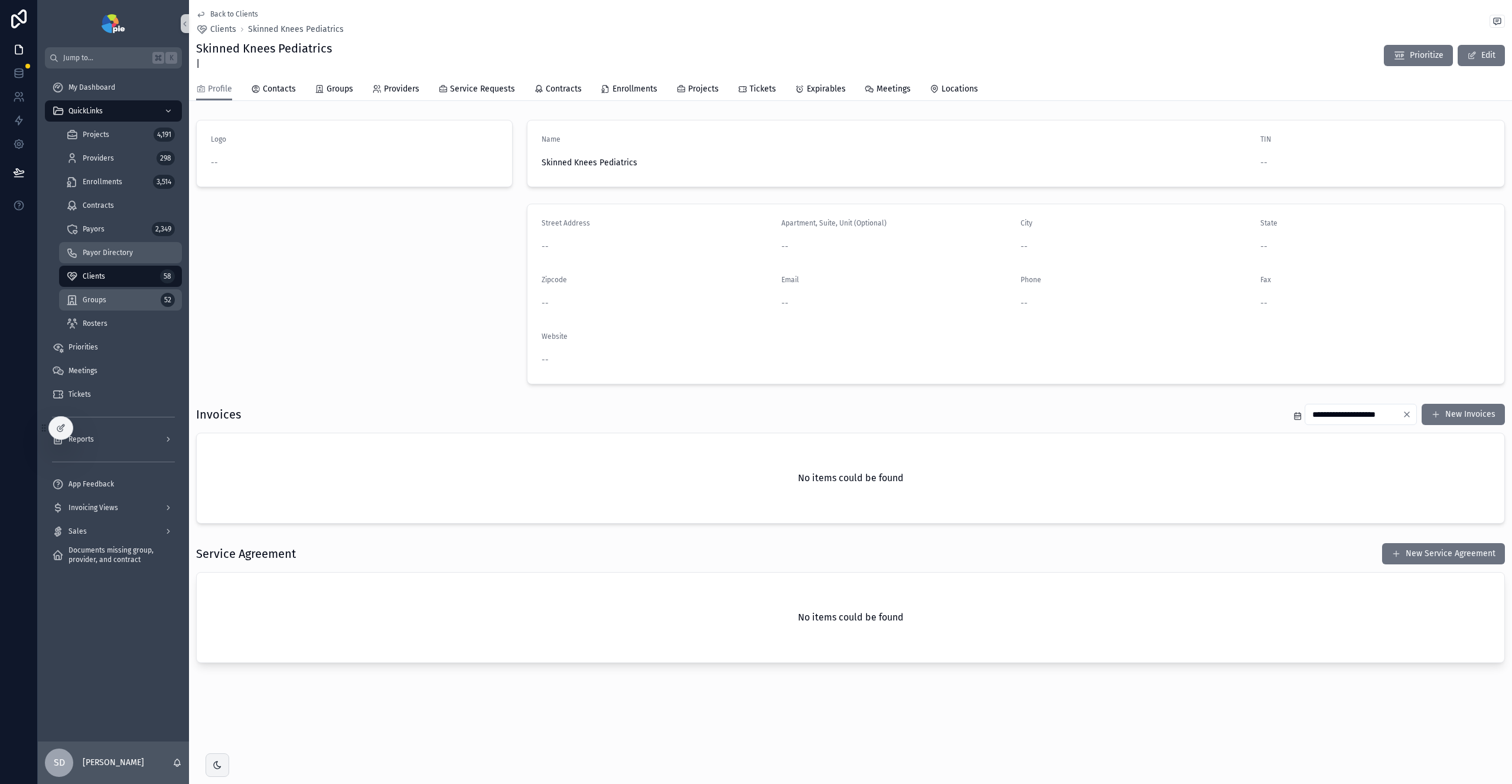
click at [106, 300] on div "Groups 52" at bounding box center [120, 299] width 109 height 19
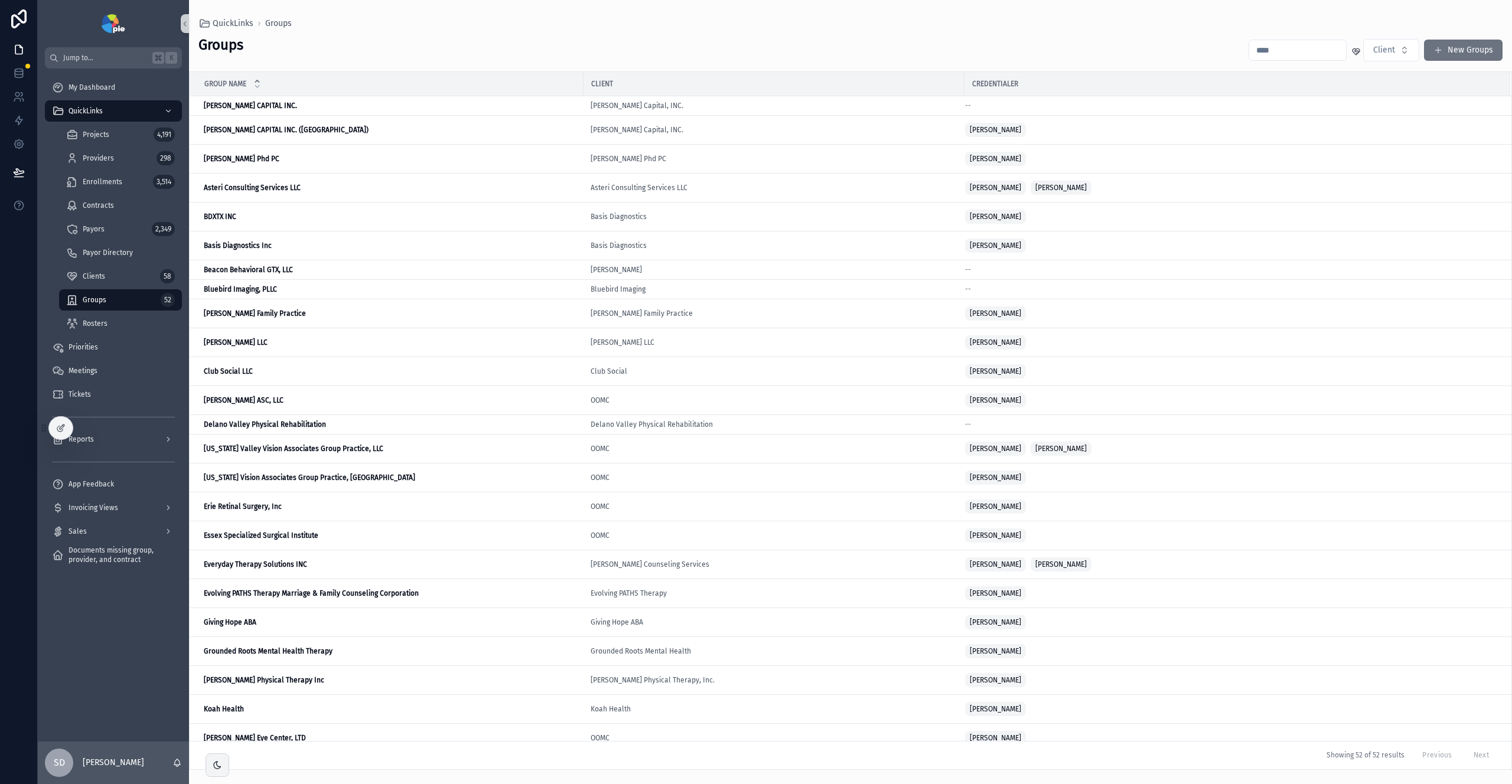
click at [1314, 48] on input "scrollable content" at bounding box center [1297, 51] width 97 height 17
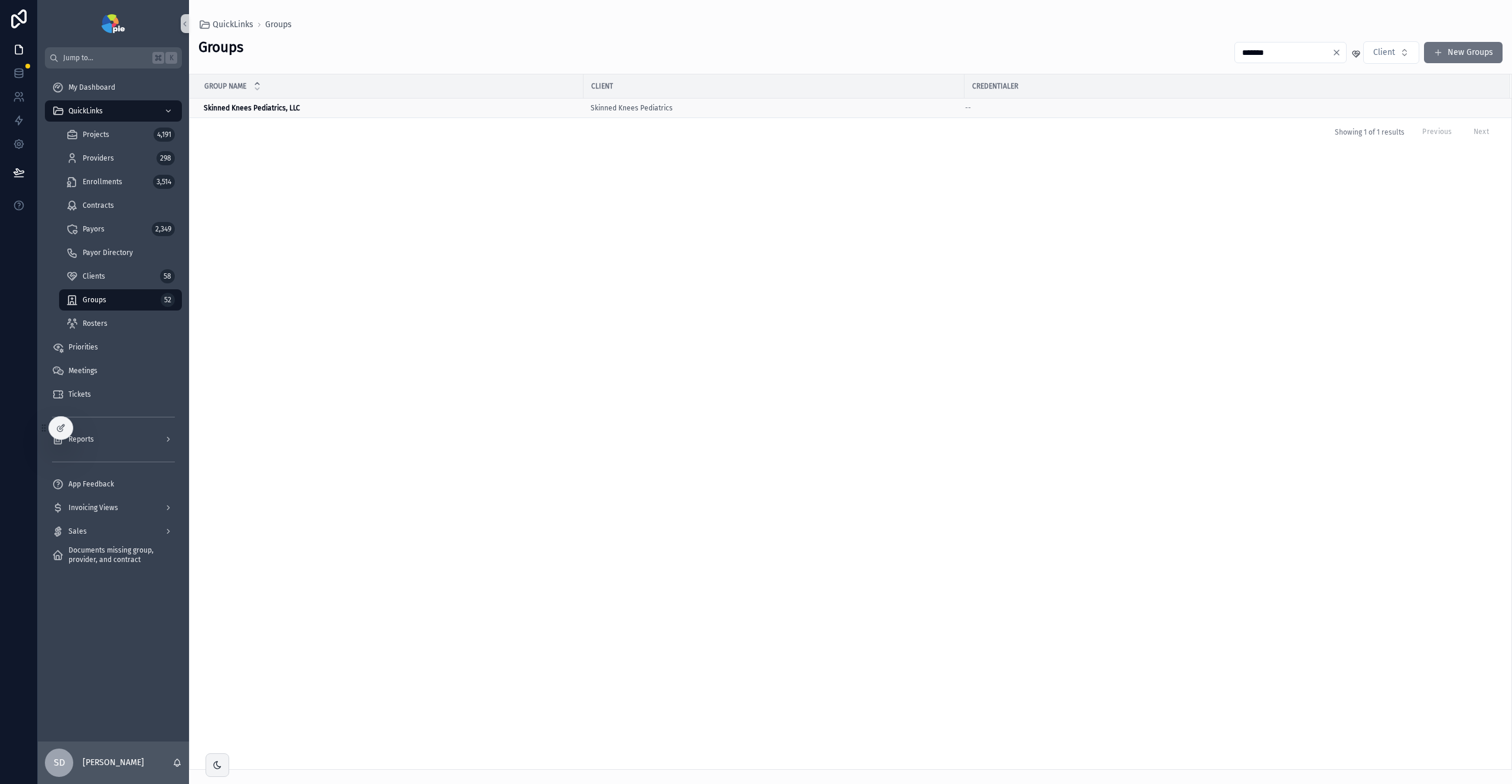
type input "*******"
click at [324, 107] on div "Skinned Knees Pediatrics, LLC Skinned Knees Pediatrics, LLC" at bounding box center [390, 108] width 373 height 10
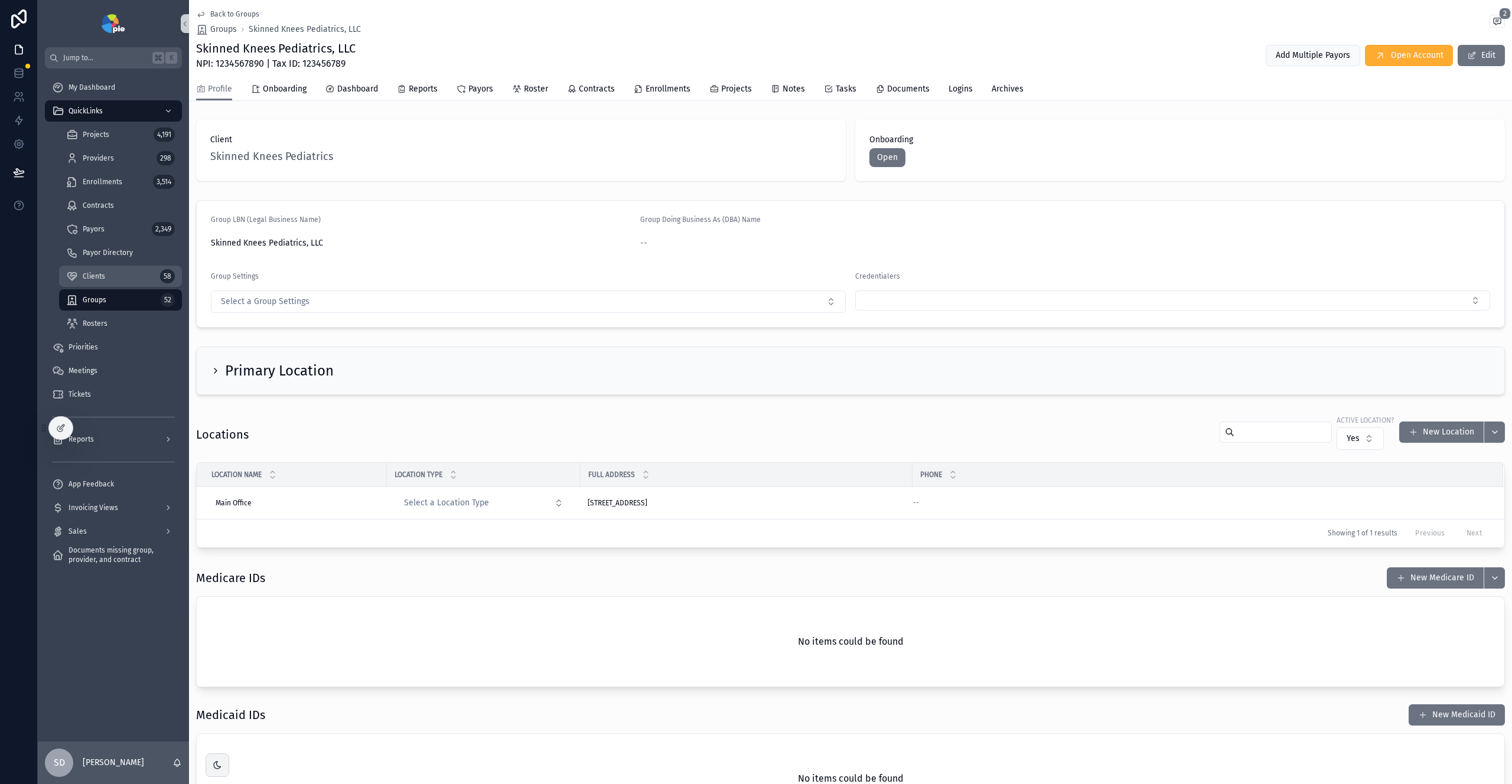
click at [92, 278] on span "Clients" at bounding box center [94, 277] width 22 height 10
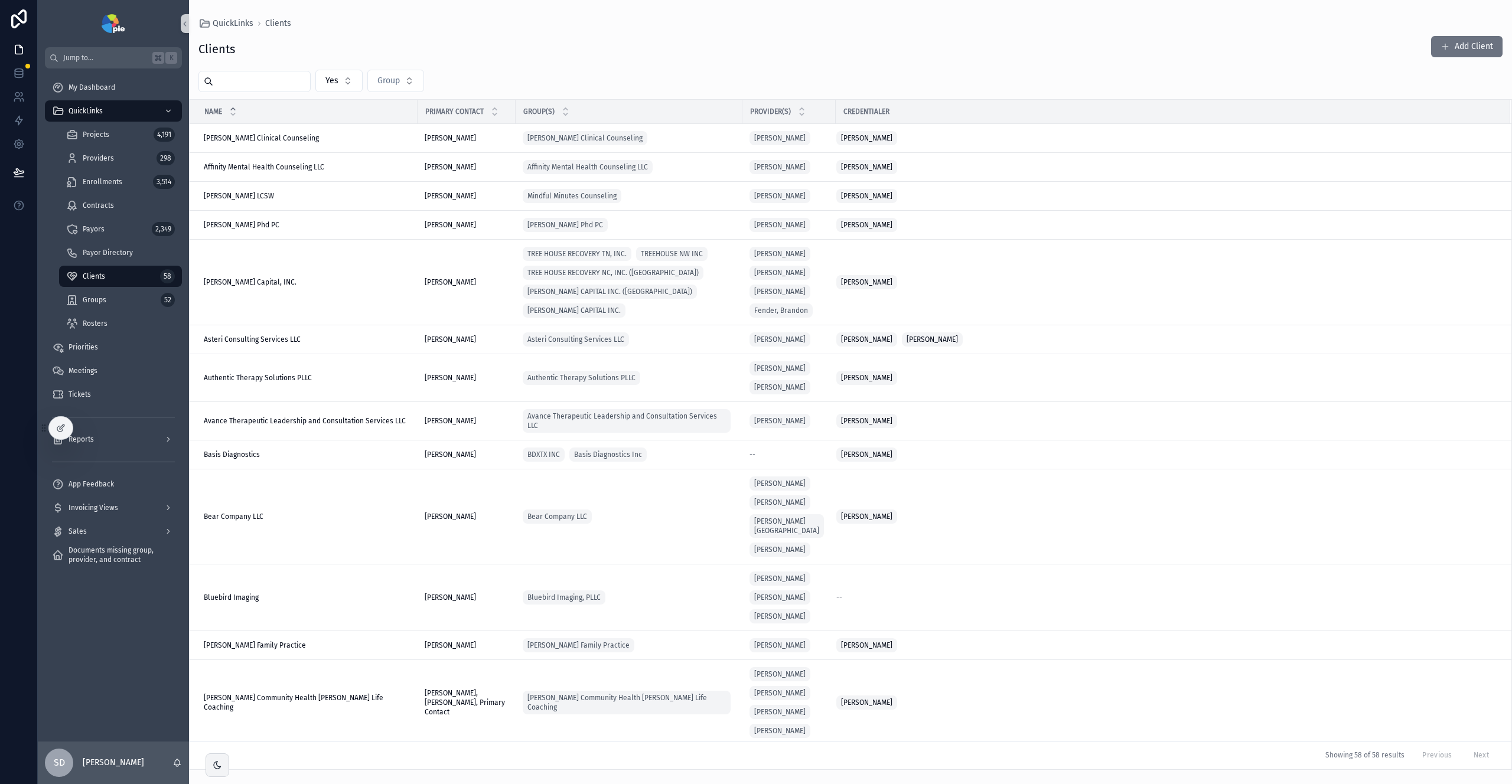
click at [258, 85] on input "scrollable content" at bounding box center [262, 82] width 97 height 17
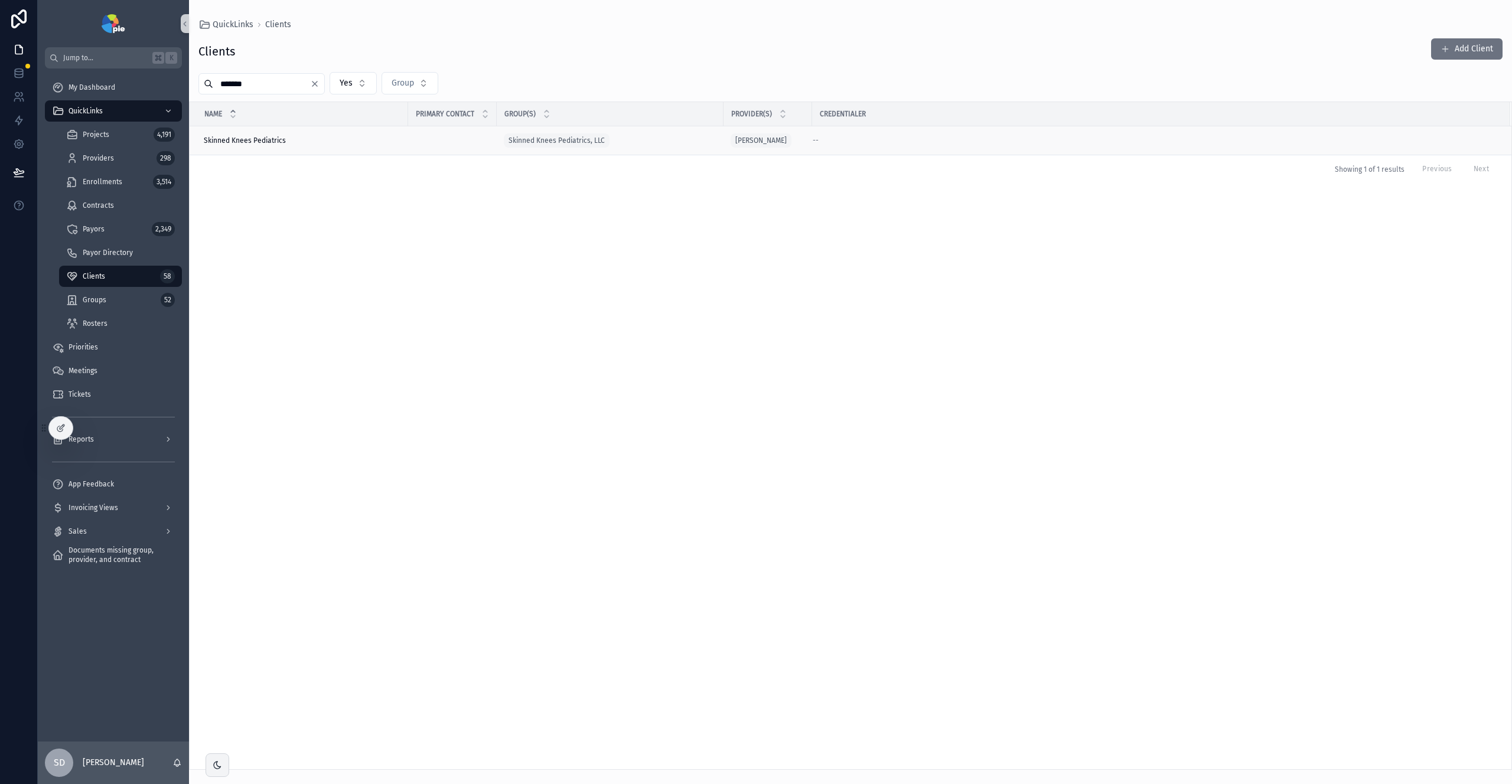
type input "*******"
click at [246, 142] on span "Skinned Knees Pediatrics" at bounding box center [245, 141] width 82 height 10
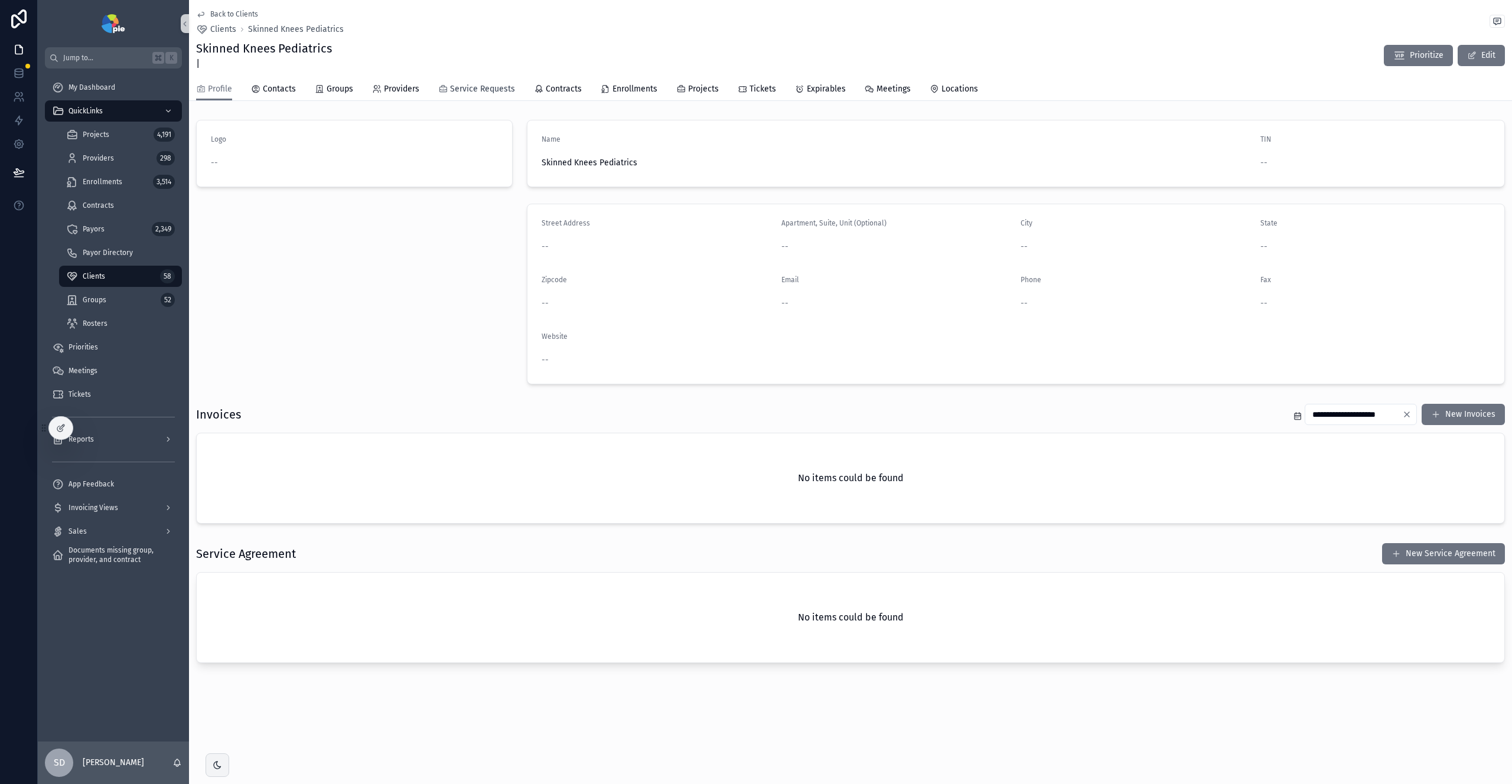
click at [479, 91] on span "Service Requests" at bounding box center [482, 89] width 65 height 12
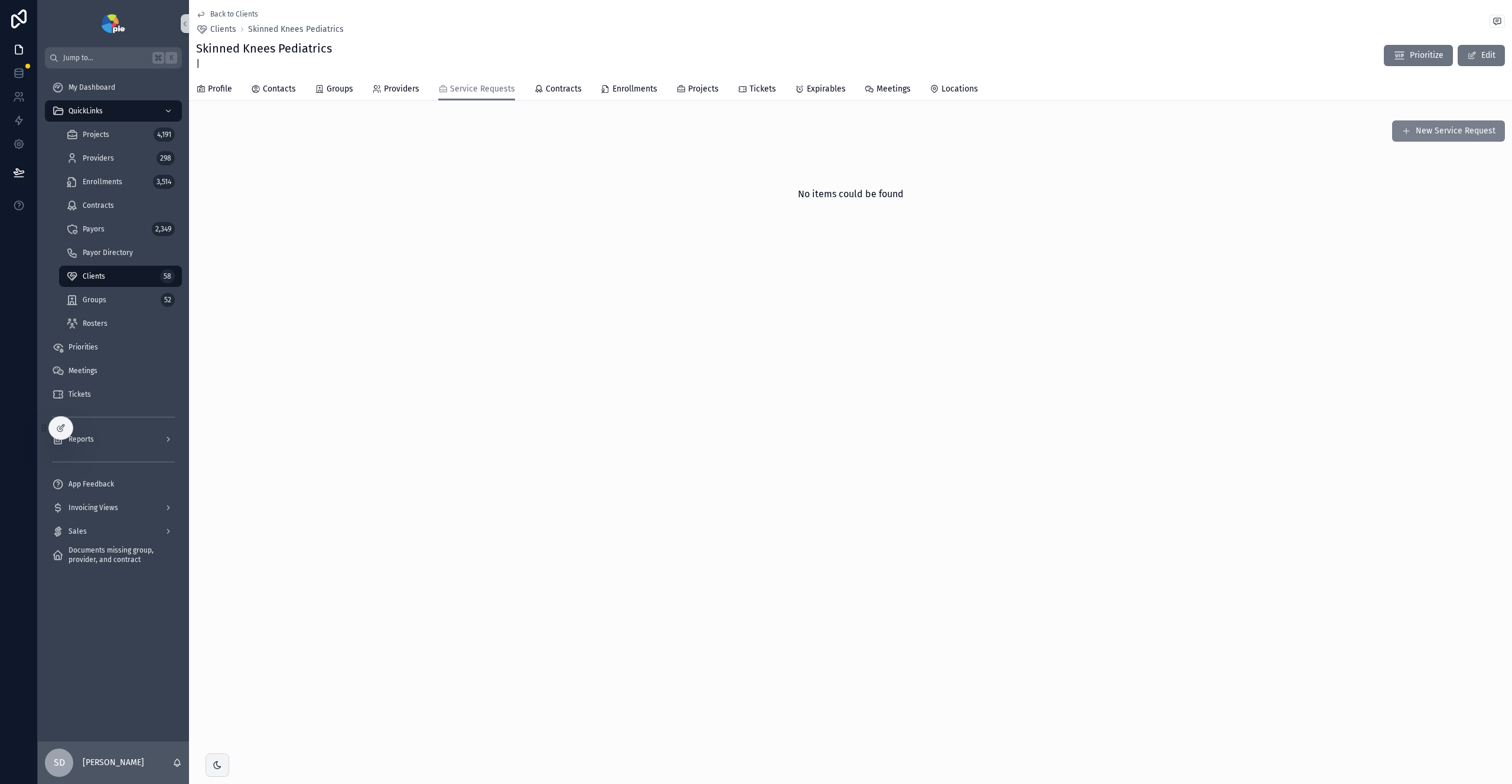
click at [1440, 132] on button "New Service Request" at bounding box center [1449, 130] width 113 height 21
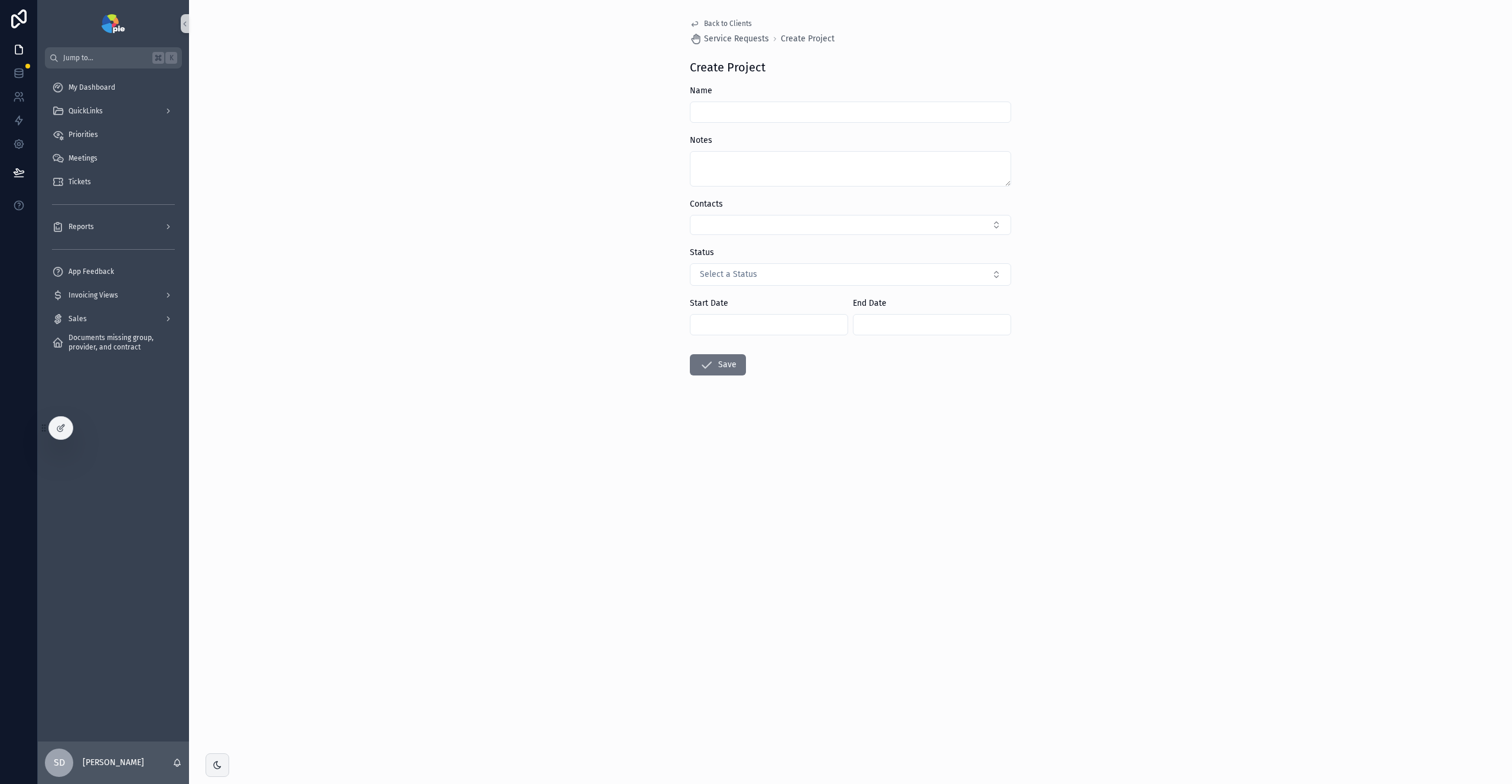
click at [844, 111] on input "scrollable content" at bounding box center [850, 112] width 320 height 17
click at [814, 168] on textarea "scrollable content" at bounding box center [850, 168] width 321 height 35
click at [824, 226] on button "Select Button" at bounding box center [850, 225] width 321 height 20
click at [772, 275] on button "Select a Status" at bounding box center [850, 274] width 321 height 22
click at [1119, 265] on div "Back to Clients Service Requests Create Project Create Project Name Notes Conta…" at bounding box center [850, 392] width 1323 height 784
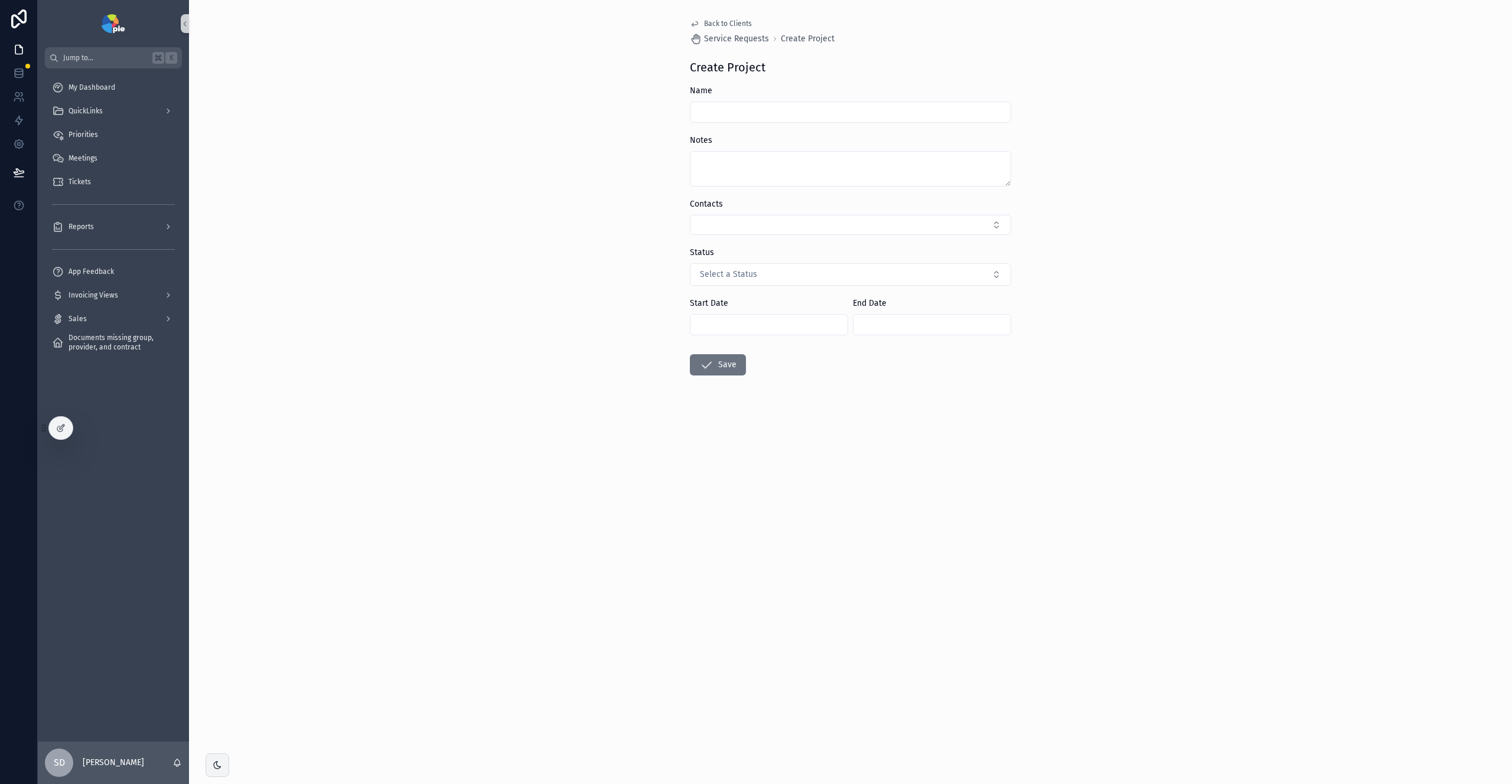
click at [795, 326] on input "scrollable content" at bounding box center [769, 325] width 157 height 17
click at [1161, 247] on div "Back to Clients Service Requests Create Project Create Project Name Notes Conta…" at bounding box center [850, 392] width 1323 height 784
click at [728, 23] on span "Back to Clients" at bounding box center [728, 23] width 48 height 10
click at [715, 24] on span "Back to Clients" at bounding box center [728, 23] width 48 height 10
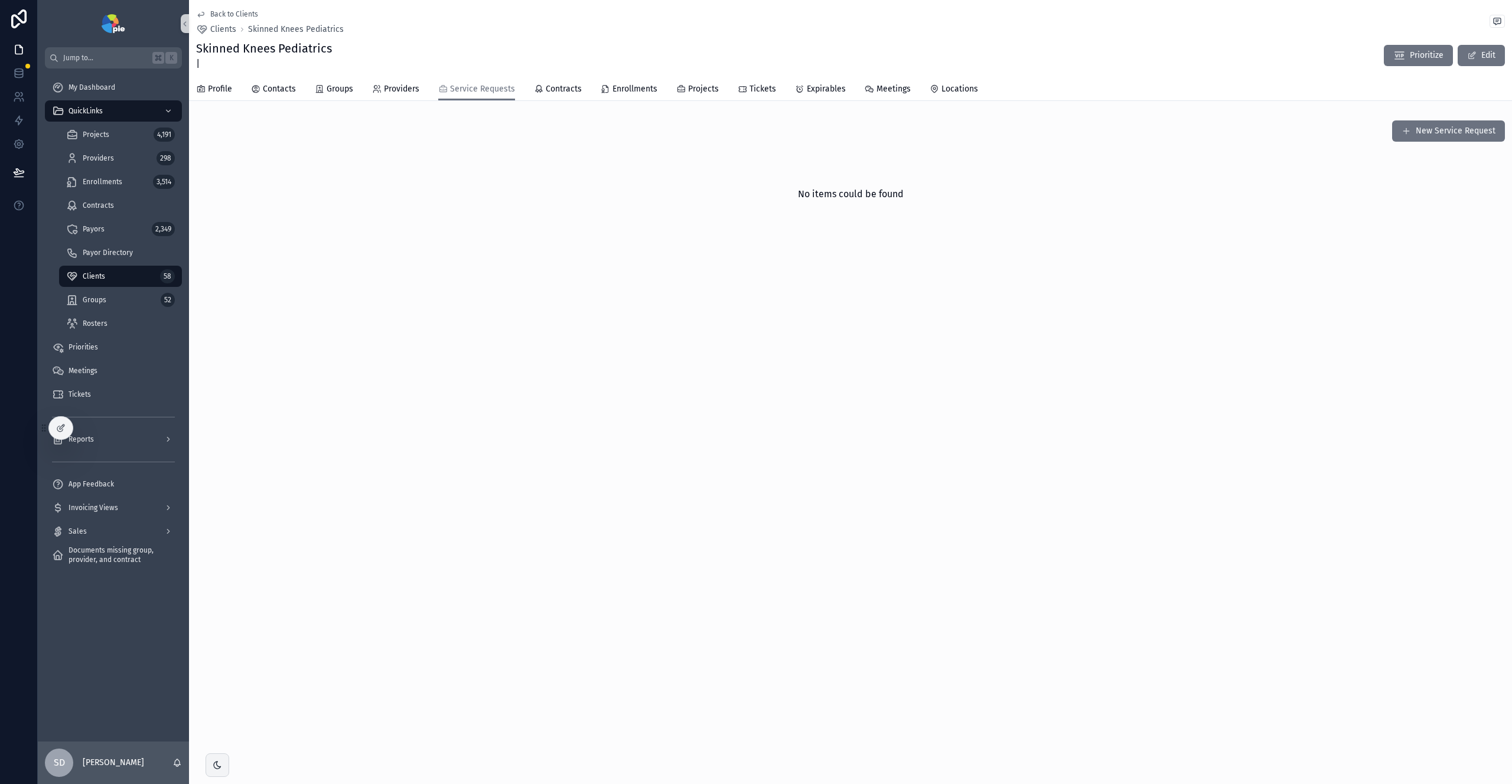
click at [91, 271] on div "Clients 58" at bounding box center [120, 276] width 109 height 19
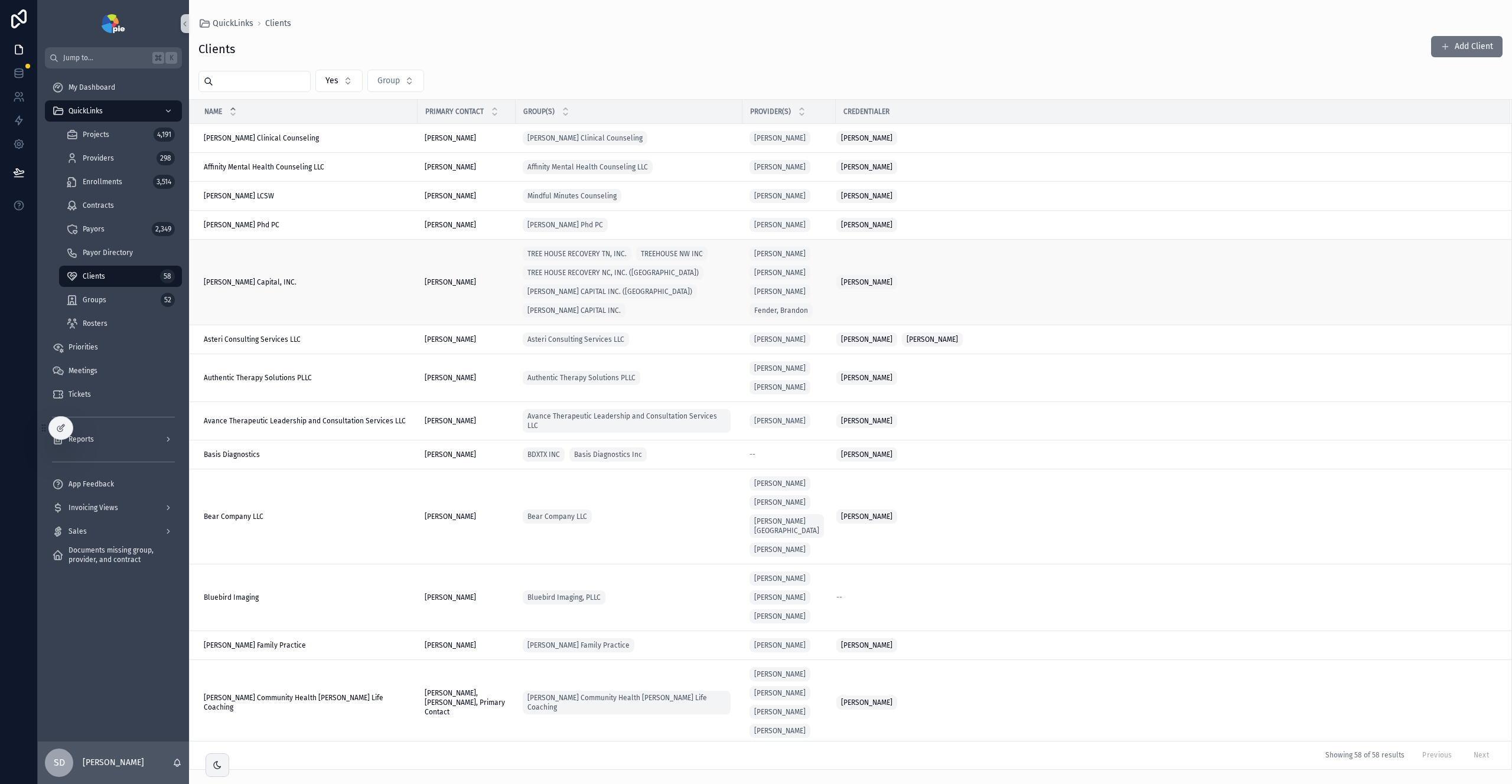
click at [259, 296] on td "Arrowood Capital, INC. Arrowood Capital, INC." at bounding box center [303, 283] width 228 height 85
click at [322, 287] on div "Arrowood Capital, INC. Arrowood Capital, INC." at bounding box center [307, 283] width 207 height 10
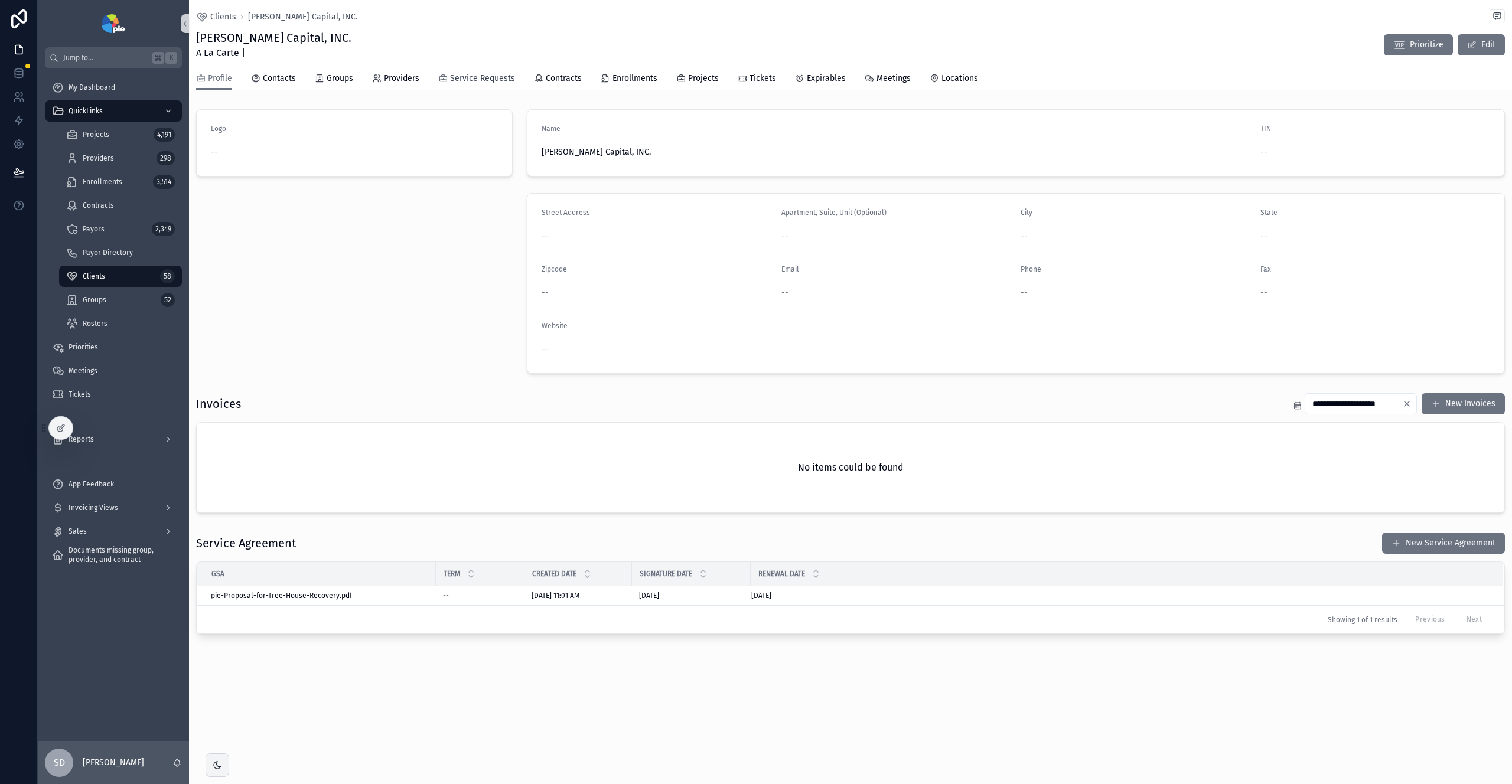
click at [482, 83] on span "Service Requests" at bounding box center [482, 79] width 65 height 12
drag, startPoint x: 102, startPoint y: 278, endPoint x: 116, endPoint y: 272, distance: 15.2
click at [102, 278] on span "Clients" at bounding box center [94, 277] width 22 height 10
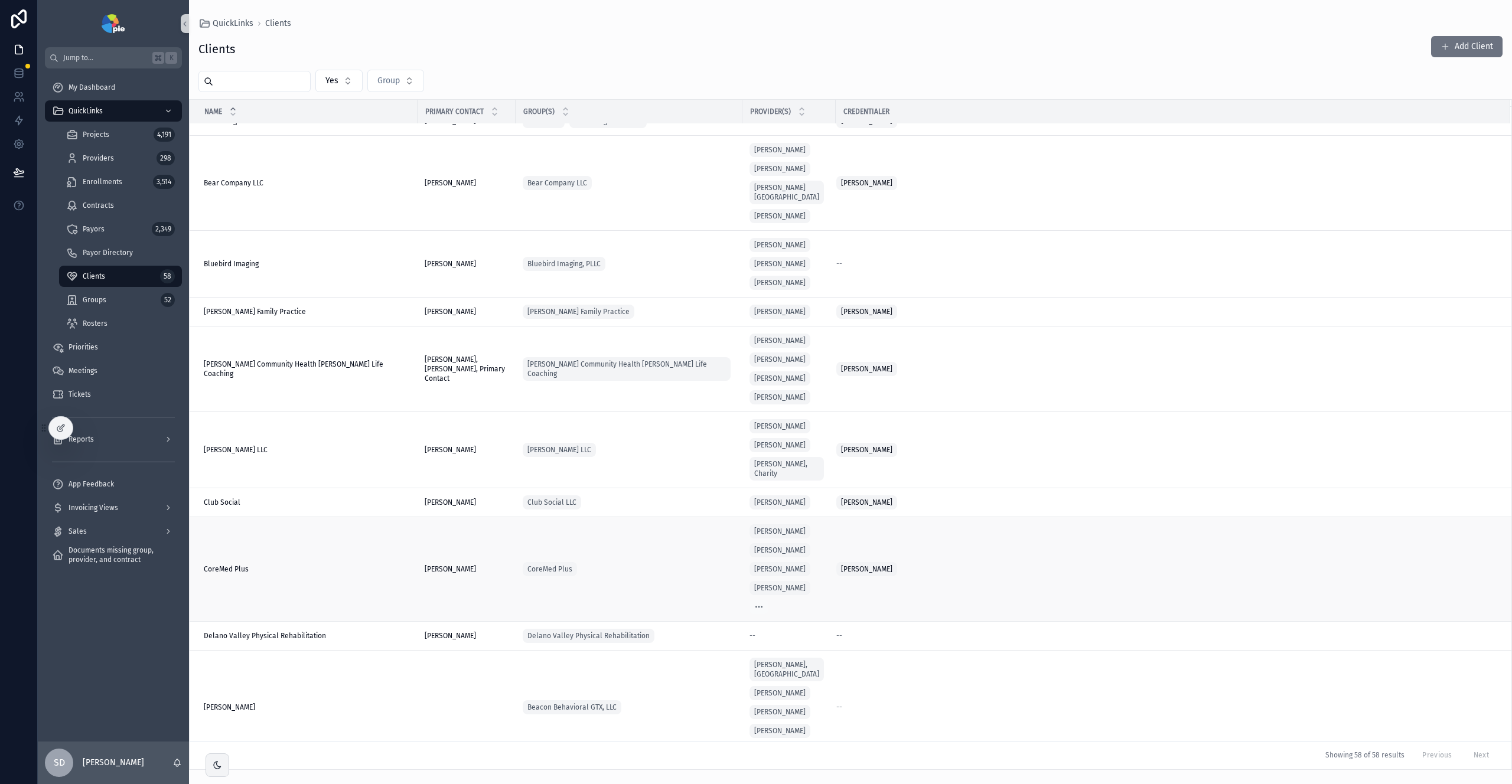
scroll to position [391, 0]
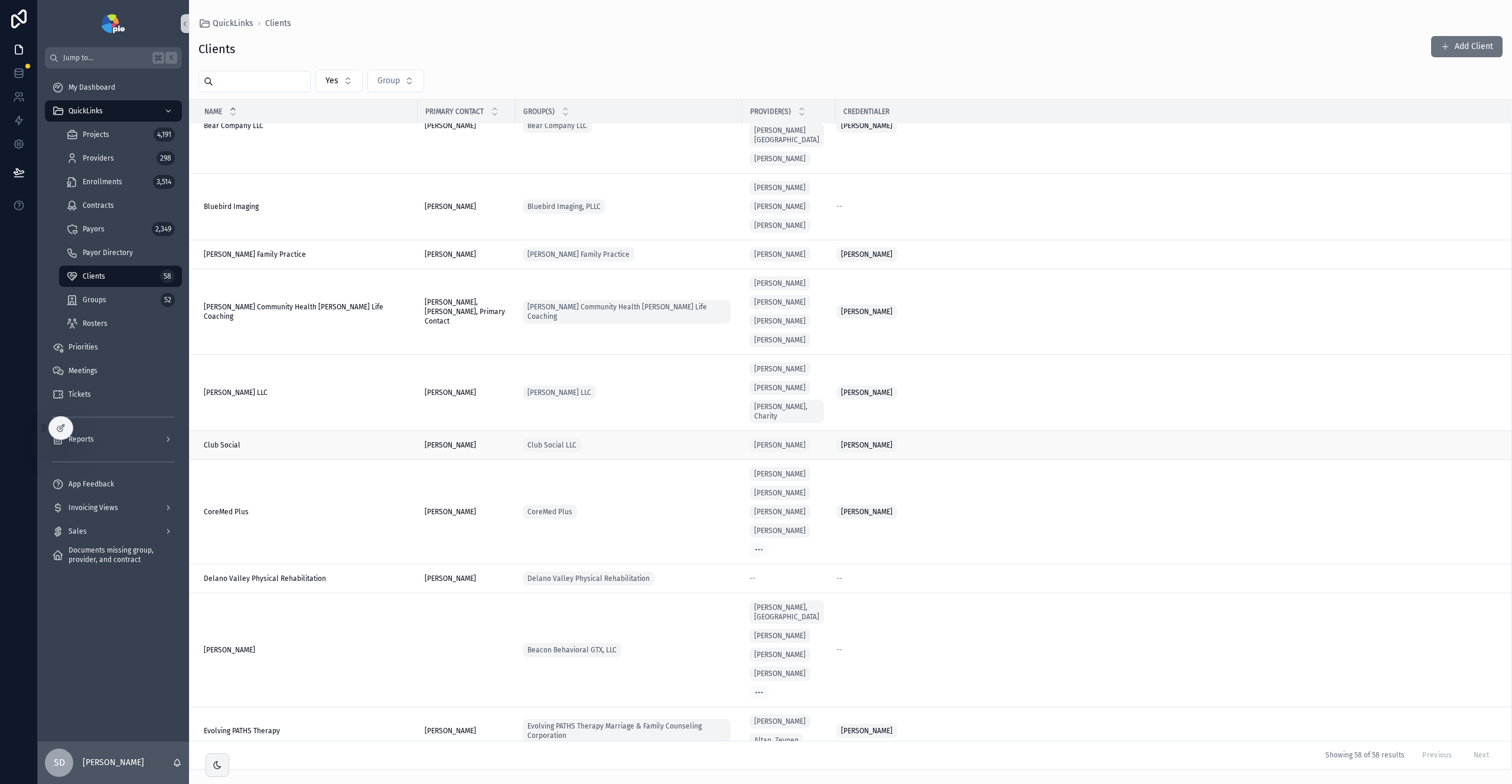
click at [284, 447] on div "Club Social Club Social" at bounding box center [307, 446] width 207 height 10
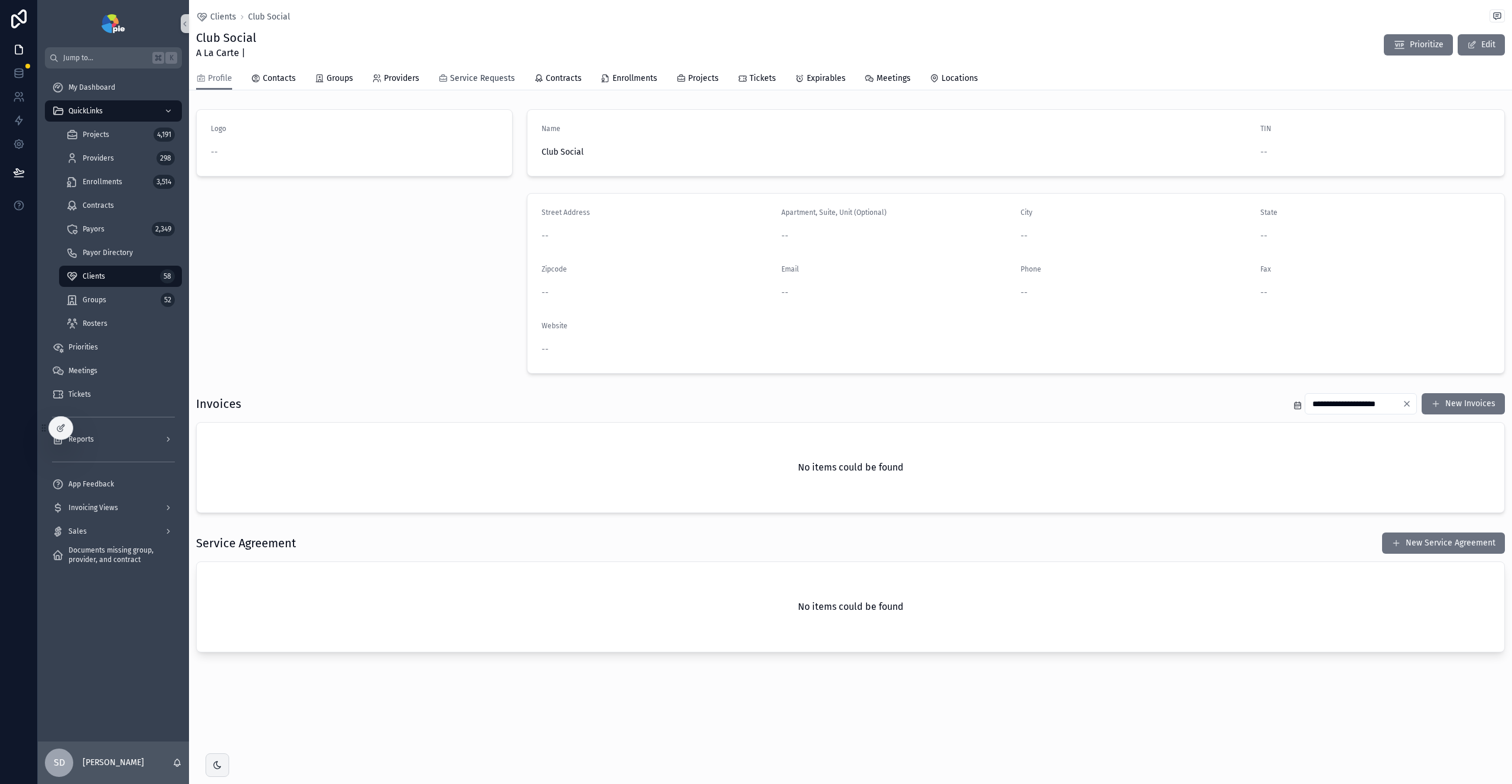
click at [478, 81] on span "Service Requests" at bounding box center [482, 79] width 65 height 12
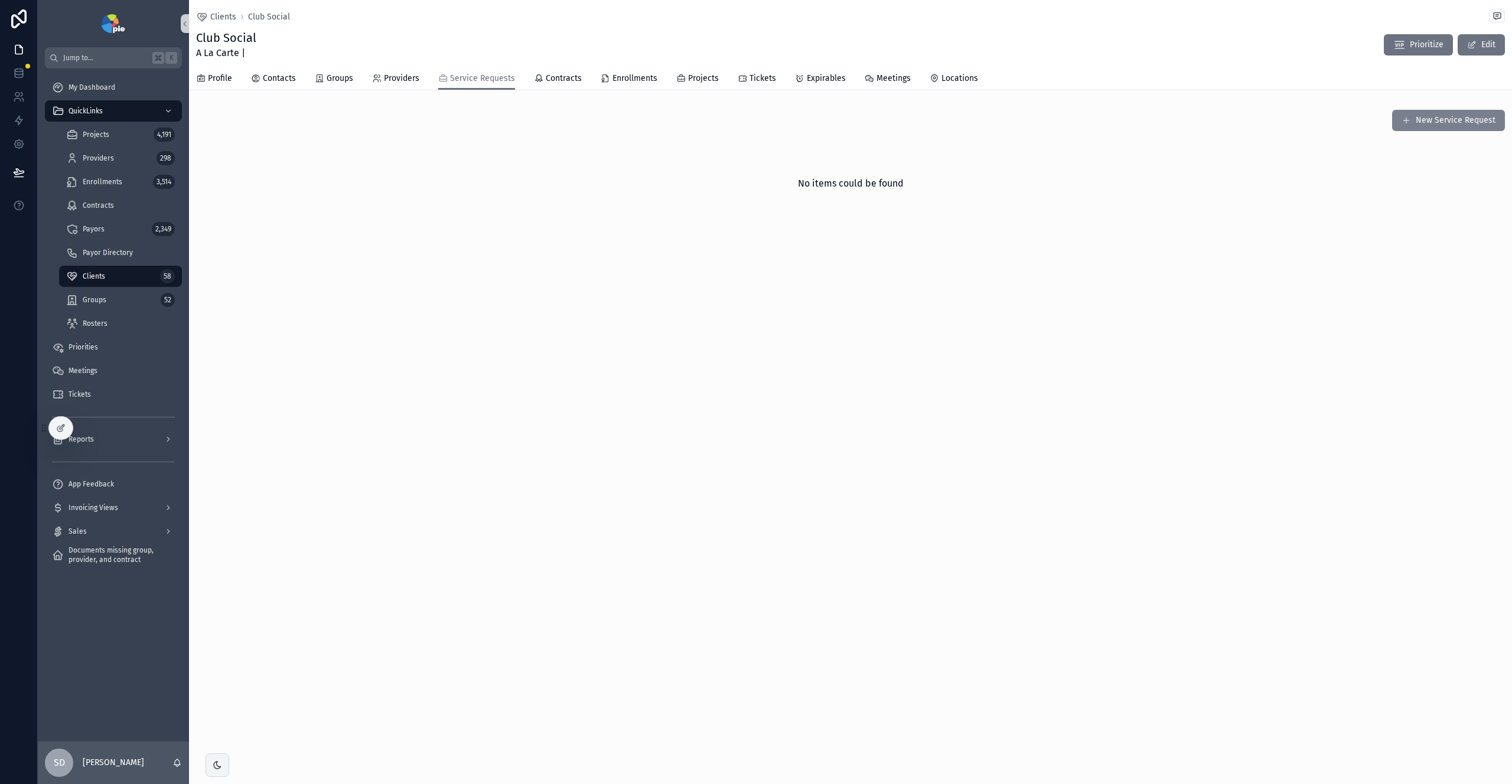
click at [1425, 117] on button "New Service Request" at bounding box center [1449, 120] width 113 height 21
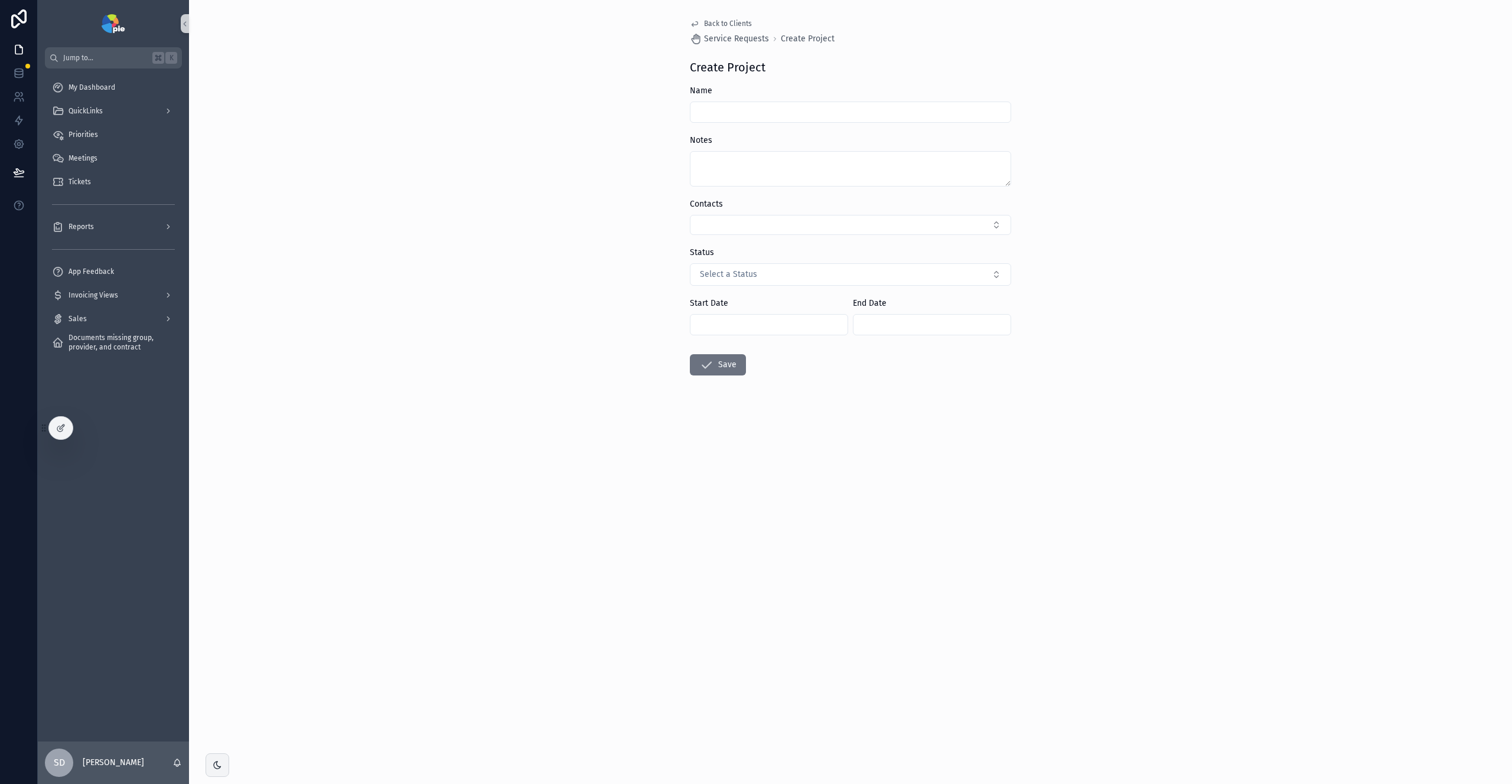
click at [938, 117] on input "scrollable content" at bounding box center [850, 112] width 320 height 17
click at [718, 25] on span "Back to Clients" at bounding box center [728, 23] width 48 height 10
